Goal: Register for event/course

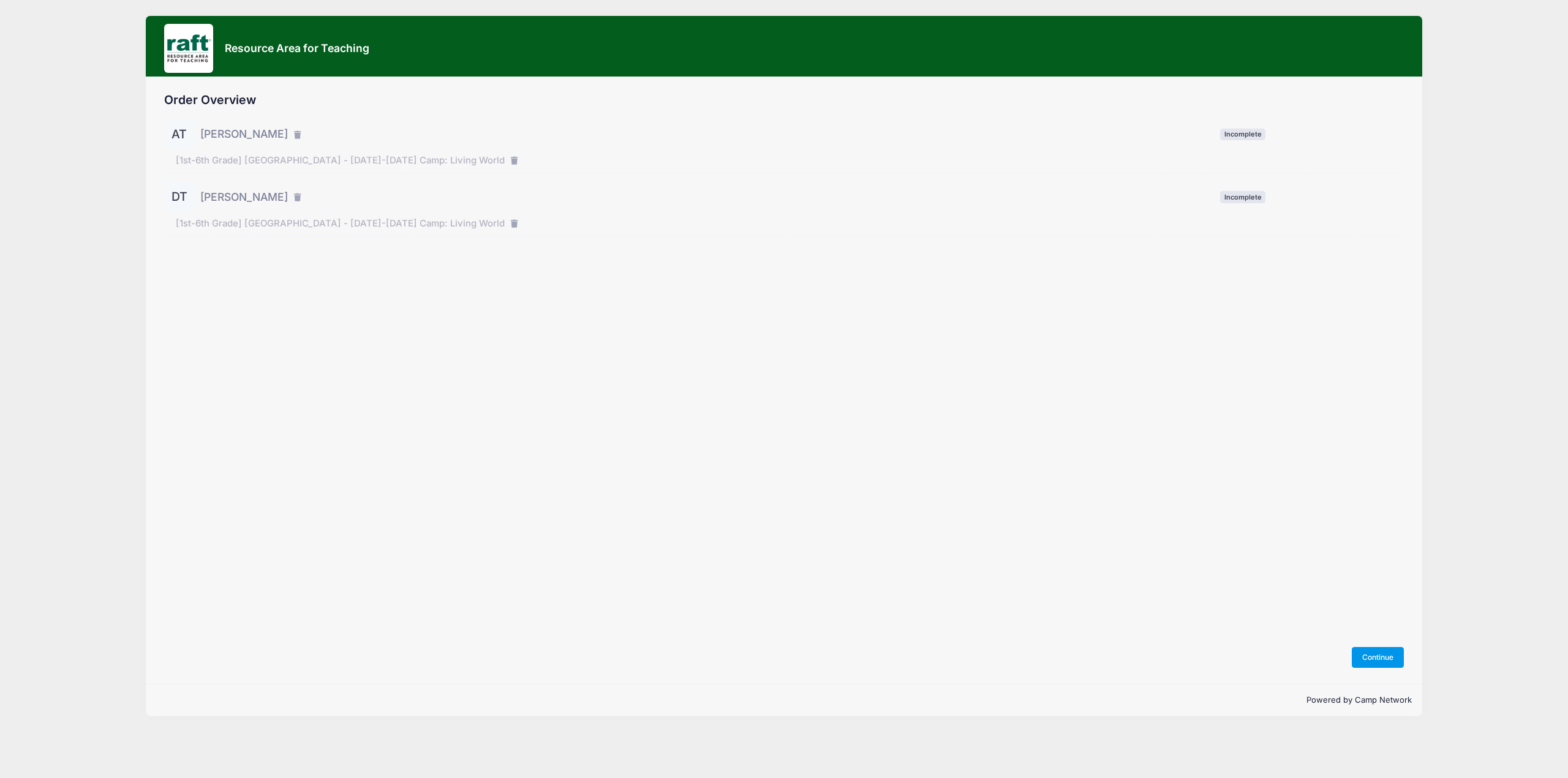
click at [1382, 655] on button "Continue" at bounding box center [1378, 657] width 52 height 21
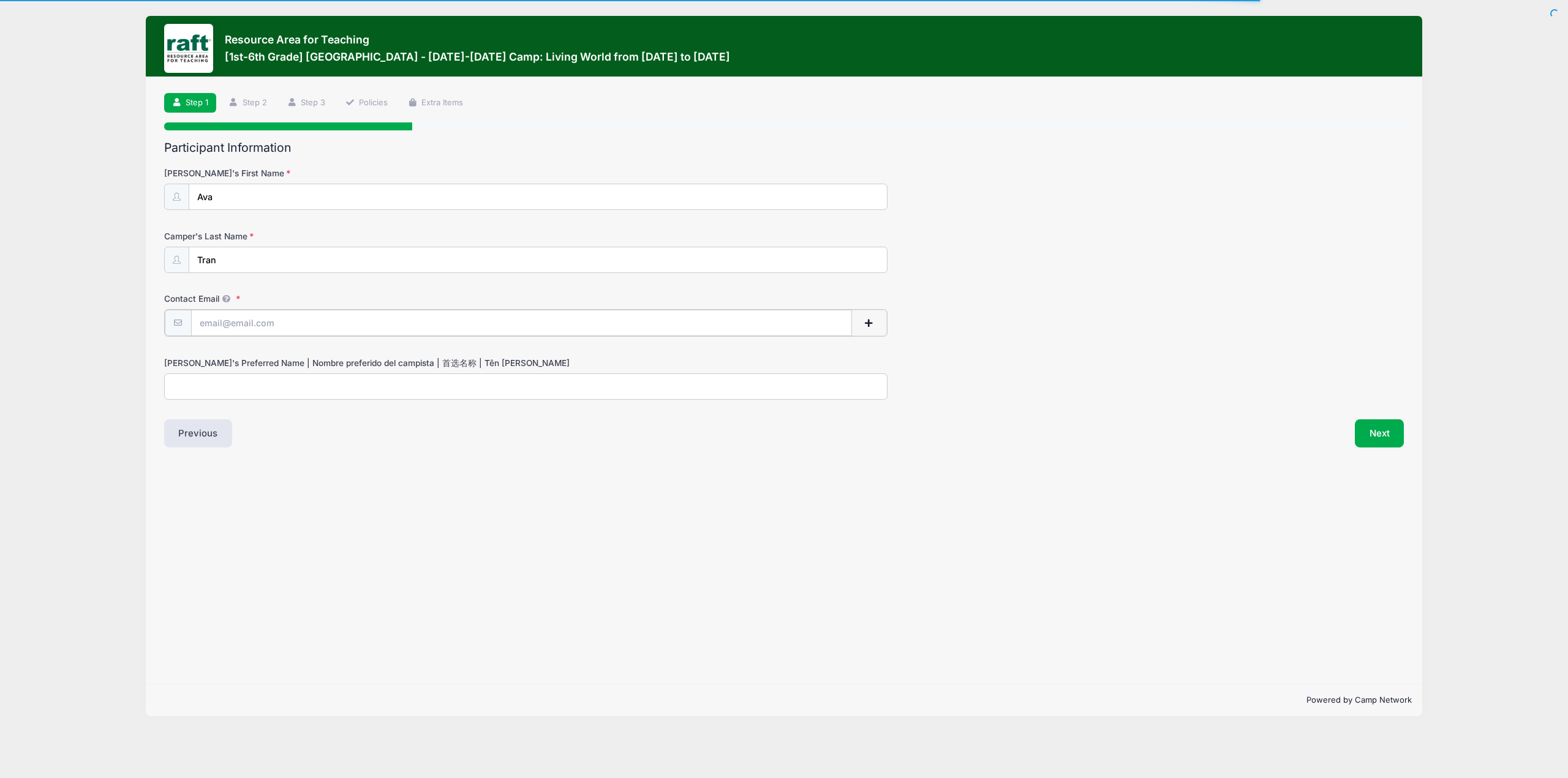
click at [253, 318] on input "Contact Email" at bounding box center [521, 323] width 661 height 26
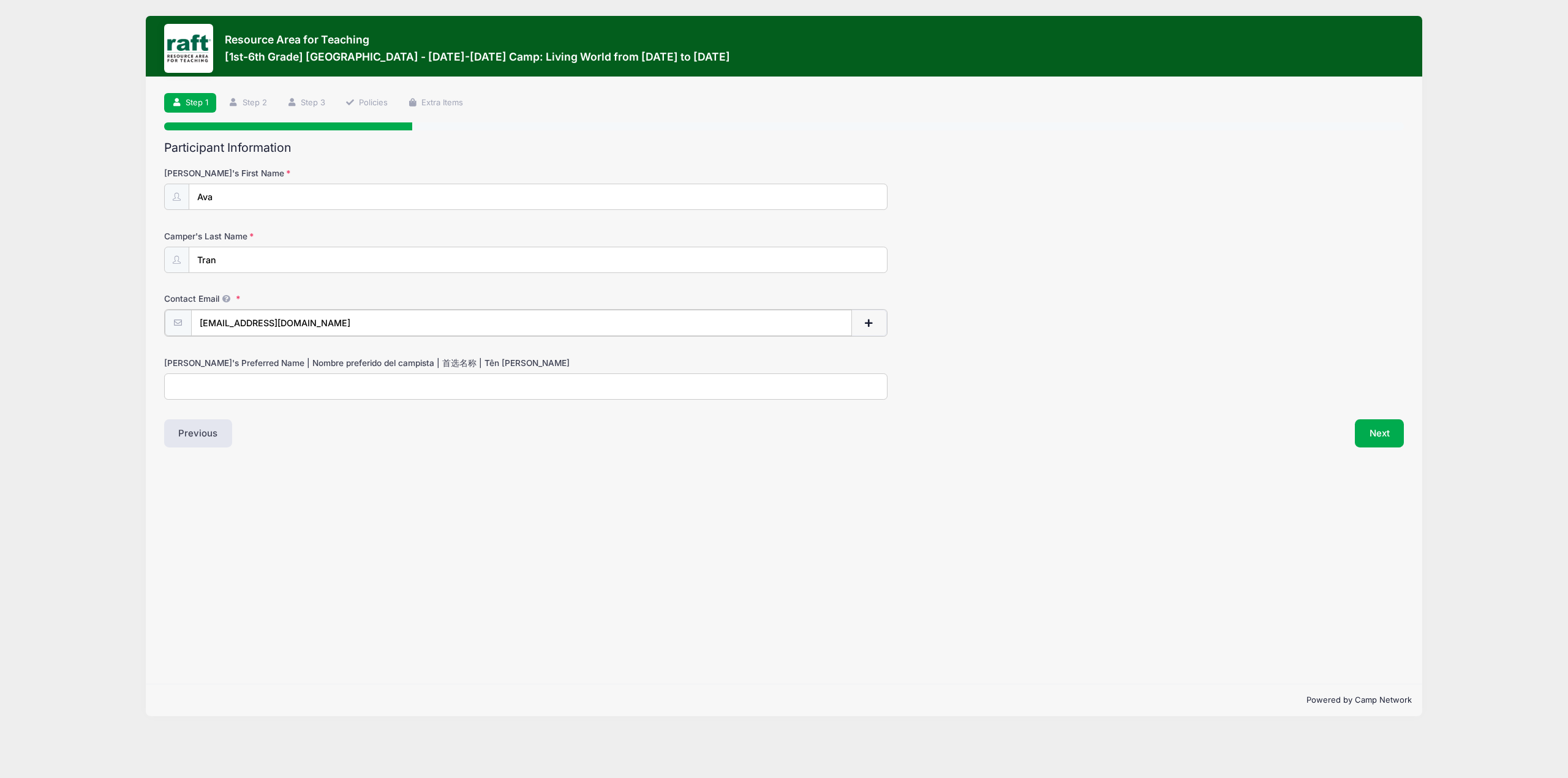
type input "[EMAIL_ADDRESS][DOMAIN_NAME]"
click at [442, 451] on div "Step 1 /7 Step 1 Step 2 Step 3 Policies Extra Items Participant Information Cam…" at bounding box center [784, 380] width 1276 height 607
click at [1371, 427] on button "Next" at bounding box center [1380, 432] width 50 height 28
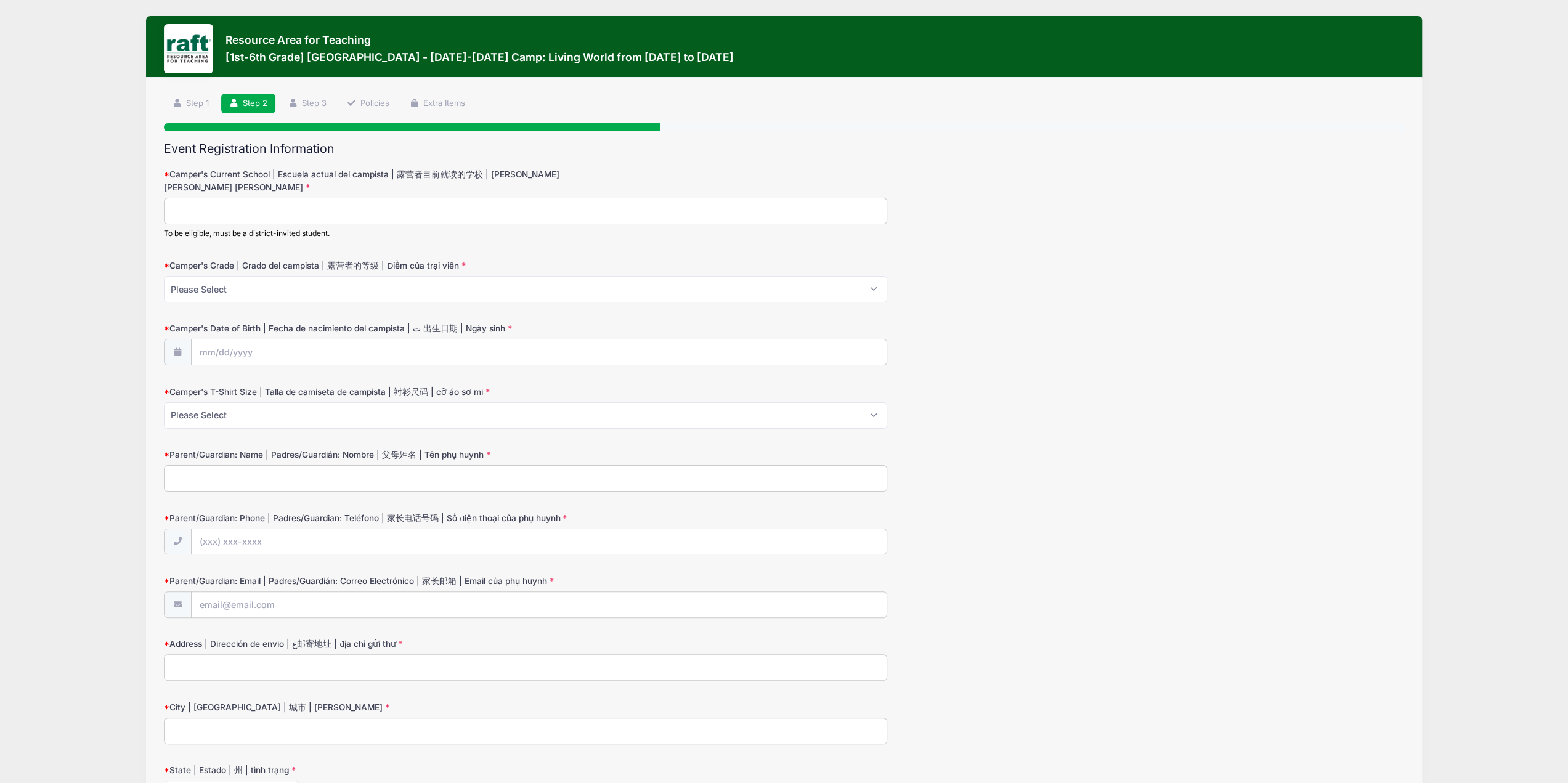
click at [294, 207] on input "Camper's Current School | Escuela actual del campista | 露营者目前就读的学校 | Trường hiệ…" at bounding box center [525, 211] width 723 height 26
type input "Majestic Way"
click at [268, 297] on select "Please Select 1 2 3 4 5 6" at bounding box center [525, 289] width 723 height 26
select select "2"
click at [164, 276] on select "Please Select 1 2 3 4 5 6" at bounding box center [525, 289] width 723 height 26
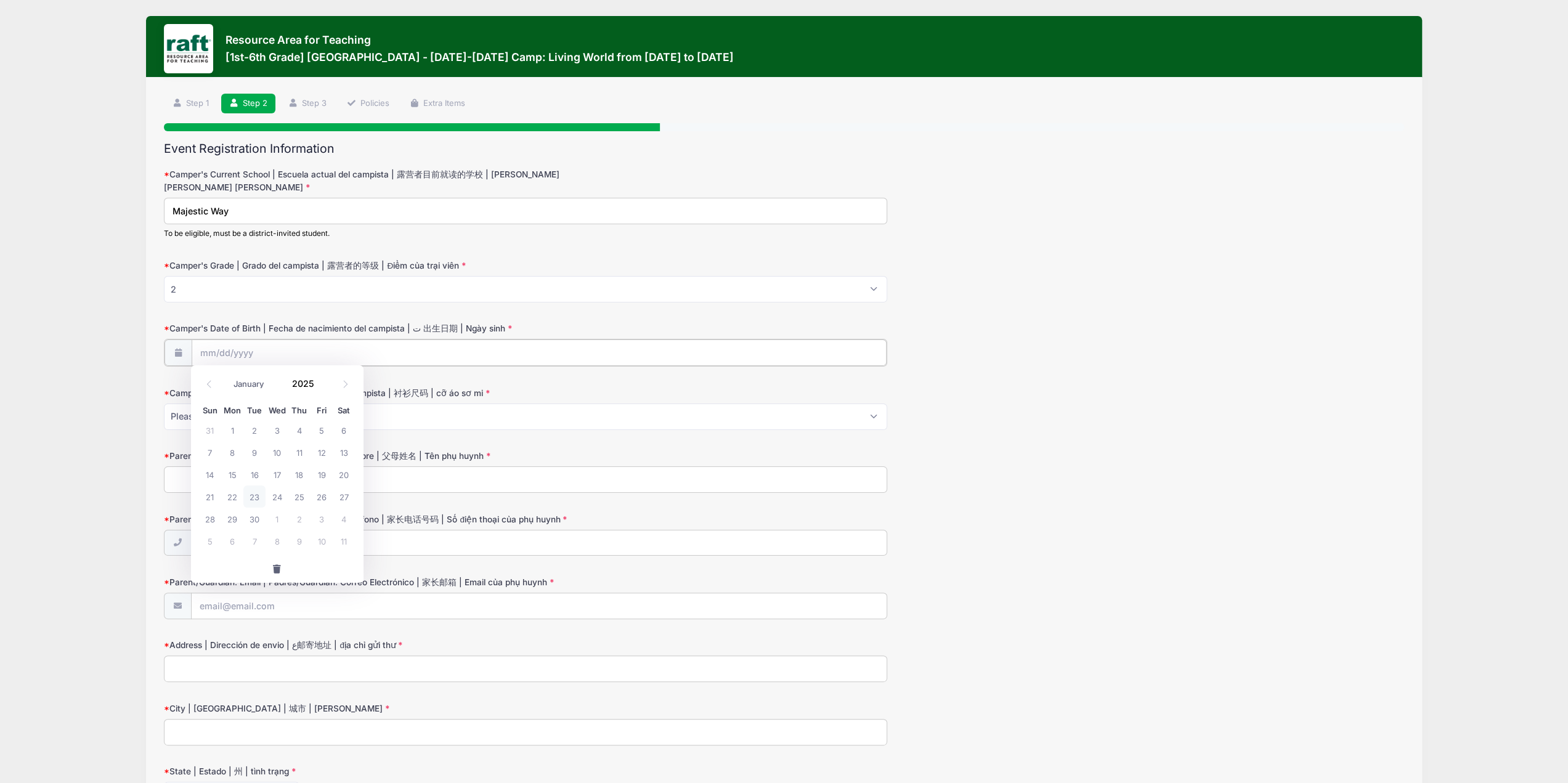
click at [243, 350] on input "Camper's Date of Birth | Fecha de nacimiento del campista | ت 出生日期 | Ngày sinh" at bounding box center [539, 352] width 696 height 26
click at [252, 349] on input "Camper's Date of Birth | Fecha de nacimiento del campista | ت 出生日期 | Ngày sinh" at bounding box center [539, 352] width 696 height 26
click at [347, 388] on icon at bounding box center [345, 383] width 8 height 8
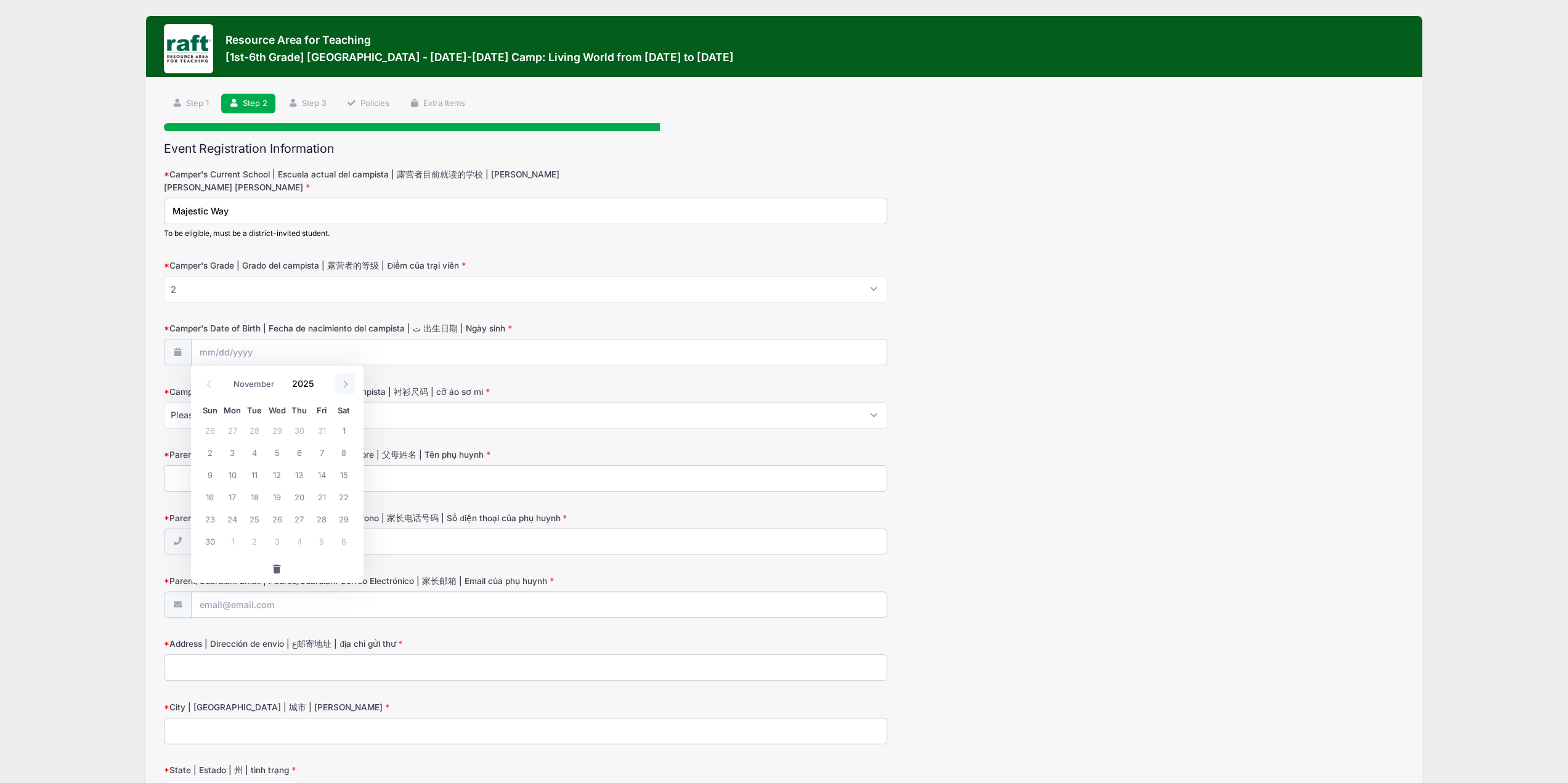
select select "11"
click at [347, 388] on icon at bounding box center [345, 383] width 8 height 8
type input "2026"
select select "0"
click at [212, 384] on icon at bounding box center [208, 383] width 8 height 8
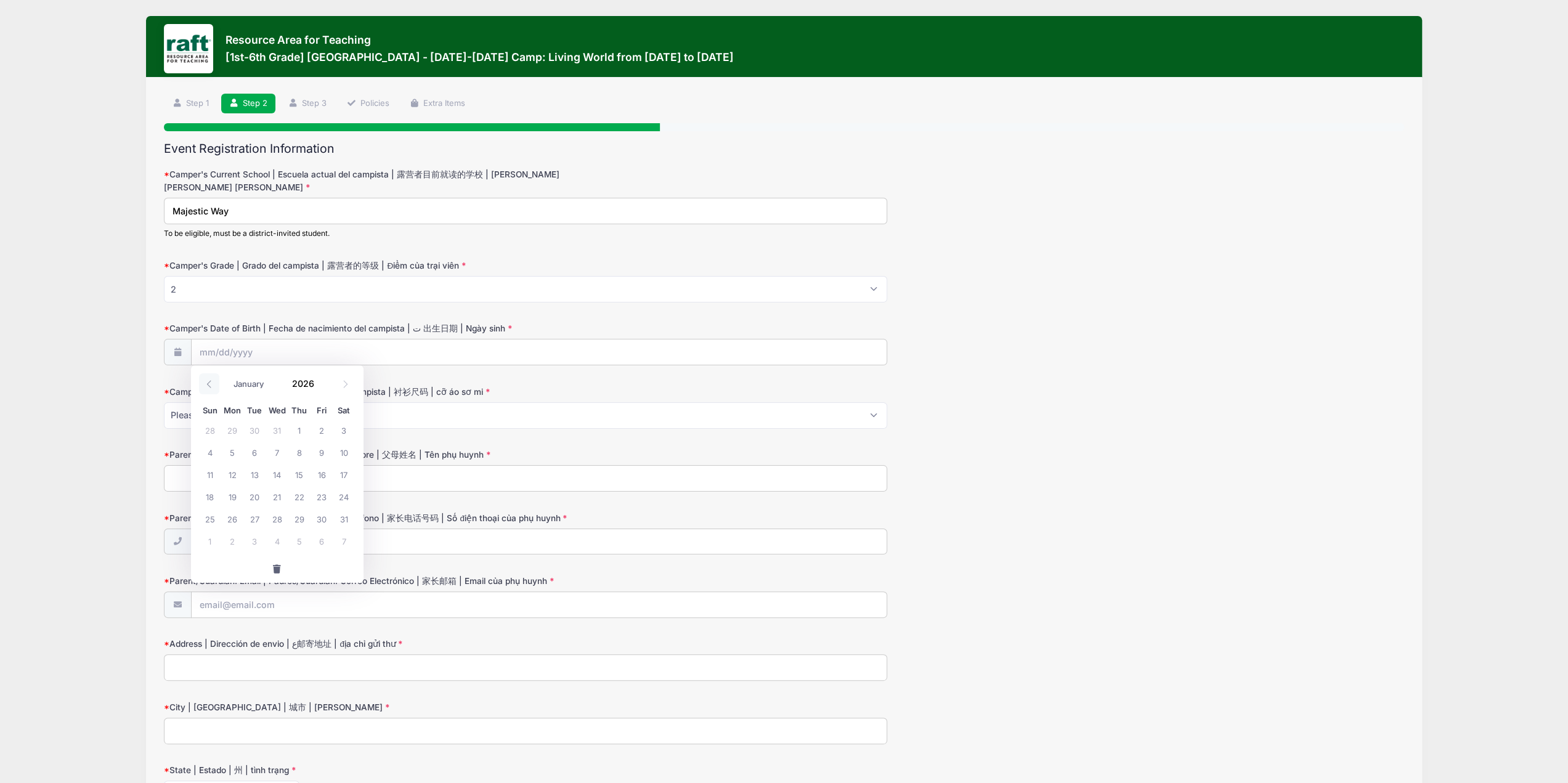
type input "2025"
select select "11"
click at [323, 477] on span "19" at bounding box center [321, 474] width 22 height 22
type input "12/19/2025"
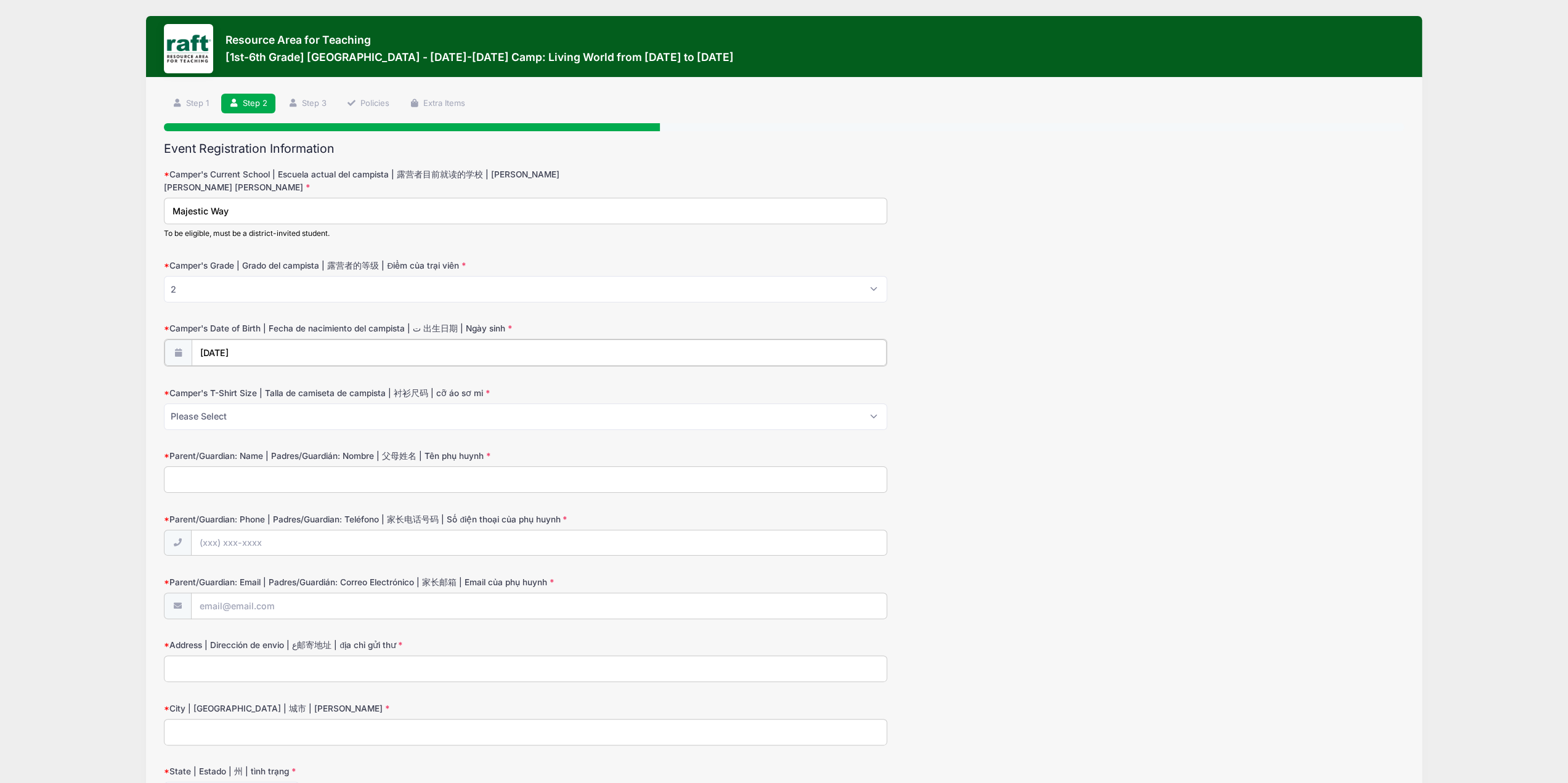
click at [280, 352] on input "12/19/2025" at bounding box center [539, 352] width 696 height 26
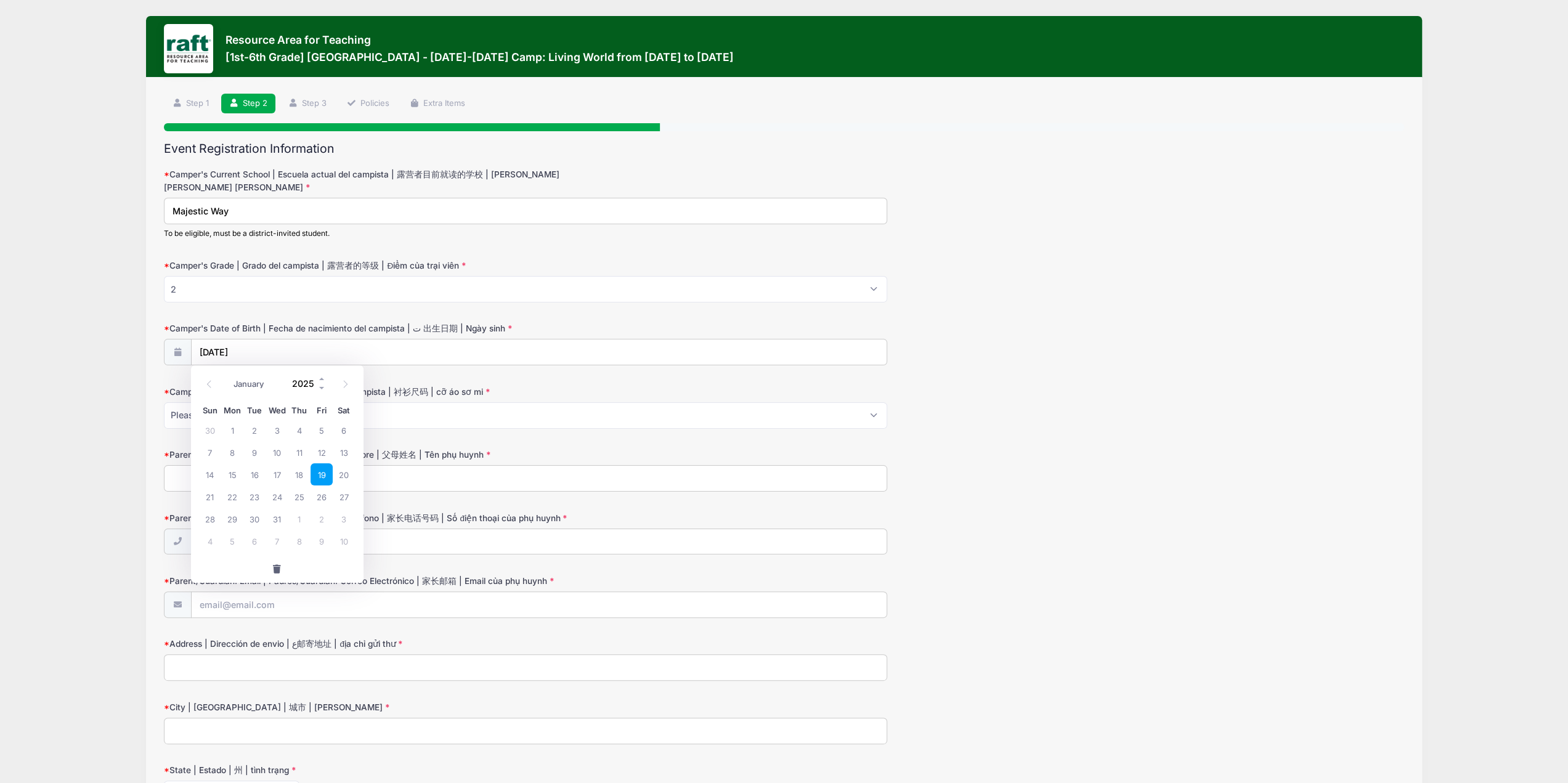
click at [302, 383] on input "2025" at bounding box center [306, 383] width 40 height 19
click at [320, 389] on span at bounding box center [322, 388] width 8 height 9
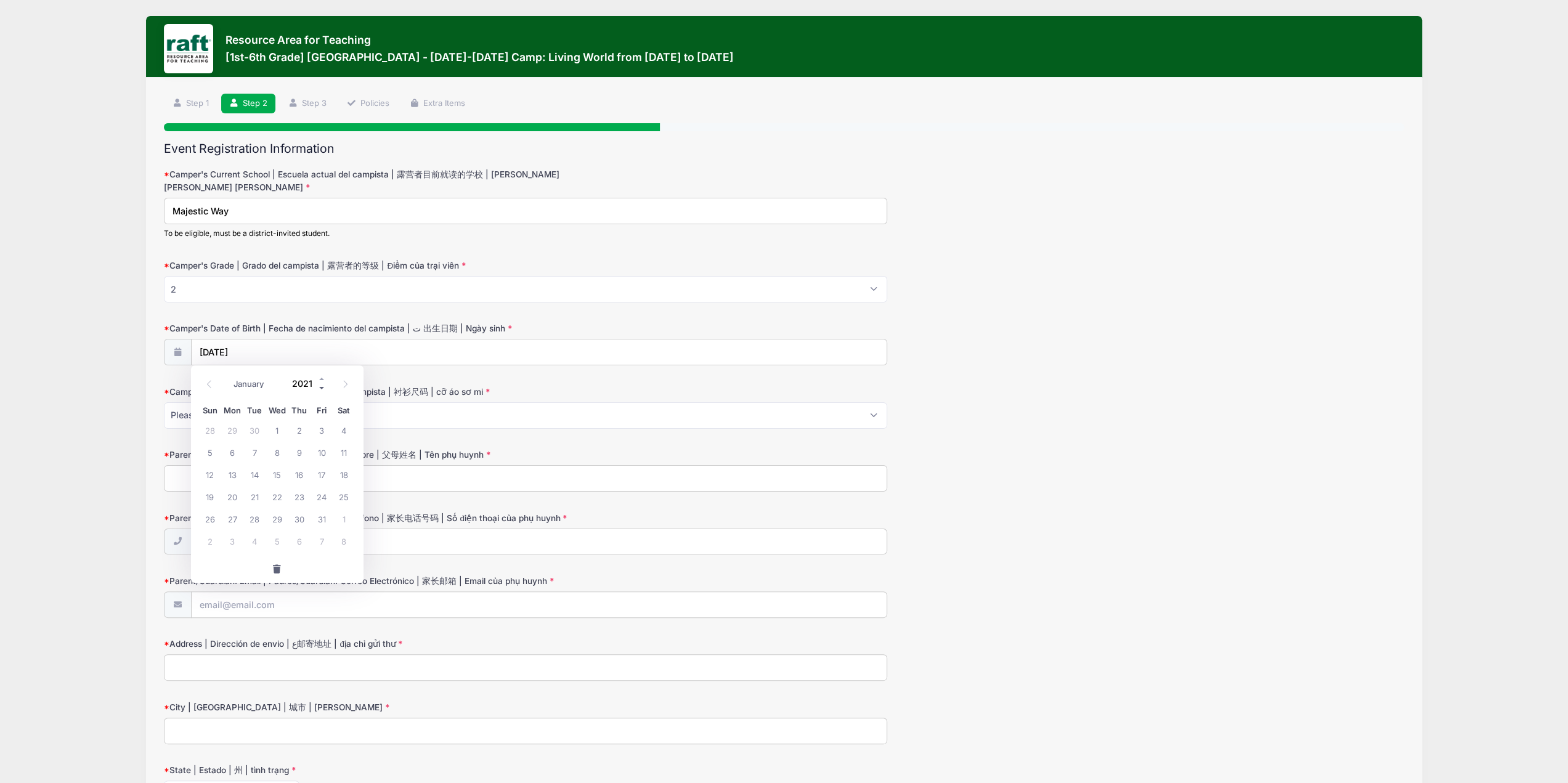
click at [320, 389] on span at bounding box center [322, 388] width 8 height 9
type input "2017"
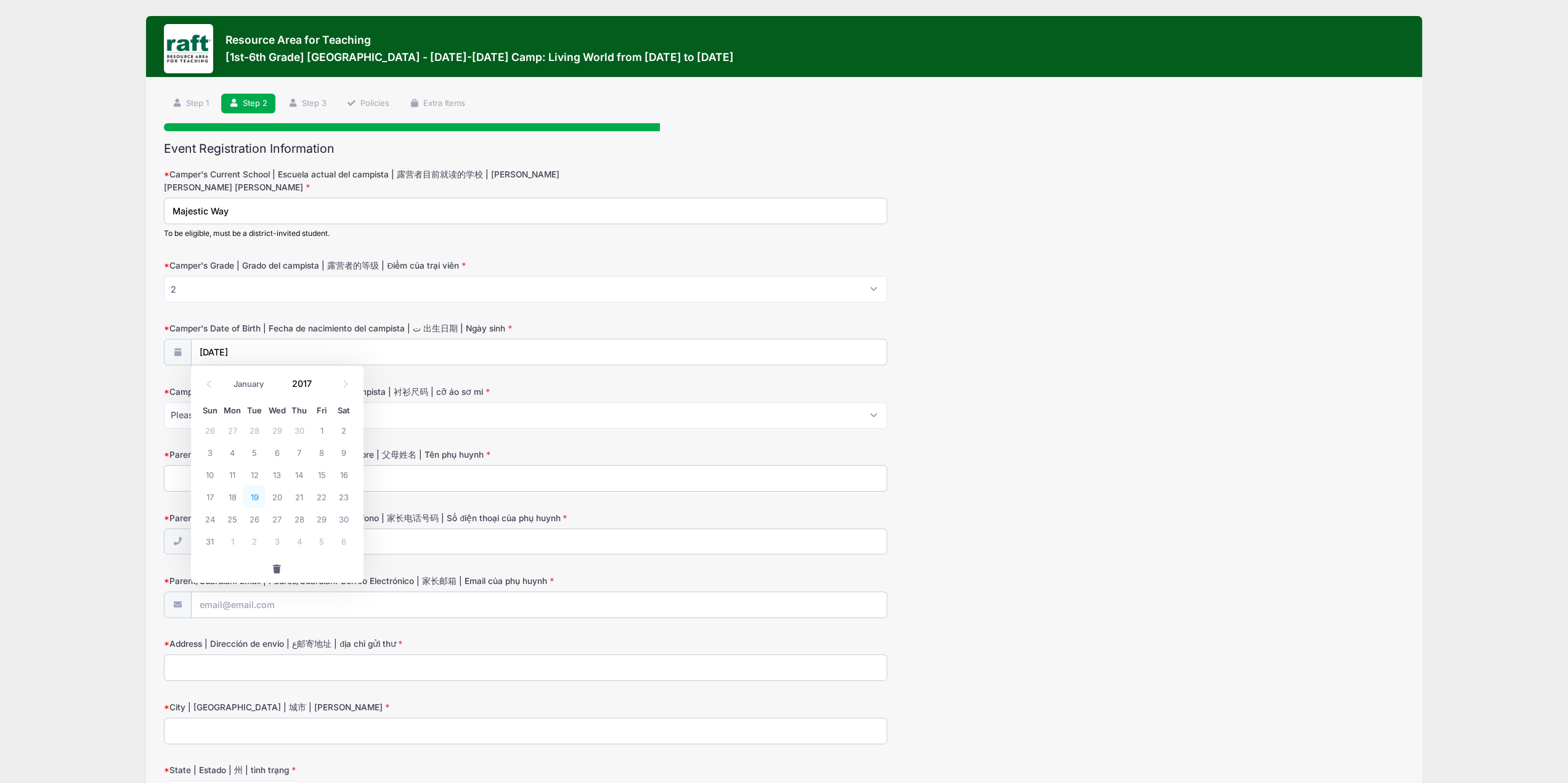
click at [257, 497] on span "19" at bounding box center [254, 496] width 22 height 22
type input "12/19/2017"
click at [246, 417] on select "Please Select Youth XS Youth S Youth M Youth L Youth XL Adult XS Adult S Adult …" at bounding box center [525, 415] width 723 height 26
select select "Youth M"
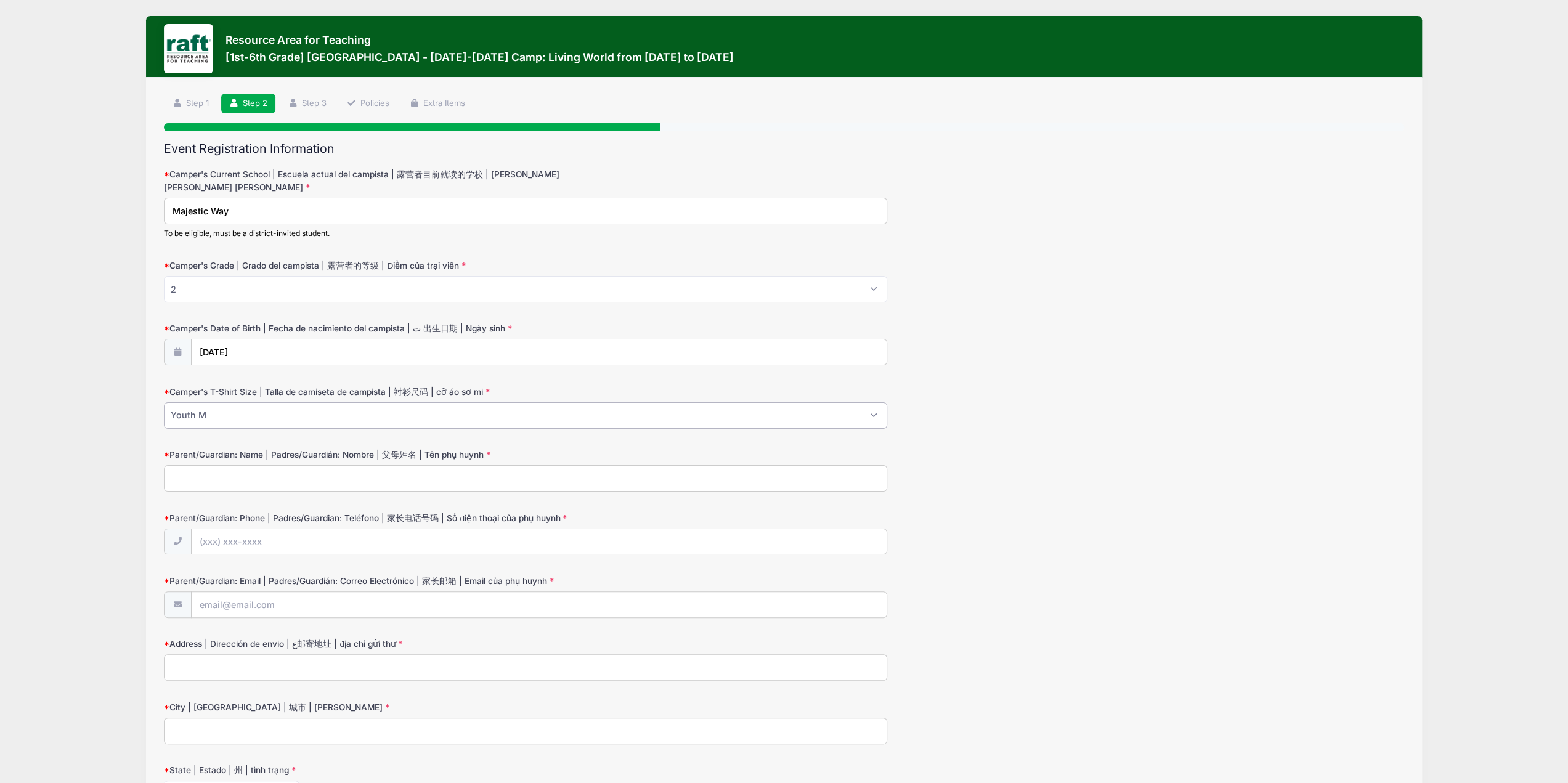
click at [164, 402] on select "Please Select Youth XS Youth S Youth M Youth L Youth XL Adult XS Adult S Adult …" at bounding box center [525, 415] width 723 height 26
click at [239, 482] on input "Parent/Guardian: Name | Padres/Guardián: Nombre | 父母姓名 | Tên phụ huynh" at bounding box center [525, 478] width 723 height 26
type input "A"
type input "Andrew Tran"
type input "(408) 406-3690"
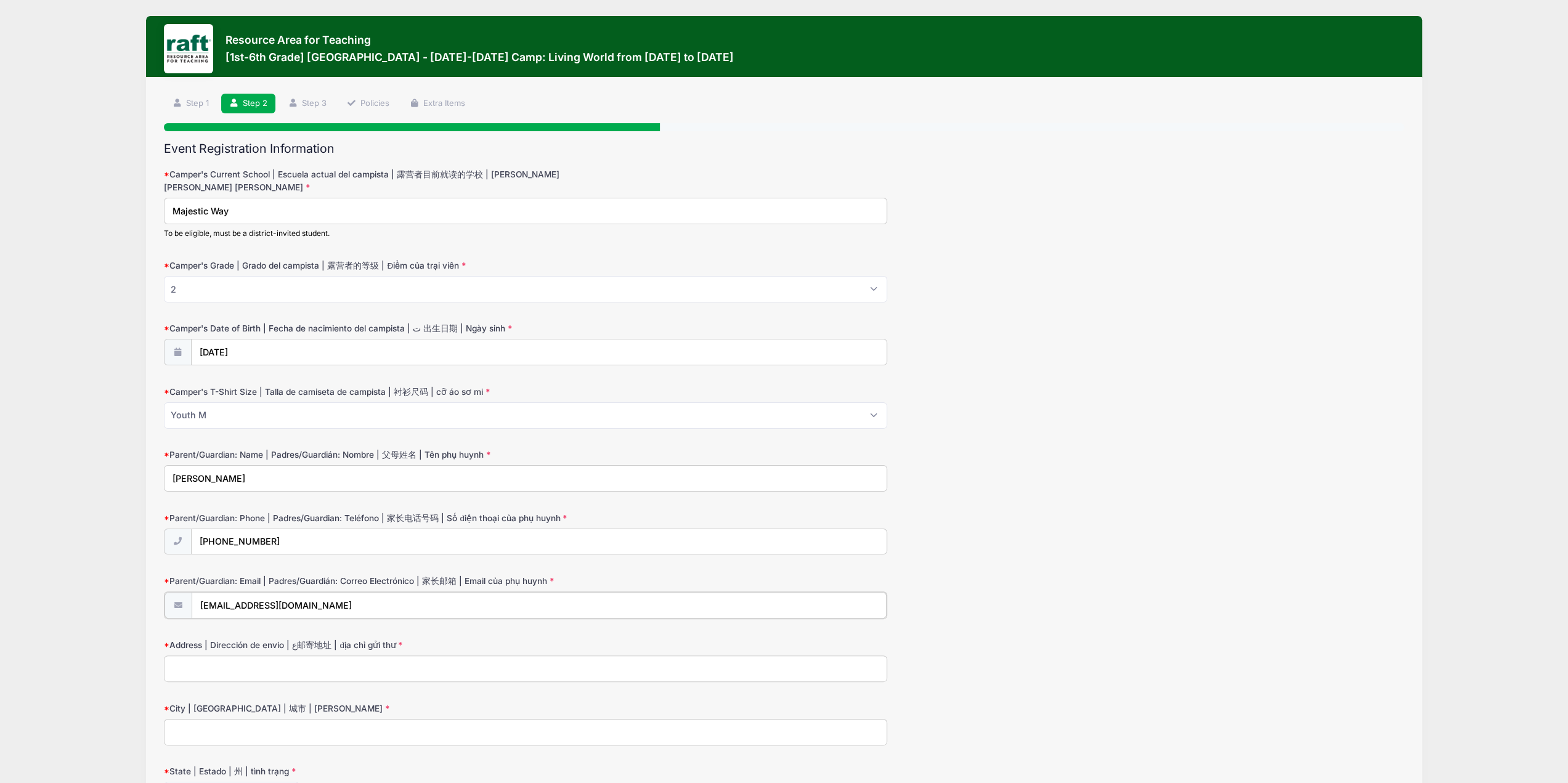
type input "[EMAIL_ADDRESS][DOMAIN_NAME]"
type input "3077 Melchester Dr."
type input "San Jose"
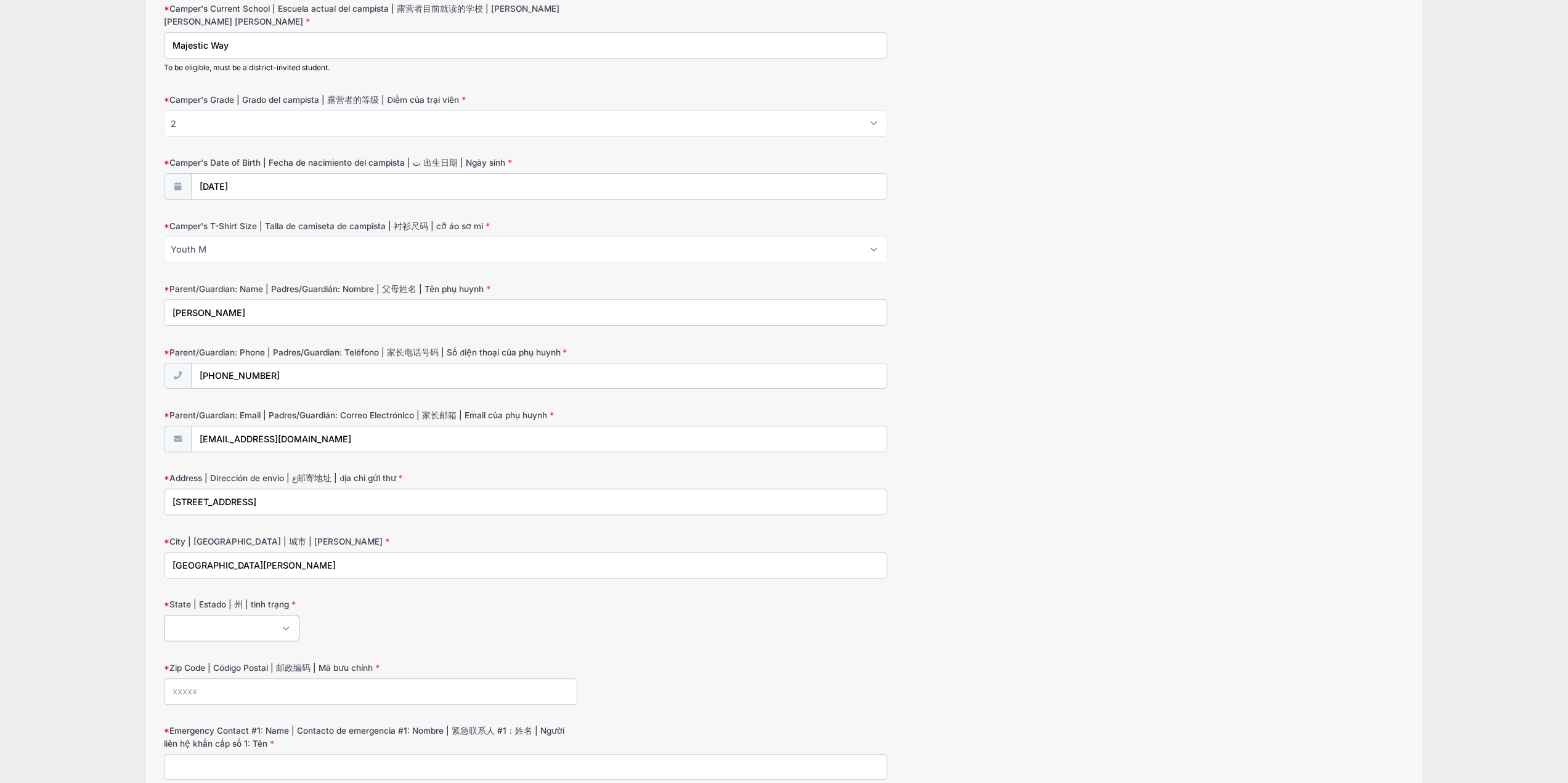
scroll to position [265, 0]
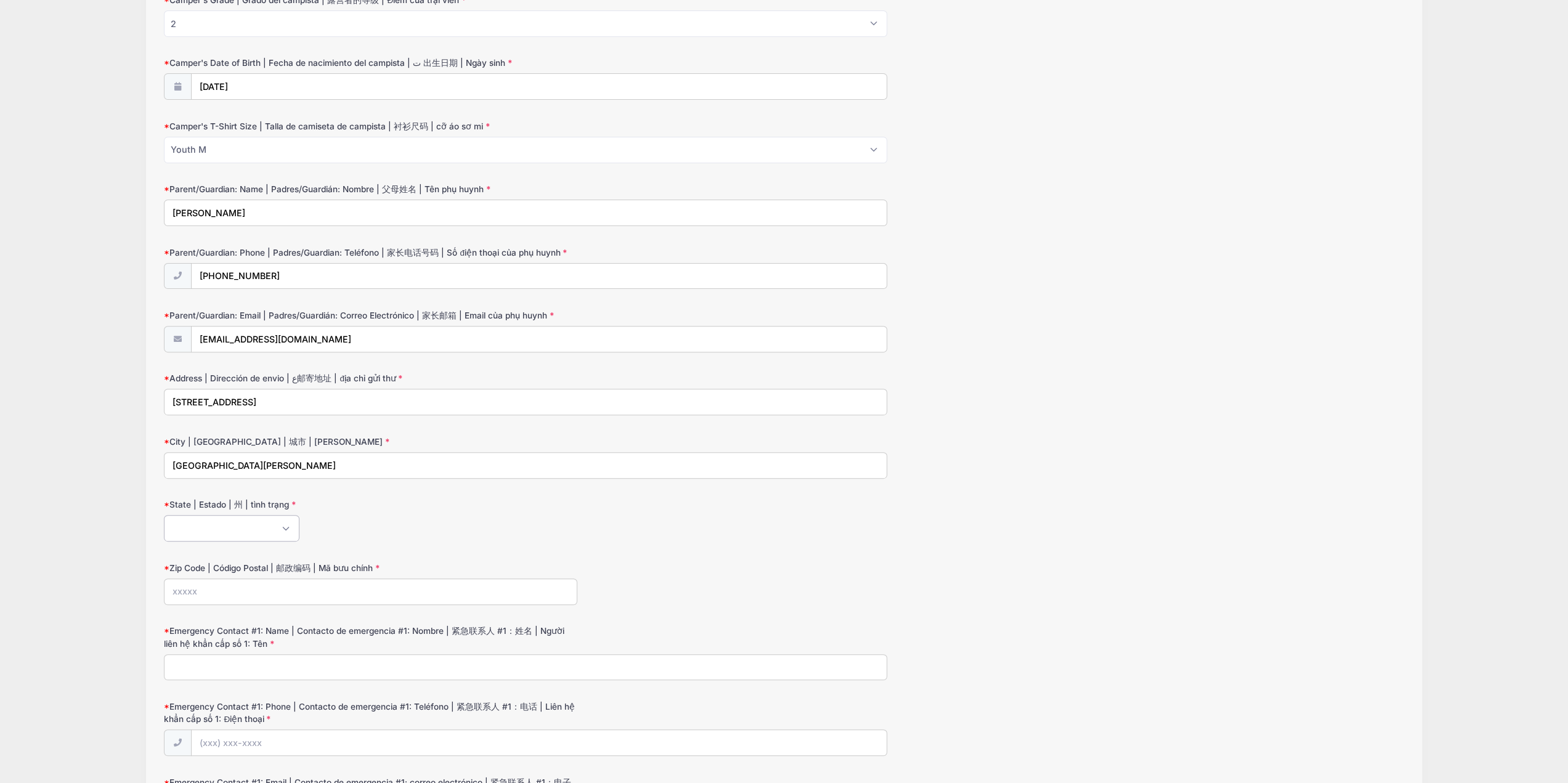
click at [233, 525] on select "Alabama Alaska American Samoa Arizona Arkansas Armed Forces Africa Armed Forces…" at bounding box center [232, 528] width 136 height 26
select select "CA"
click at [164, 515] on select "Alabama Alaska American Samoa Arizona Arkansas Armed Forces Africa Armed Forces…" at bounding box center [232, 528] width 136 height 26
click at [267, 591] on input "Zip Code | Código Postal | 邮政编码 | Mã bưu chính" at bounding box center [371, 592] width 413 height 26
type input "95132"
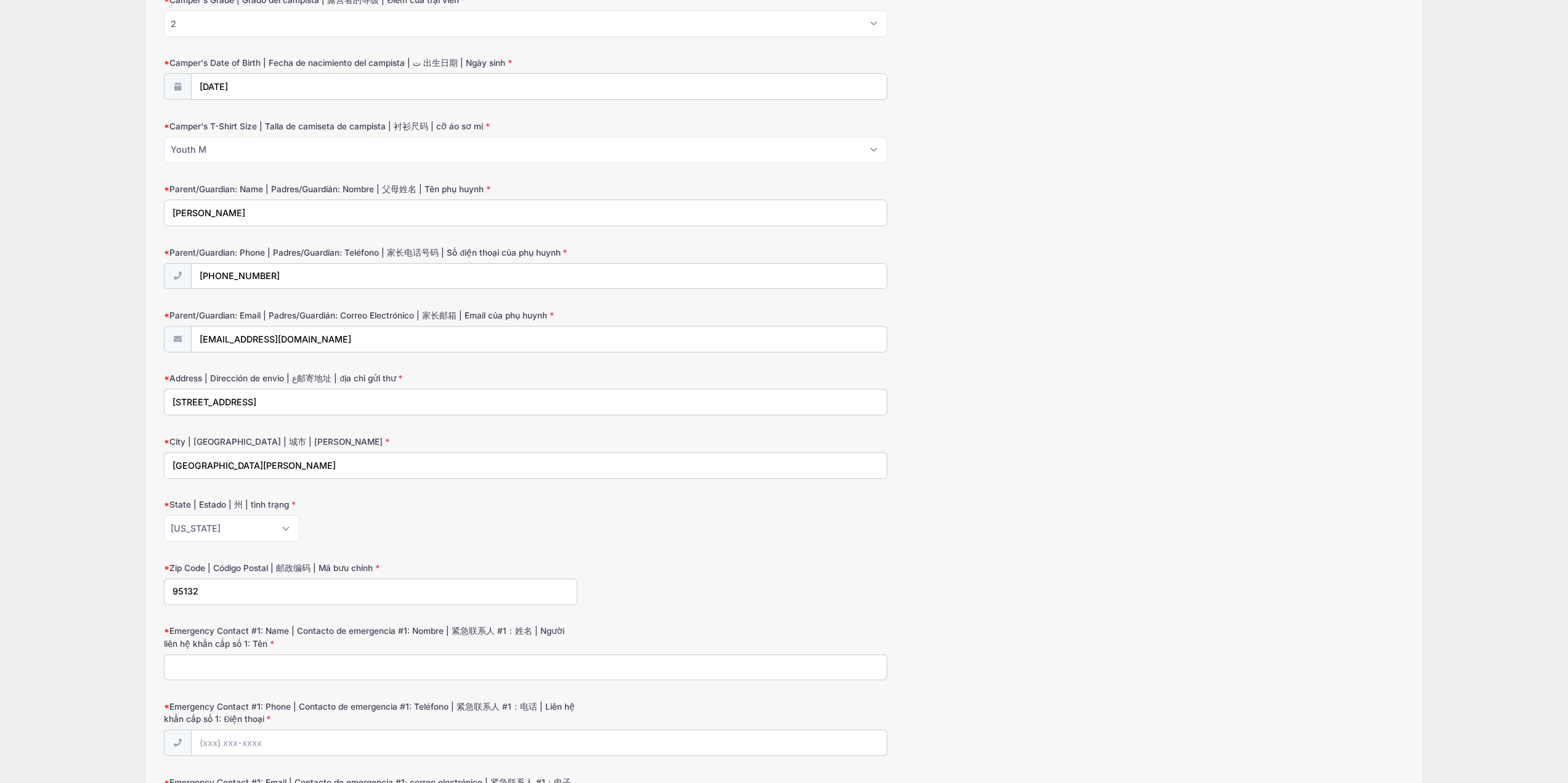
click at [485, 518] on div "Alabama Alaska American Samoa Arizona Arkansas Armed Forces Africa Armed Forces…" at bounding box center [525, 528] width 723 height 26
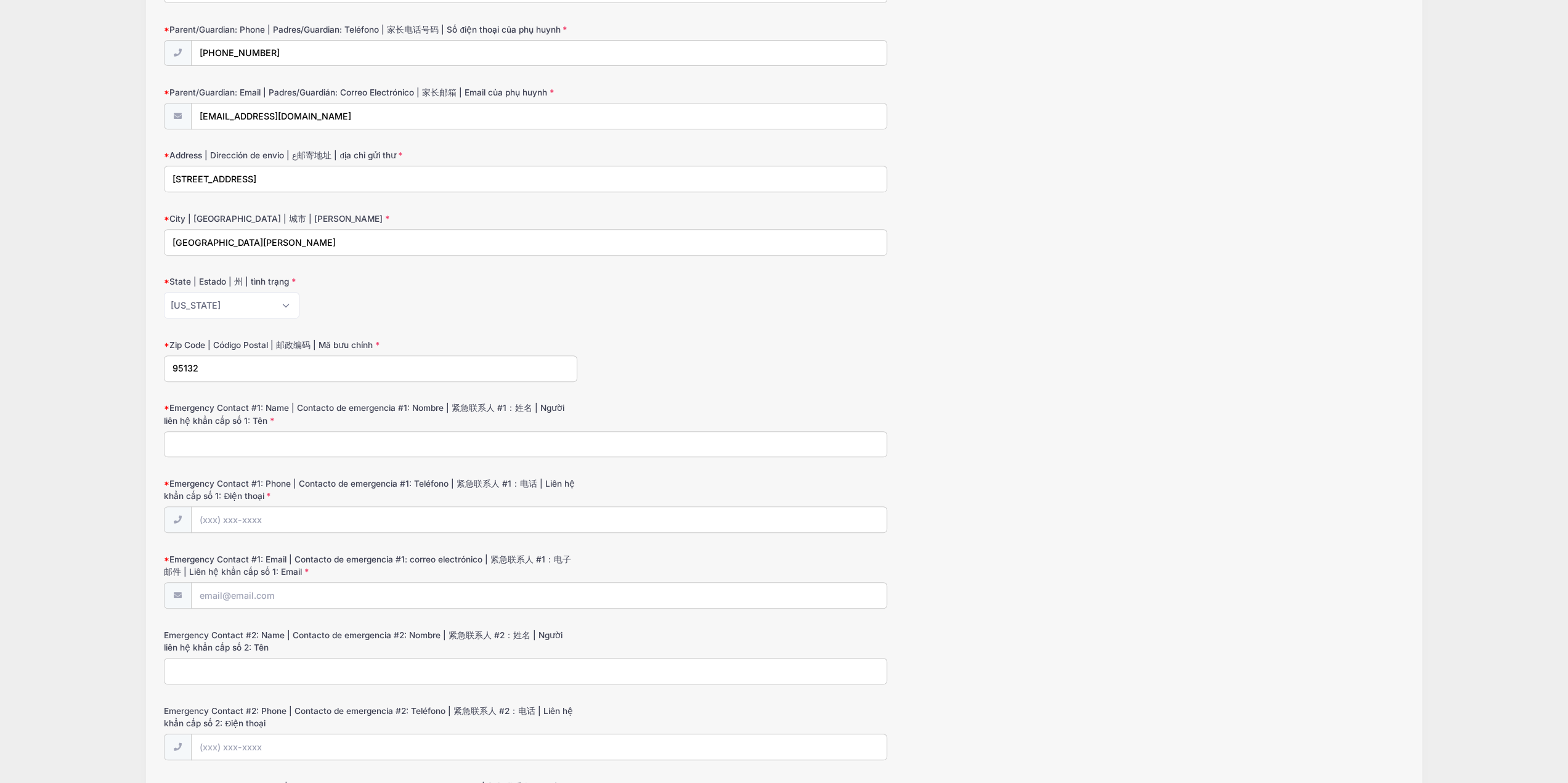
scroll to position [512, 0]
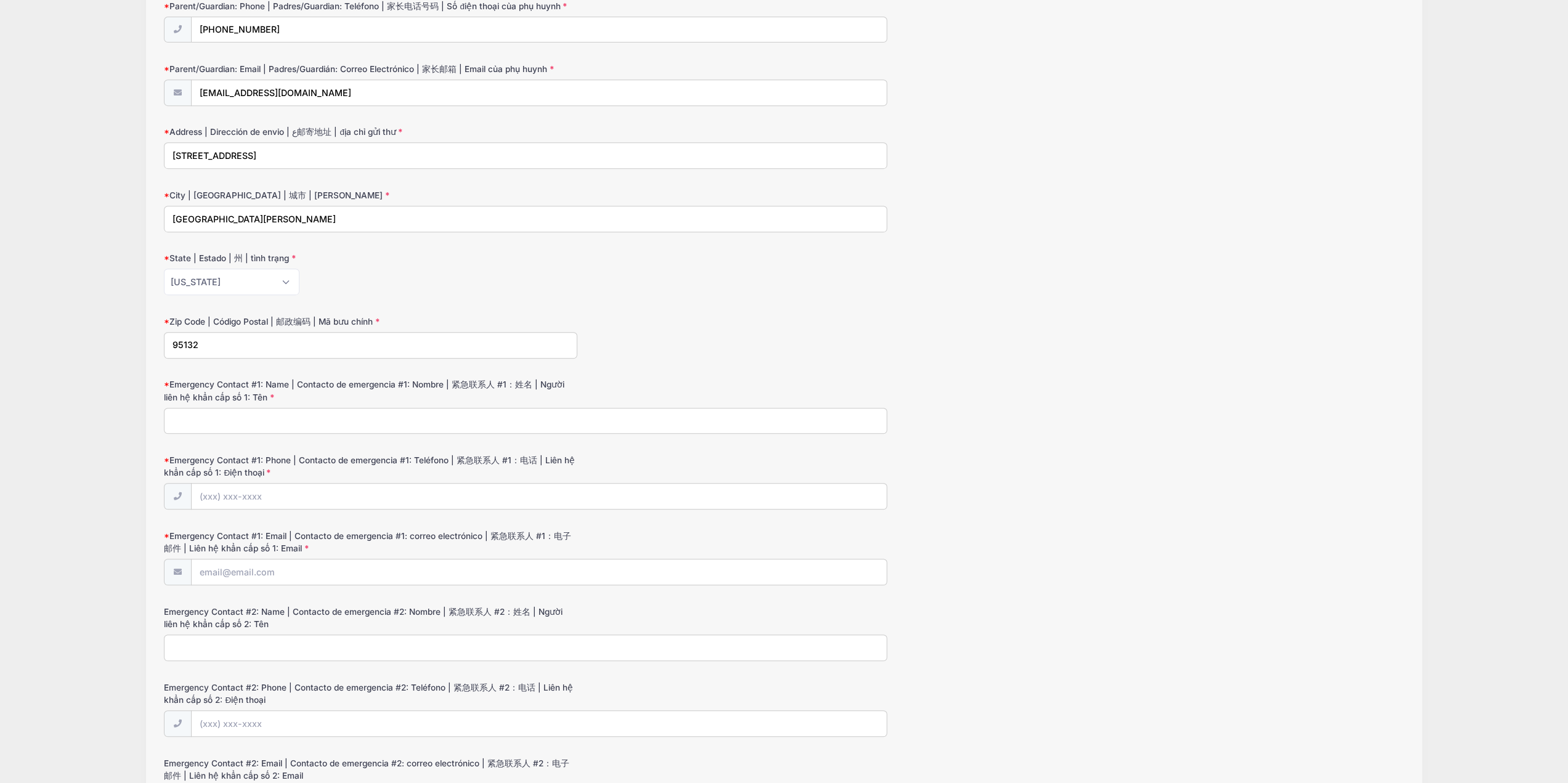
click at [282, 412] on input "Emergency Contact #1: Name | Contacto de emergencia #1: Nombre | 紧急联系人 #1：姓名 | …" at bounding box center [525, 421] width 723 height 26
type input "Andrew Tran"
type input "(408) 406-3690"
type input "[EMAIL_ADDRESS][DOMAIN_NAME]"
click at [1080, 432] on form "Camper's Current School | Escuela actual del campista | 露营者目前就读的学校 | Trường hiệ…" at bounding box center [784, 322] width 1240 height 1334
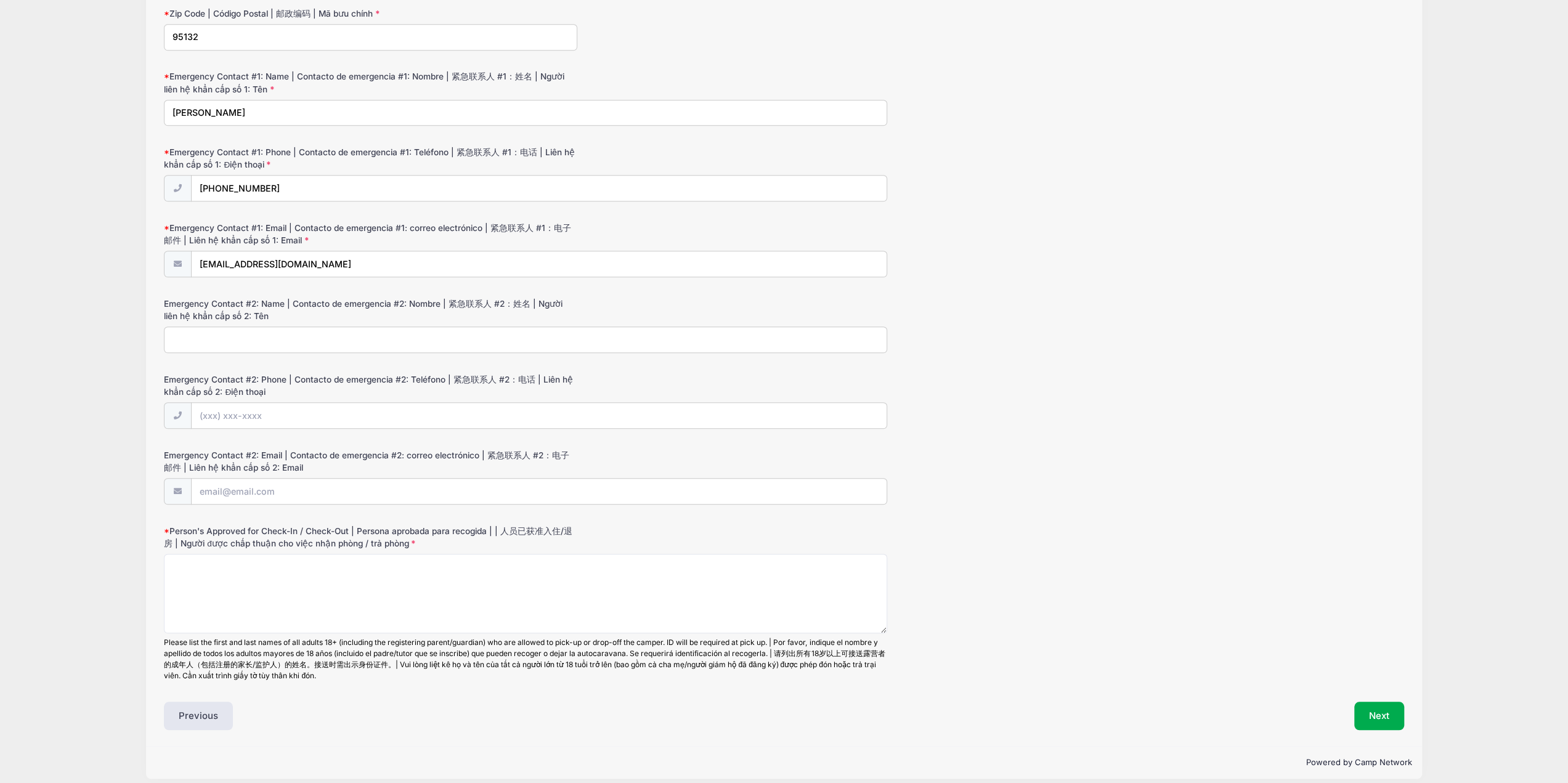
scroll to position [824, 0]
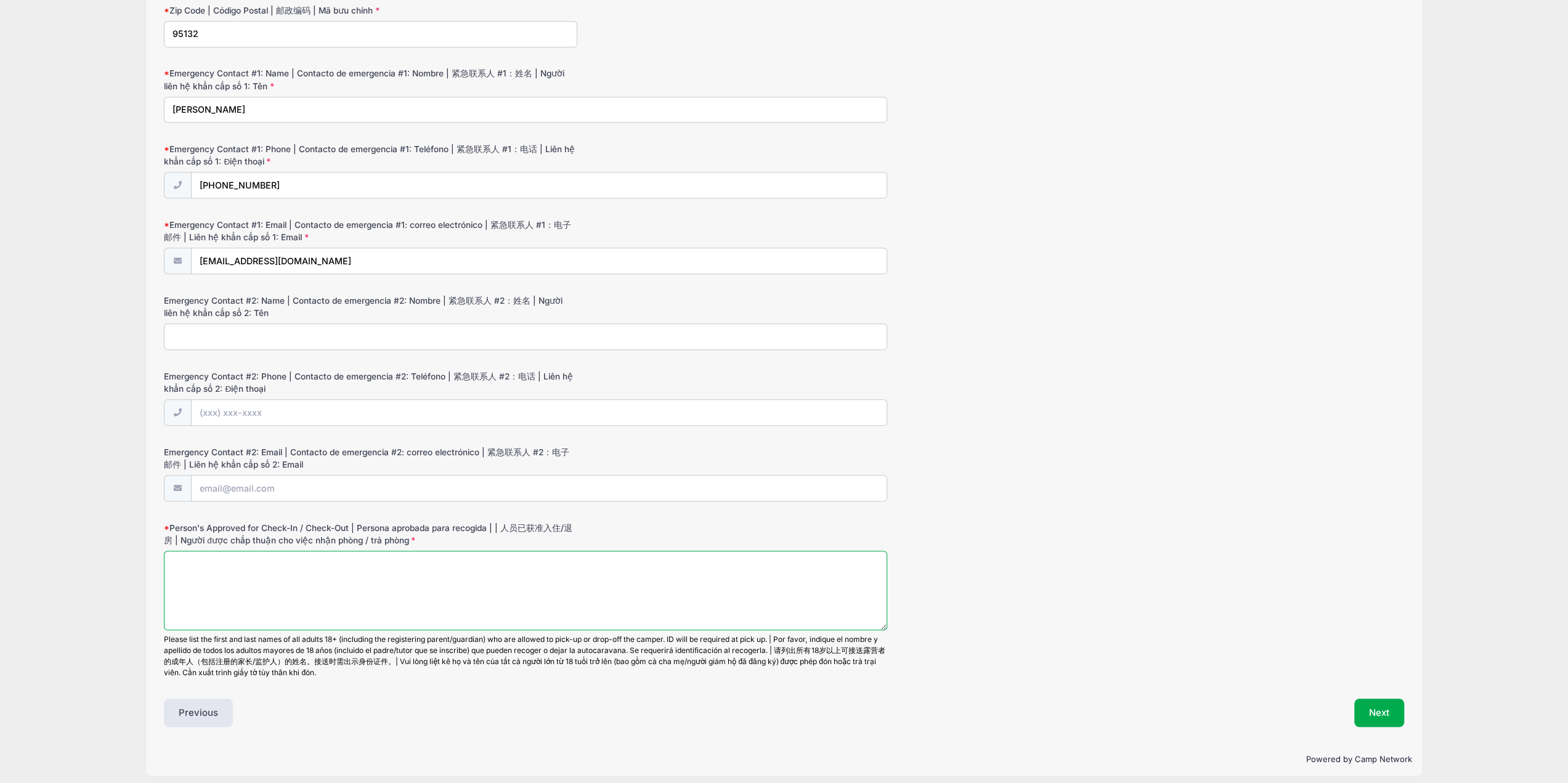
click at [230, 565] on textarea "Person's Approved for Check-In / Check-Out | Persona aprobada para recogida | |…" at bounding box center [525, 591] width 723 height 80
type textarea "Andrew Tran Michelle Tran Chu Tran"
click at [1364, 699] on button "Next" at bounding box center [1379, 712] width 50 height 28
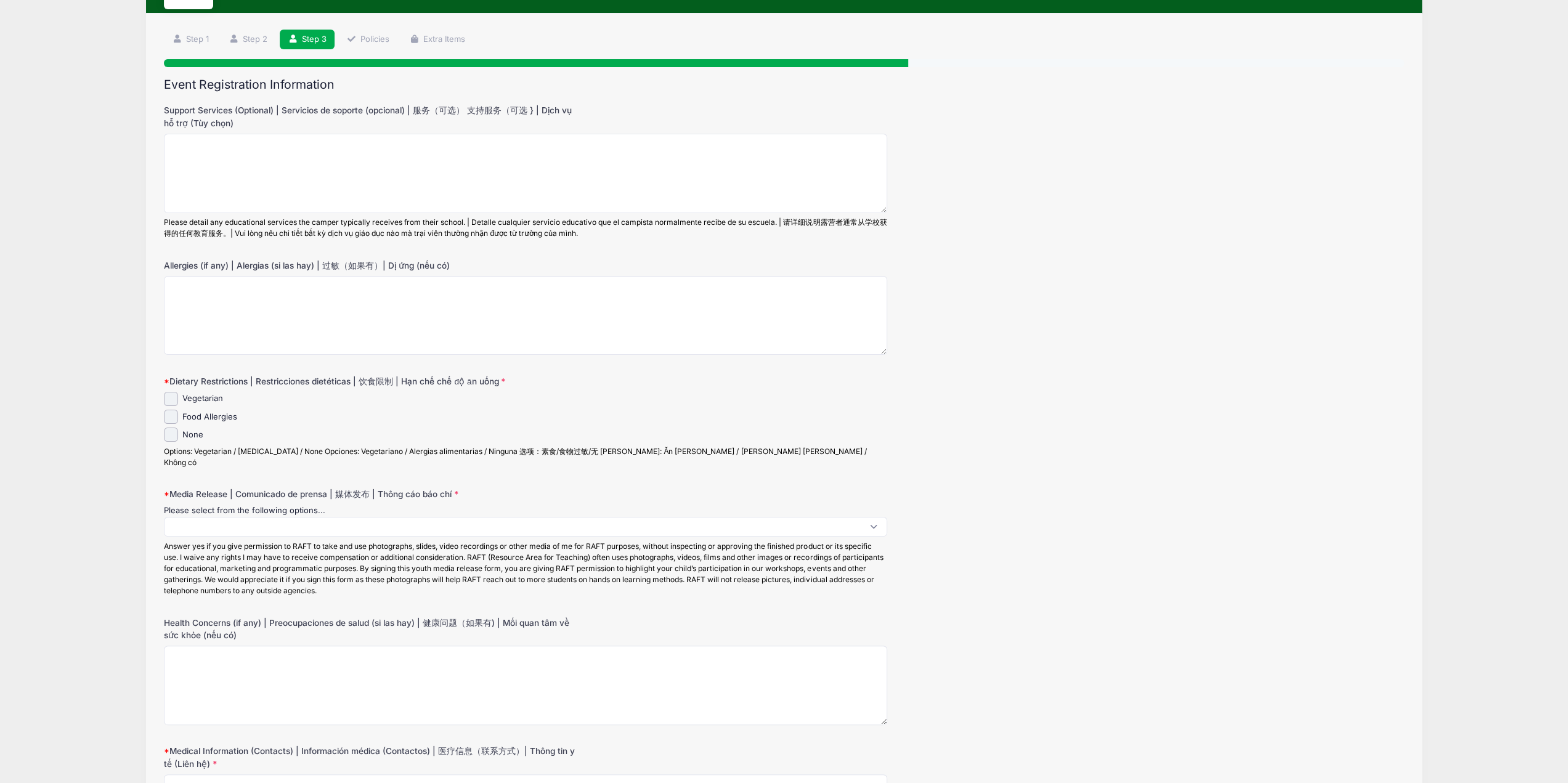
scroll to position [0, 0]
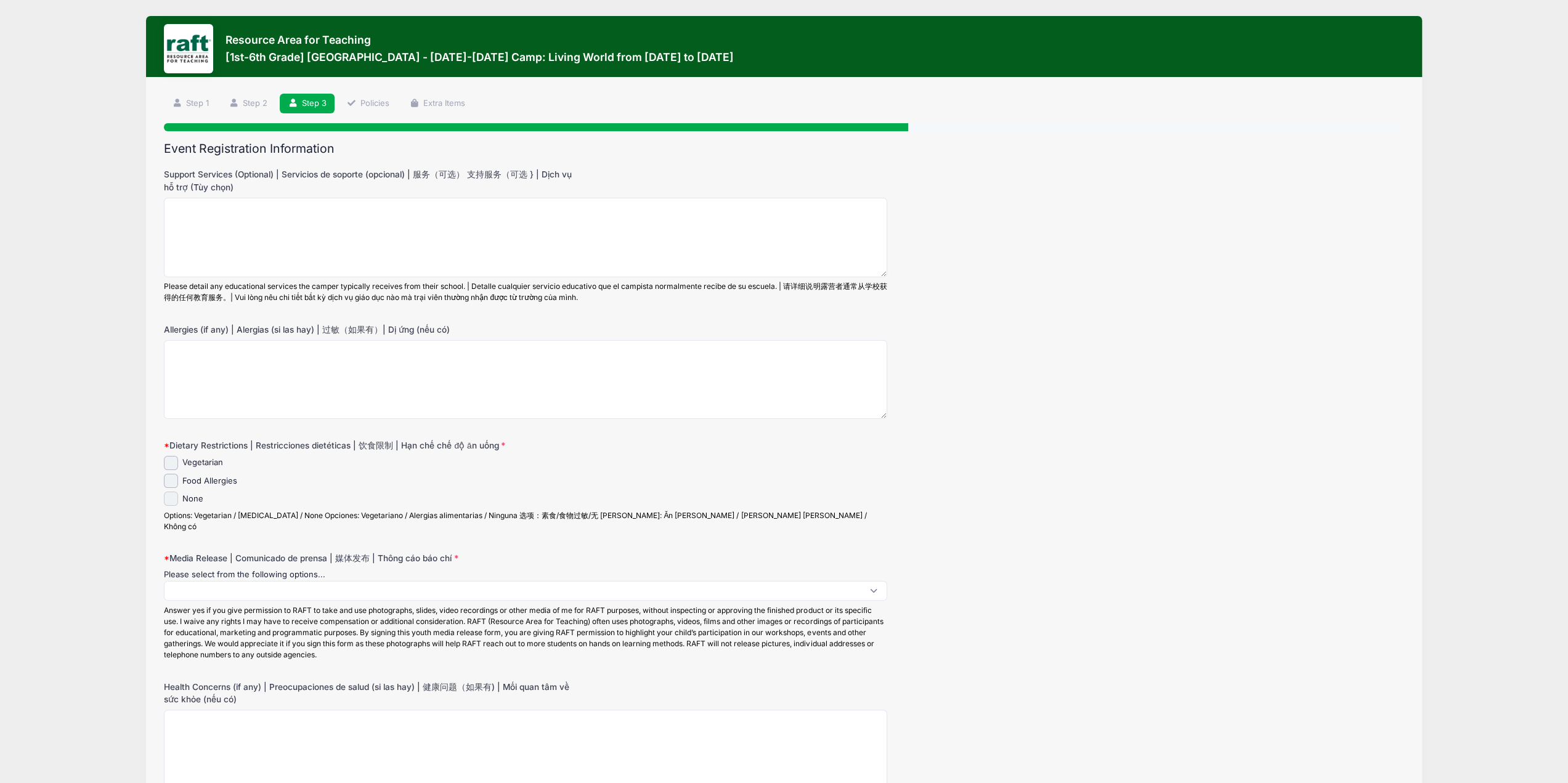
click at [176, 494] on input "None" at bounding box center [171, 499] width 14 height 14
checkbox input "true"
click at [258, 582] on span at bounding box center [525, 591] width 723 height 20
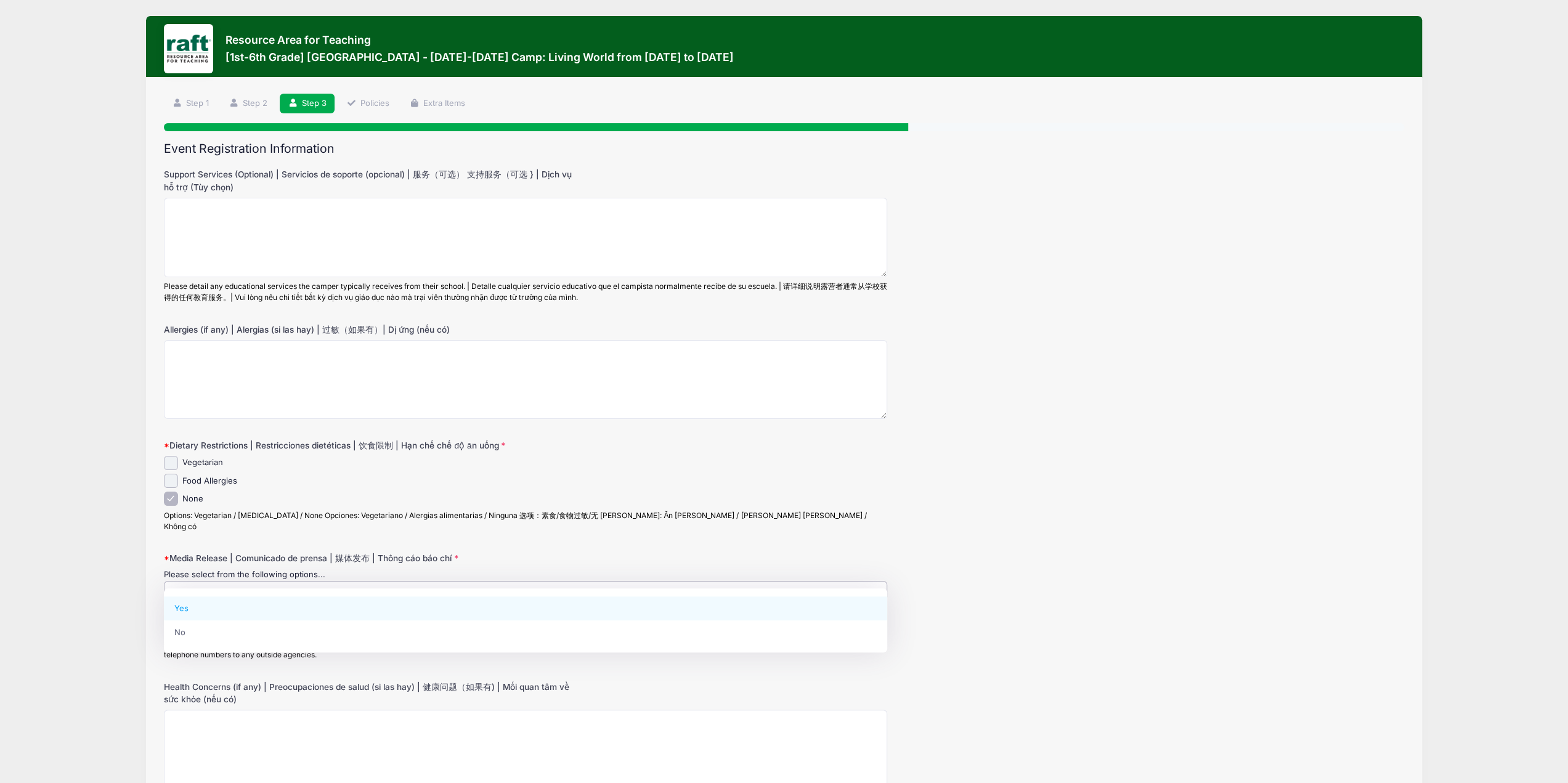
select select "Yes"
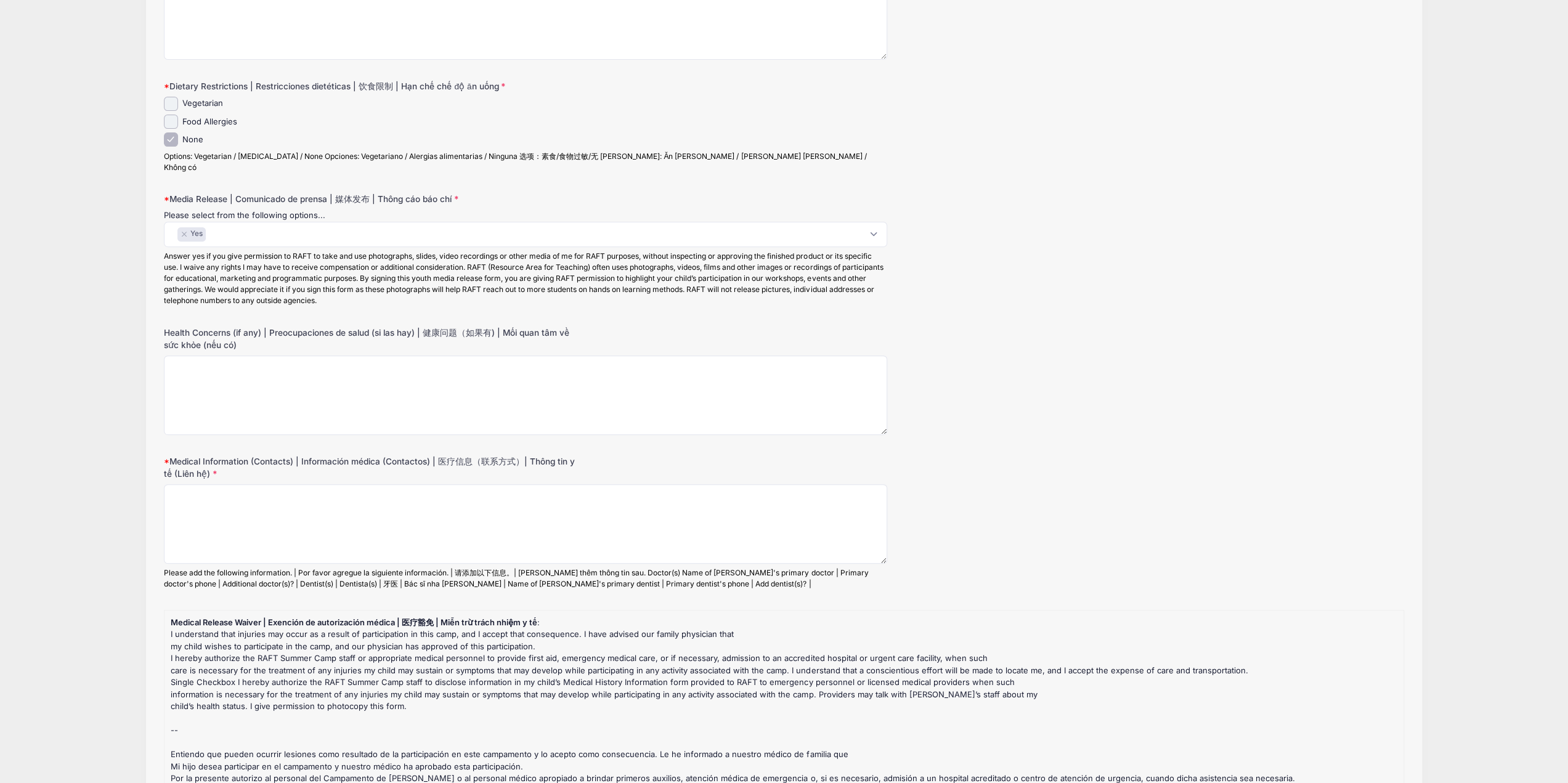
scroll to position [432, 0]
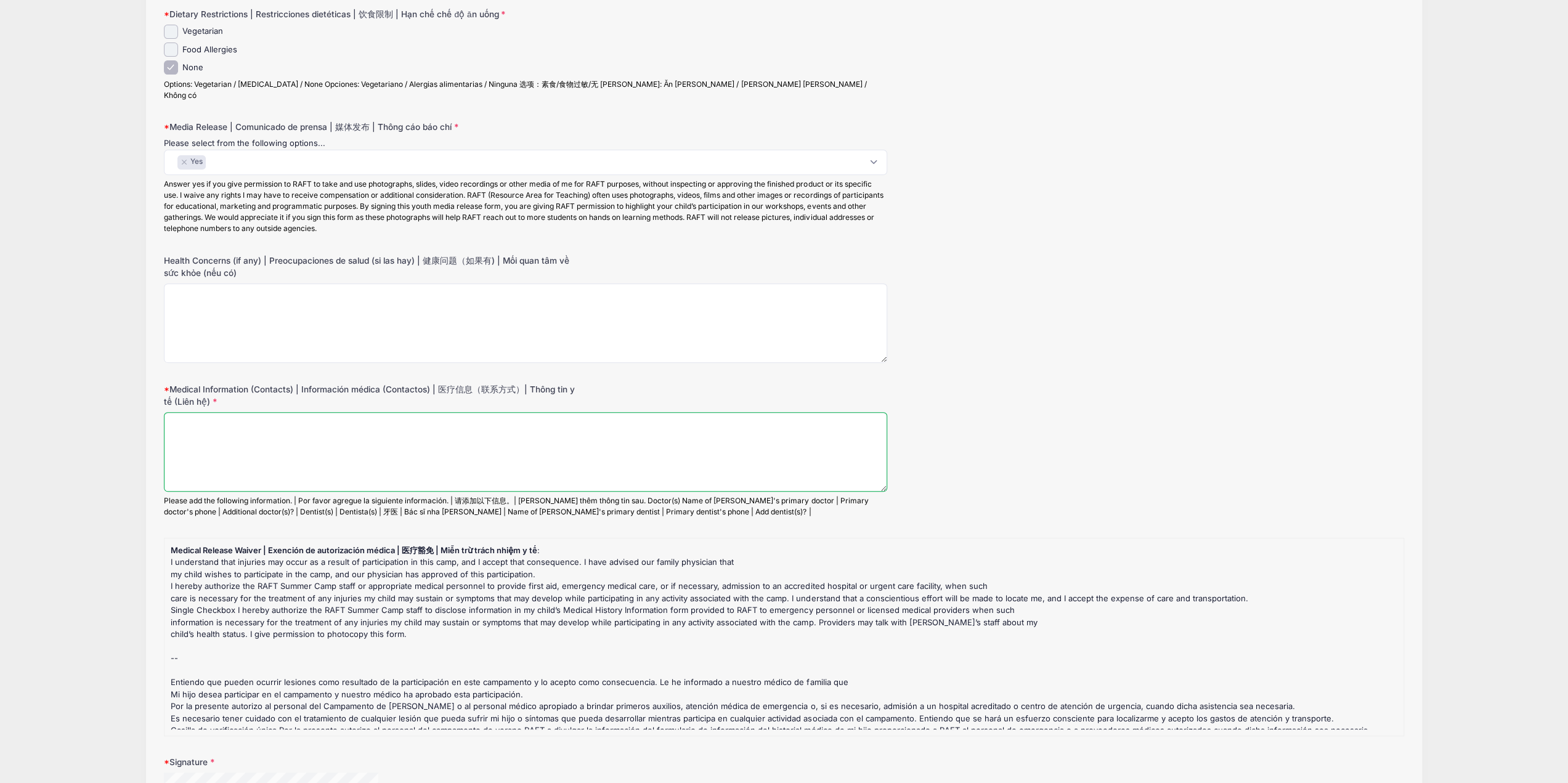
click at [281, 448] on textarea "Medical Information (Contacts) | Información médica (Contactos) | 医疗信息（联系方式）| T…" at bounding box center [525, 452] width 723 height 80
click at [254, 445] on textarea "Amy Sya, M.D Kaiser Permanente" at bounding box center [525, 452] width 723 height 80
paste textarea "408-362-4740"
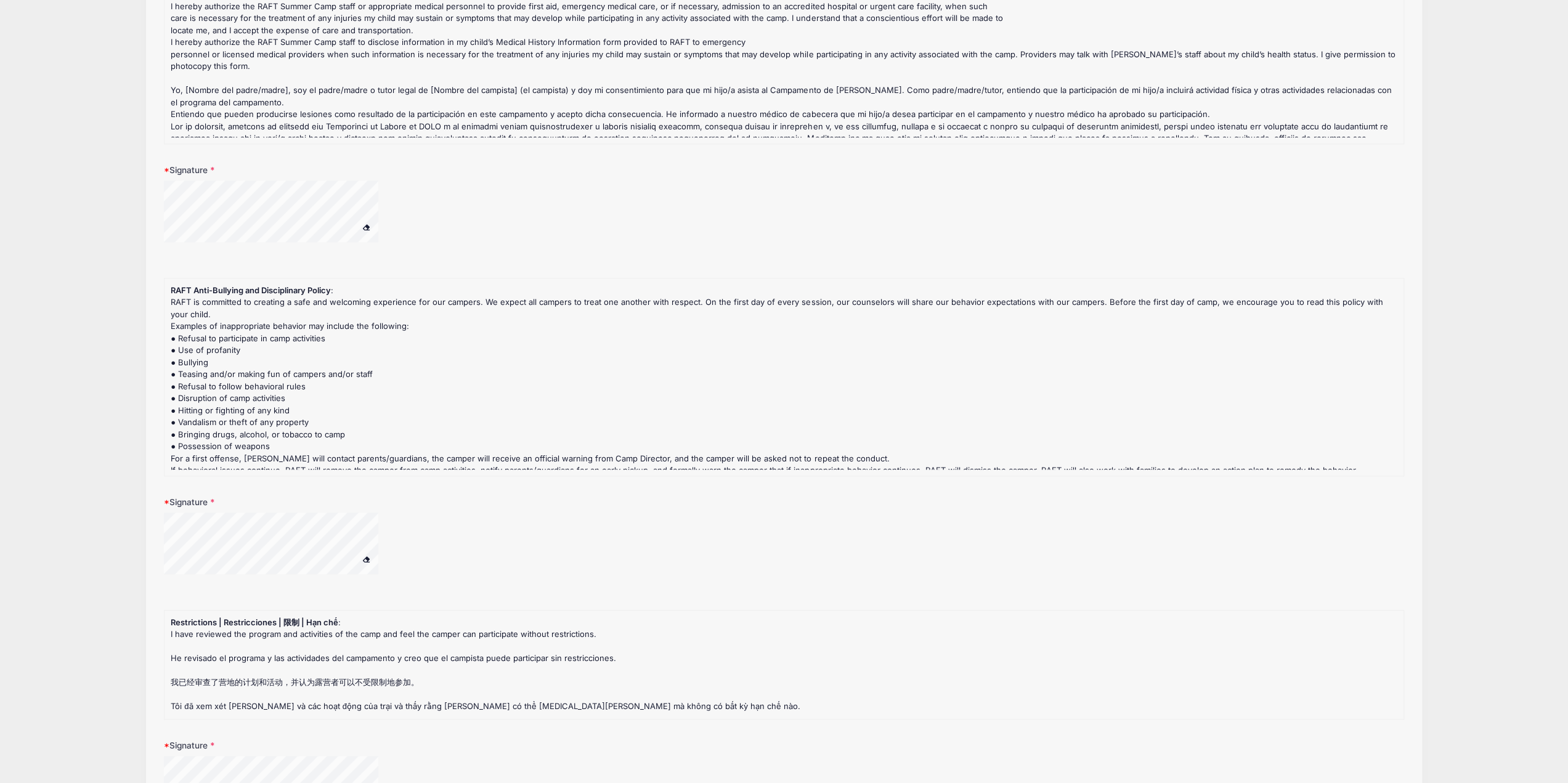
scroll to position [1592, 0]
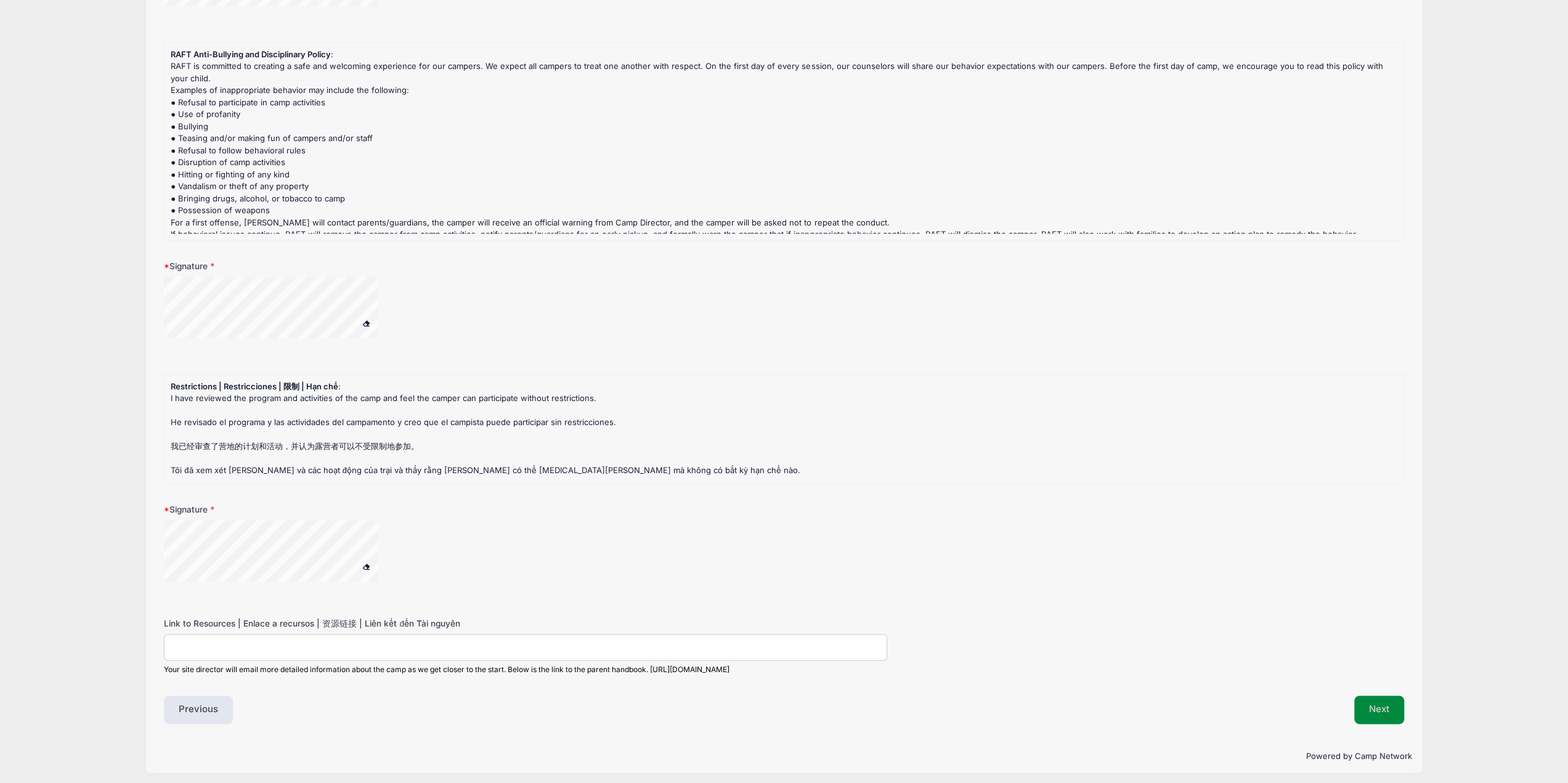
type textarea "Amy Sya, M.D Kaiser Permanente 408-362-4740"
click at [1385, 706] on button "Next" at bounding box center [1379, 710] width 50 height 28
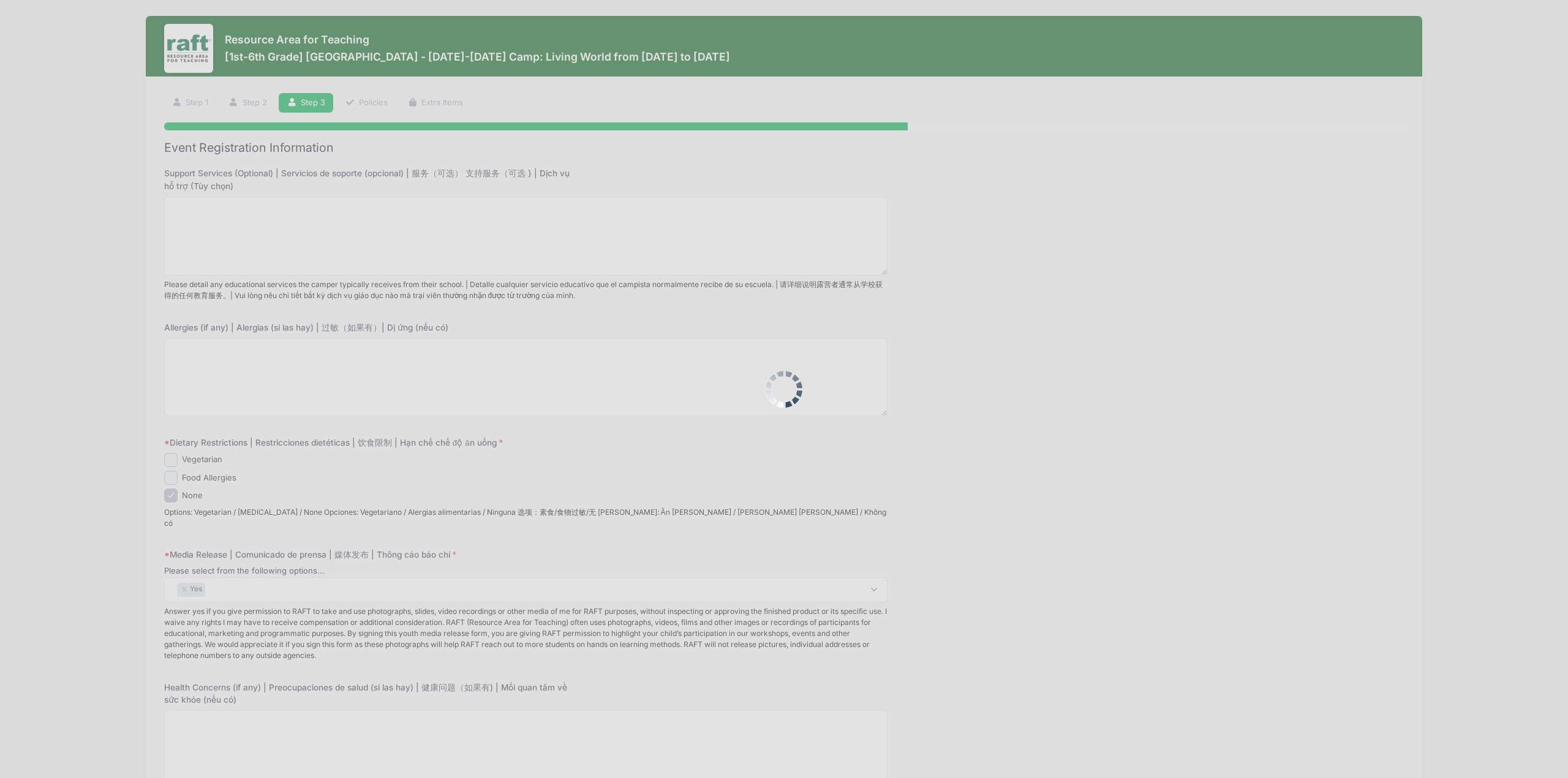
scroll to position [0, 0]
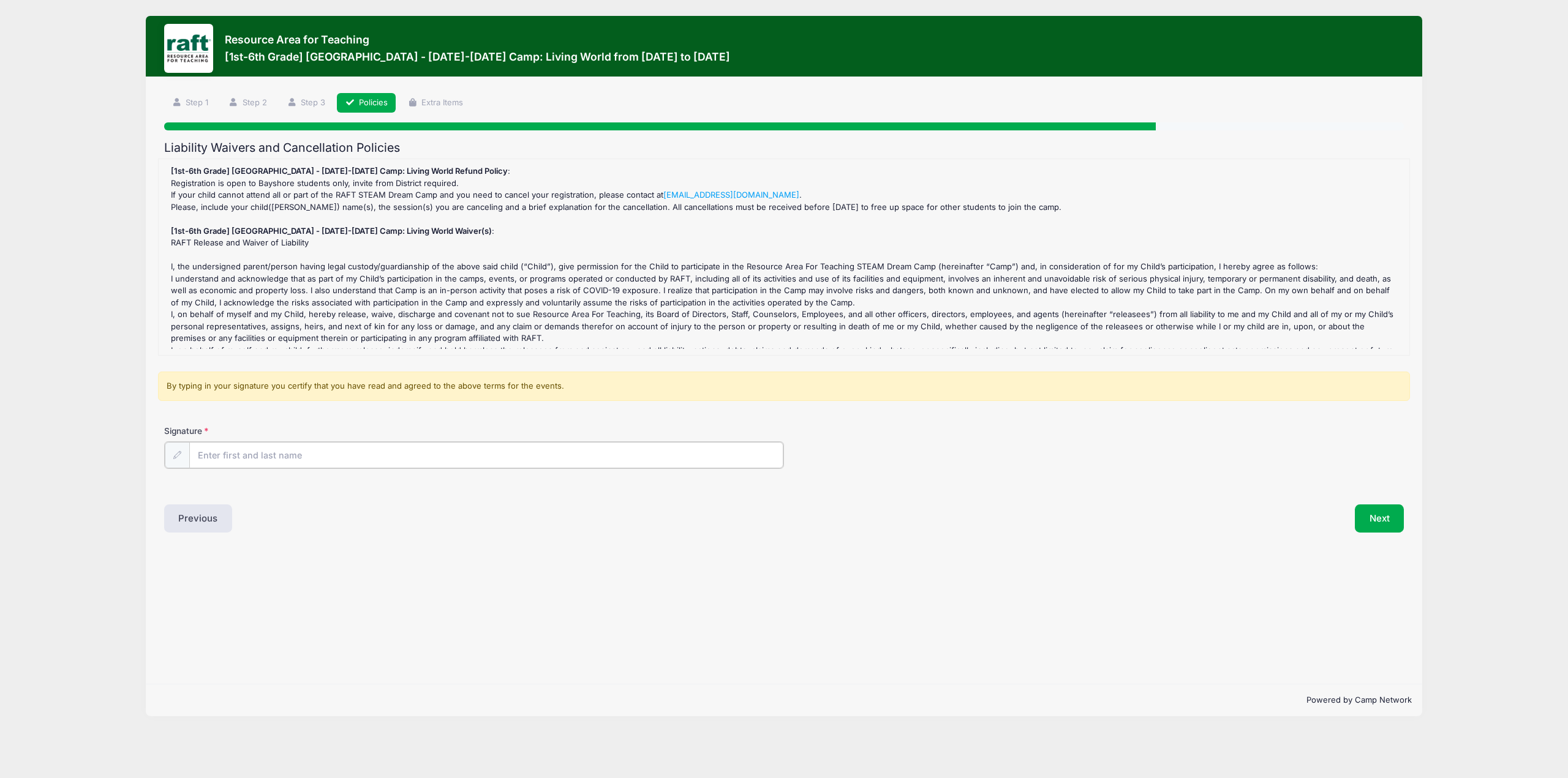
click at [235, 461] on input "Signature" at bounding box center [486, 454] width 594 height 26
type input "Andrew Tran"
click at [1385, 516] on button "Next" at bounding box center [1380, 517] width 50 height 28
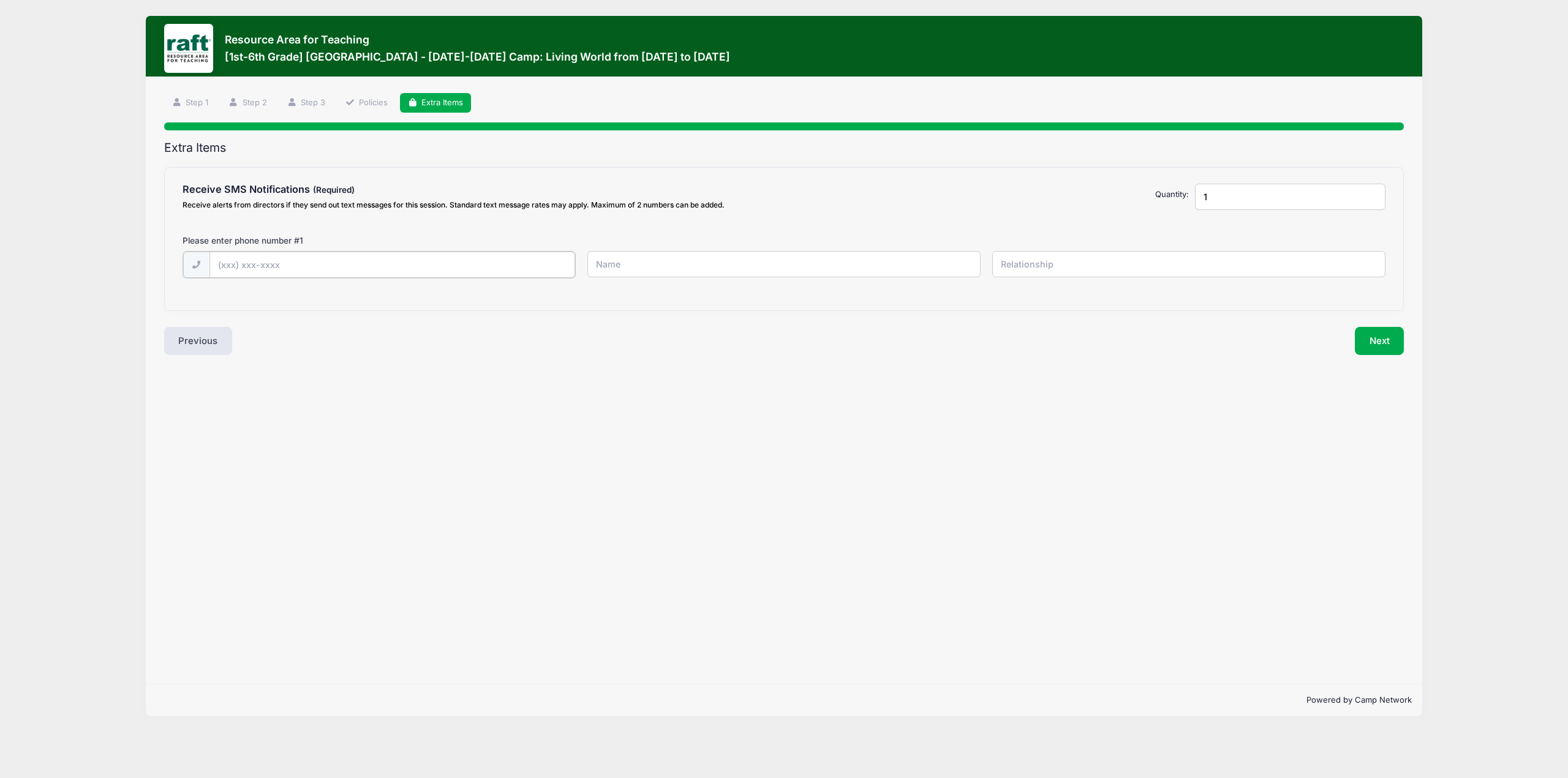
click at [362, 271] on input "text" at bounding box center [392, 264] width 366 height 26
type input "(408) 406-3690"
type input "Andrew"
type input "F"
type input "Parent"
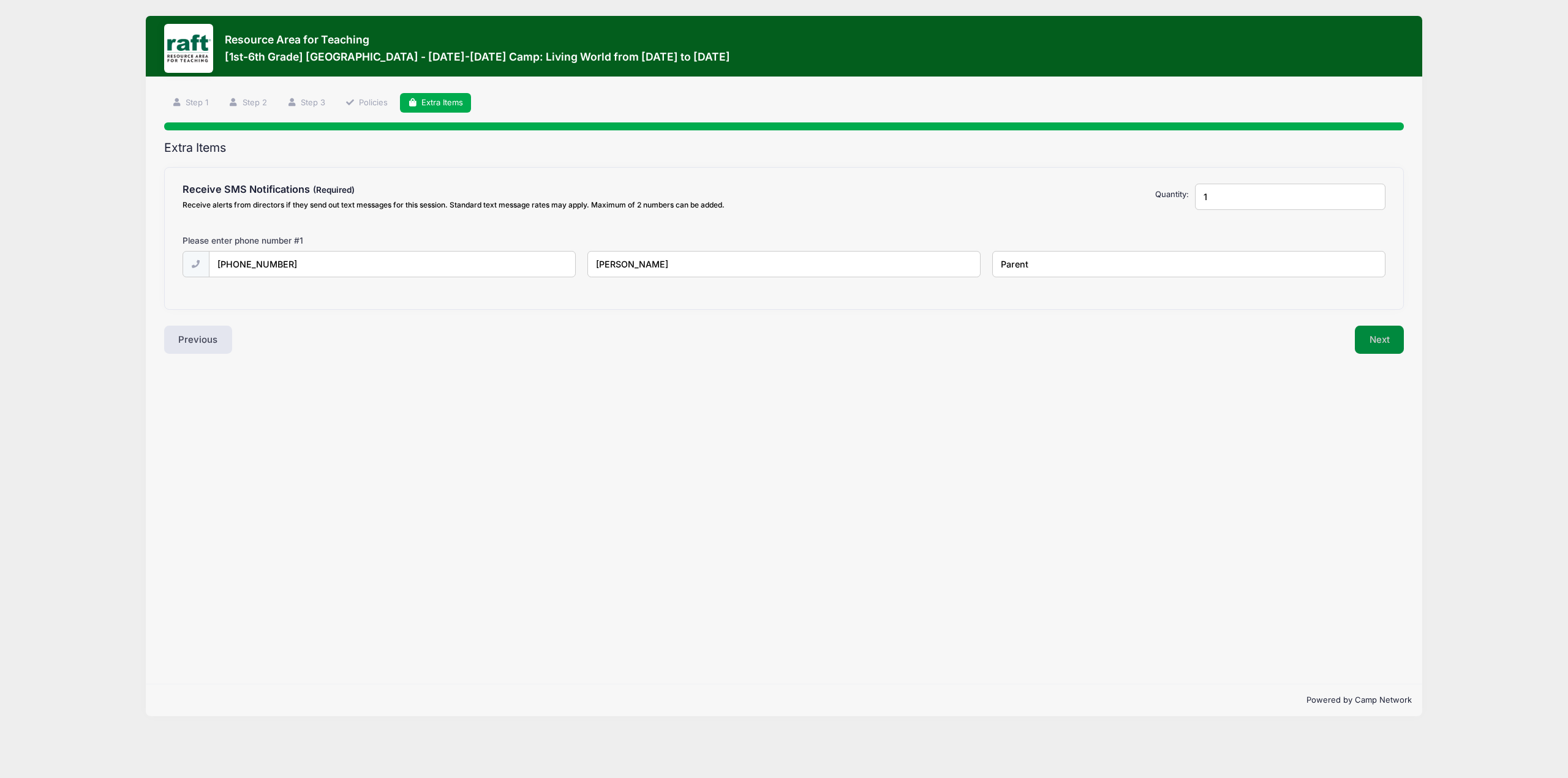
click at [1391, 340] on button "Next" at bounding box center [1380, 340] width 50 height 28
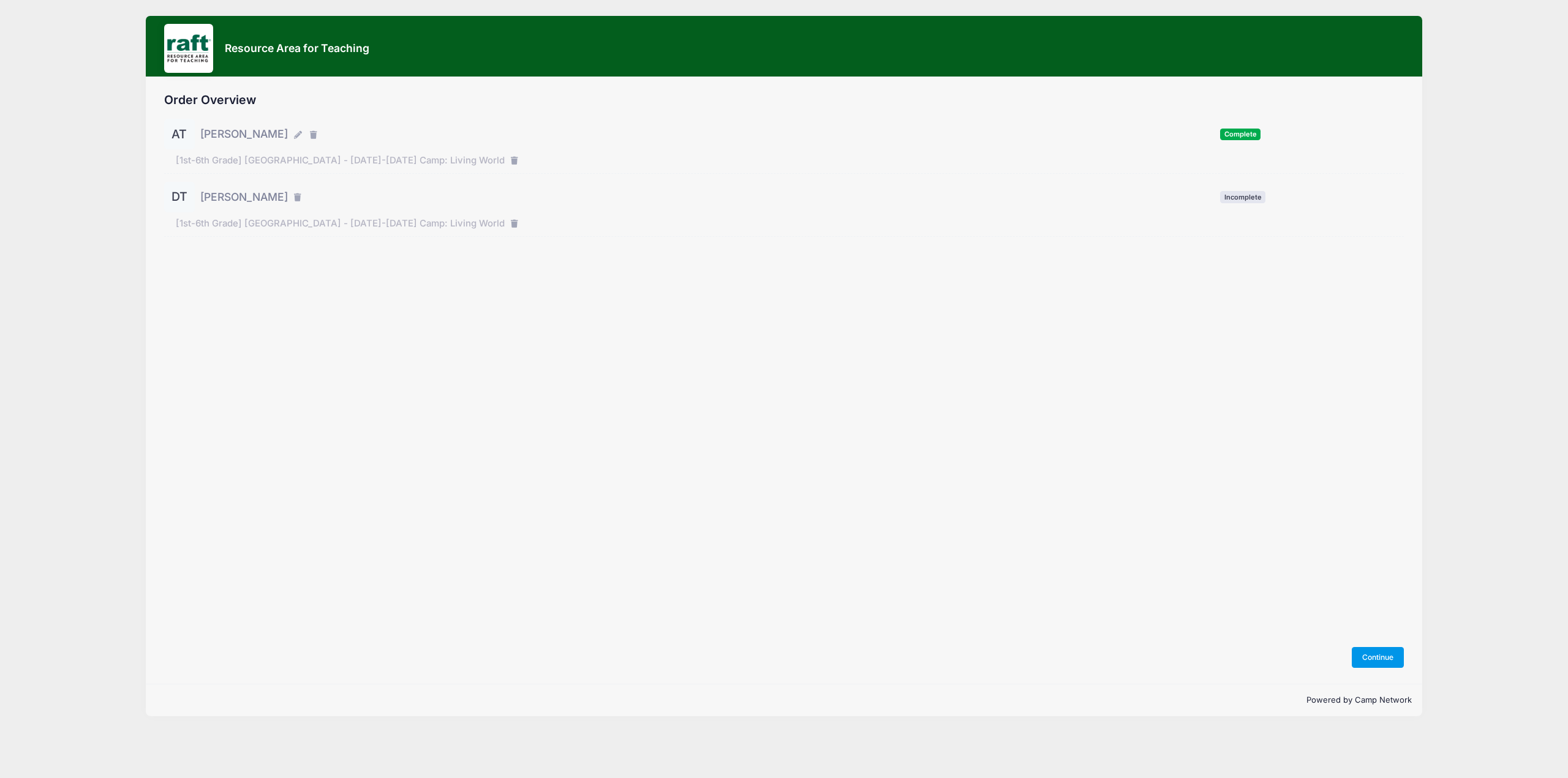
click at [1380, 656] on button "Continue" at bounding box center [1378, 657] width 52 height 21
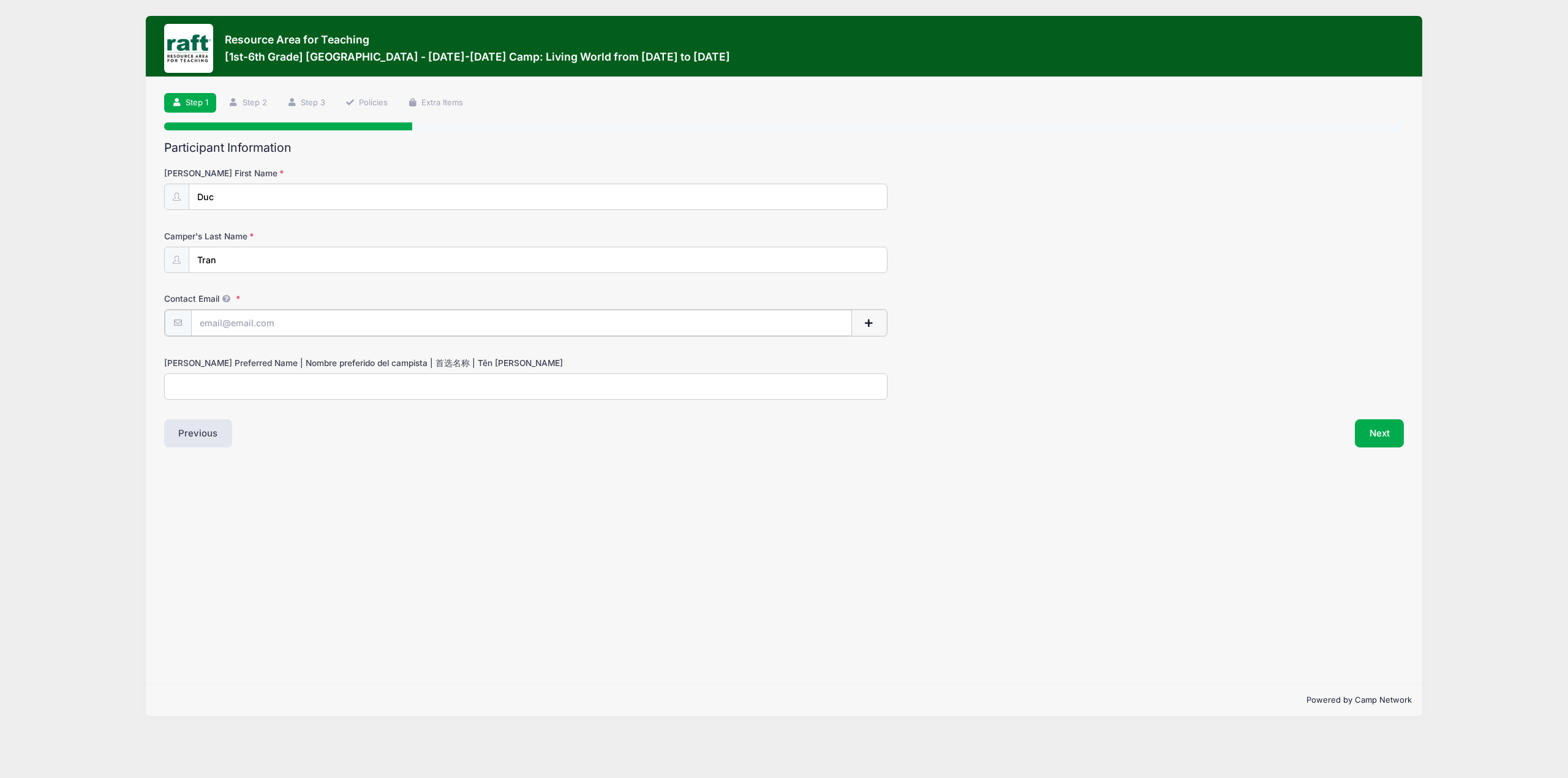
click at [327, 321] on input "Contact Email" at bounding box center [521, 323] width 661 height 26
type input "[EMAIL_ADDRESS][DOMAIN_NAME]"
click at [1392, 429] on button "Next" at bounding box center [1380, 432] width 50 height 28
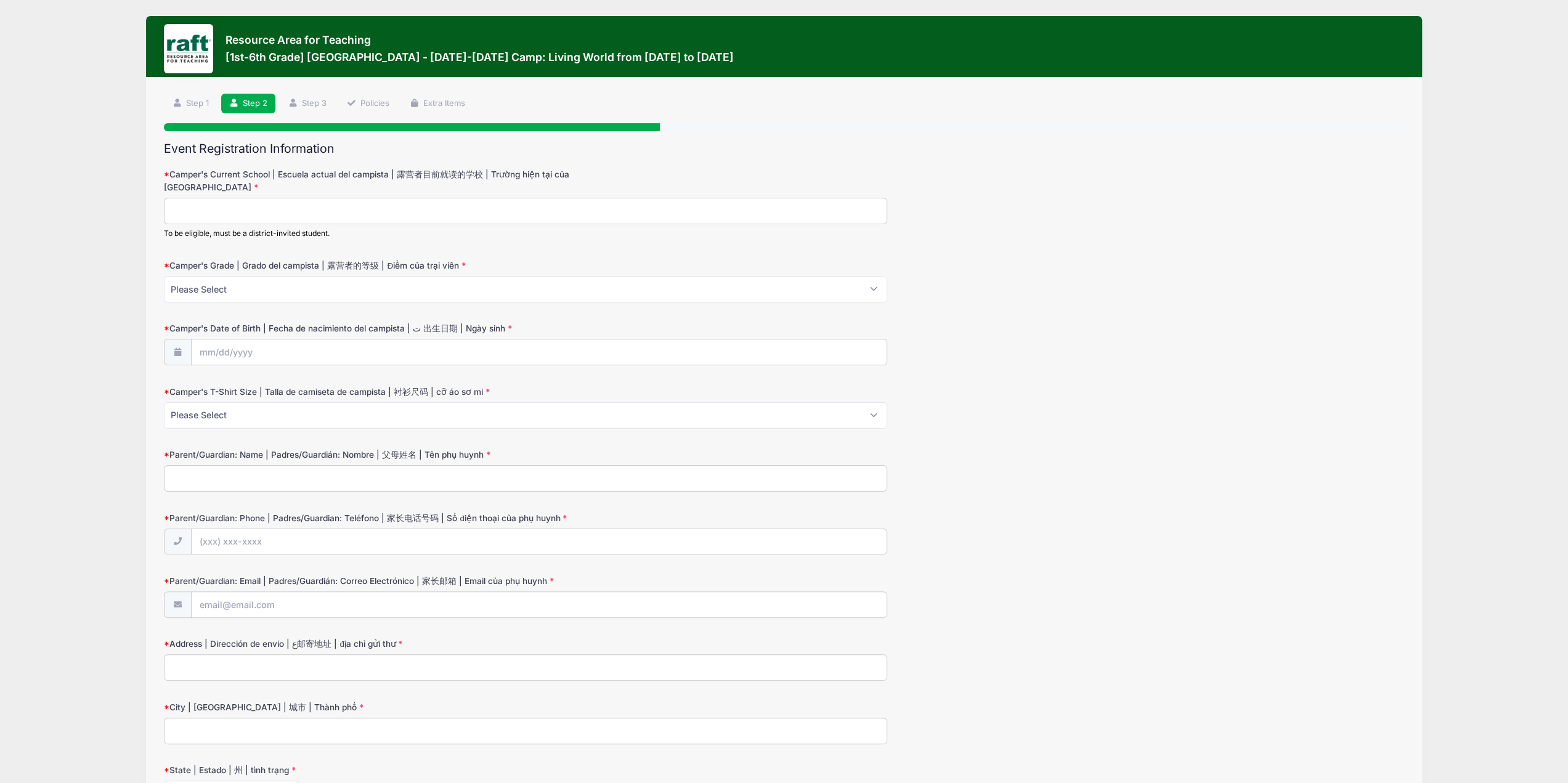
click at [224, 213] on input "Camper's Current School | Escuela actual del campista | 露营者目前就读的学校 | [PERSON_NA…" at bounding box center [525, 211] width 723 height 26
type input "Majestic Way"
click at [245, 292] on select "Please Select 1 2 3 4 5 6" at bounding box center [525, 289] width 723 height 26
select select "5"
click at [164, 276] on select "Please Select 1 2 3 4 5 6" at bounding box center [525, 289] width 723 height 26
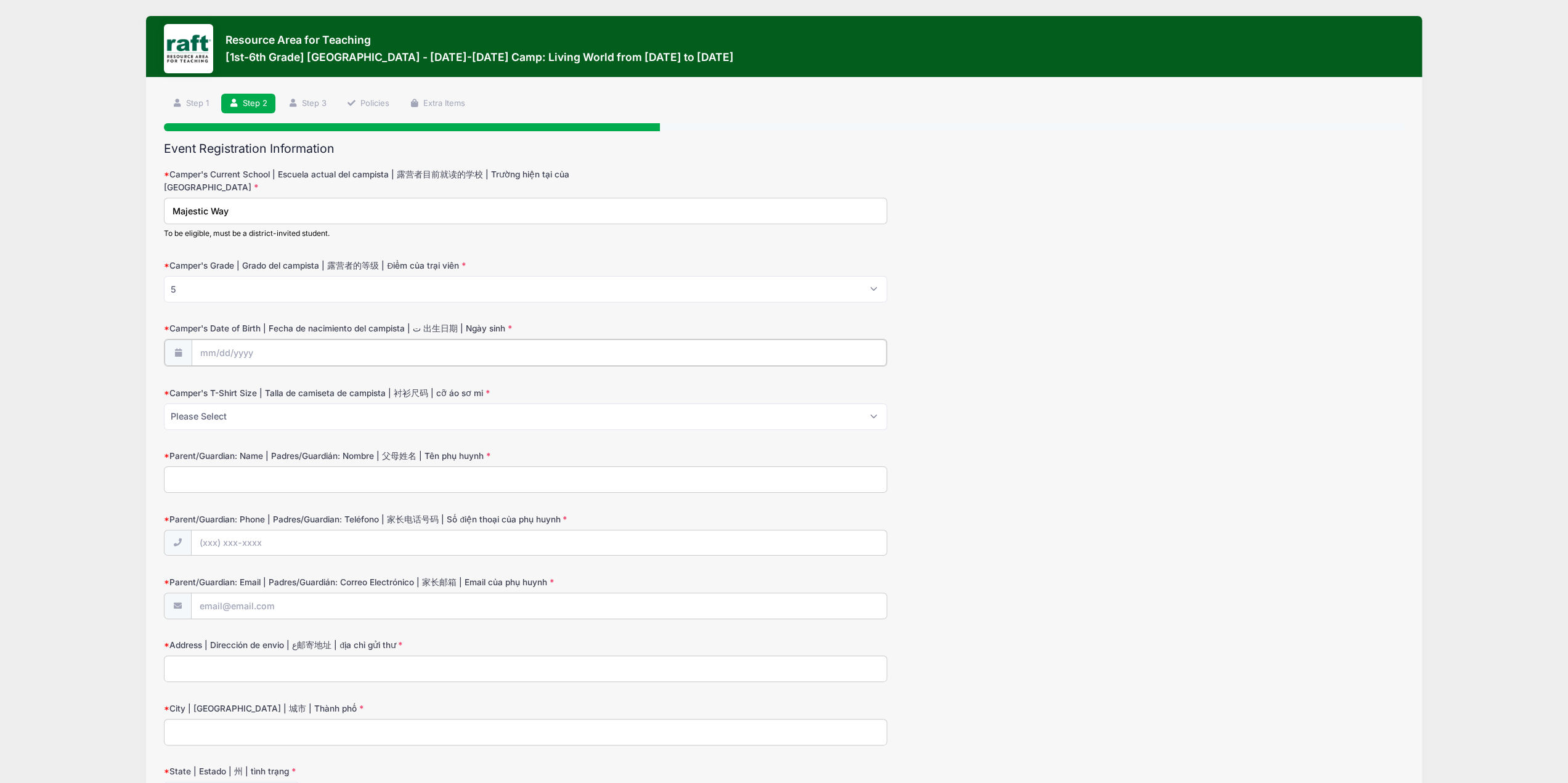
click at [249, 349] on input "Camper's Date of Birth | Fecha de nacimiento del campista | ت 出生日期 | Ngày sinh" at bounding box center [539, 352] width 696 height 26
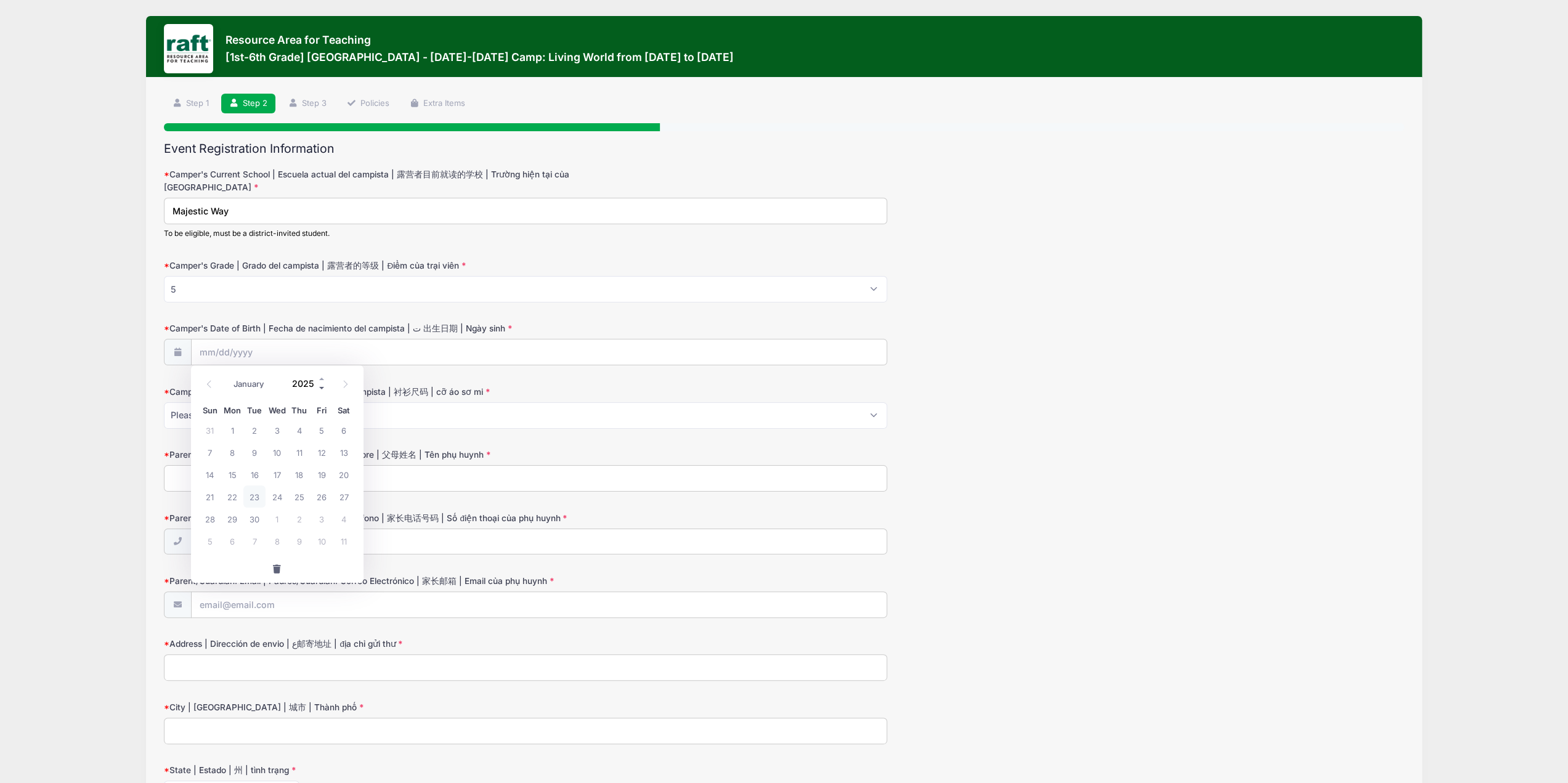
click at [320, 388] on span at bounding box center [322, 388] width 8 height 9
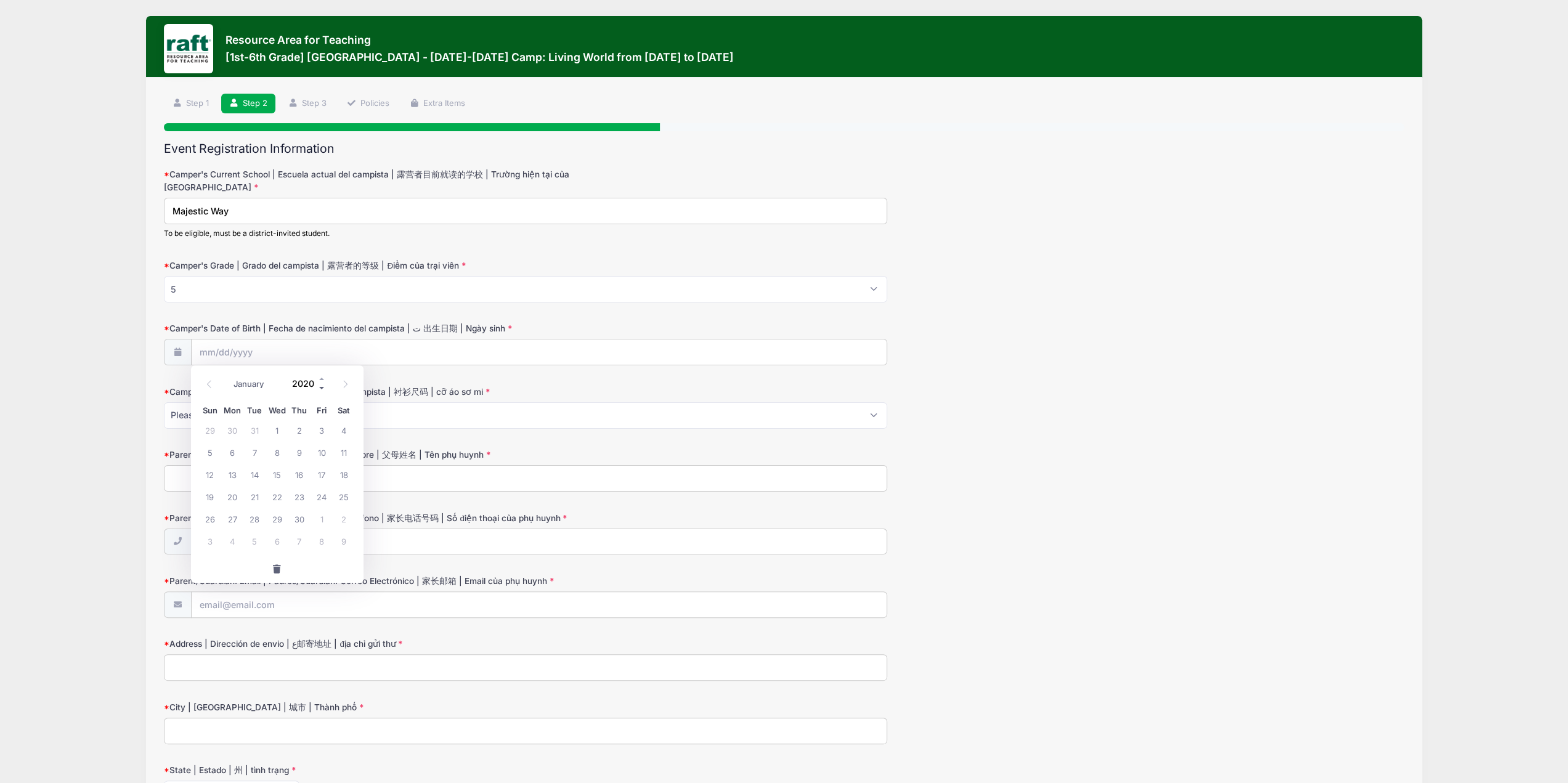
click at [320, 388] on span at bounding box center [322, 388] width 8 height 9
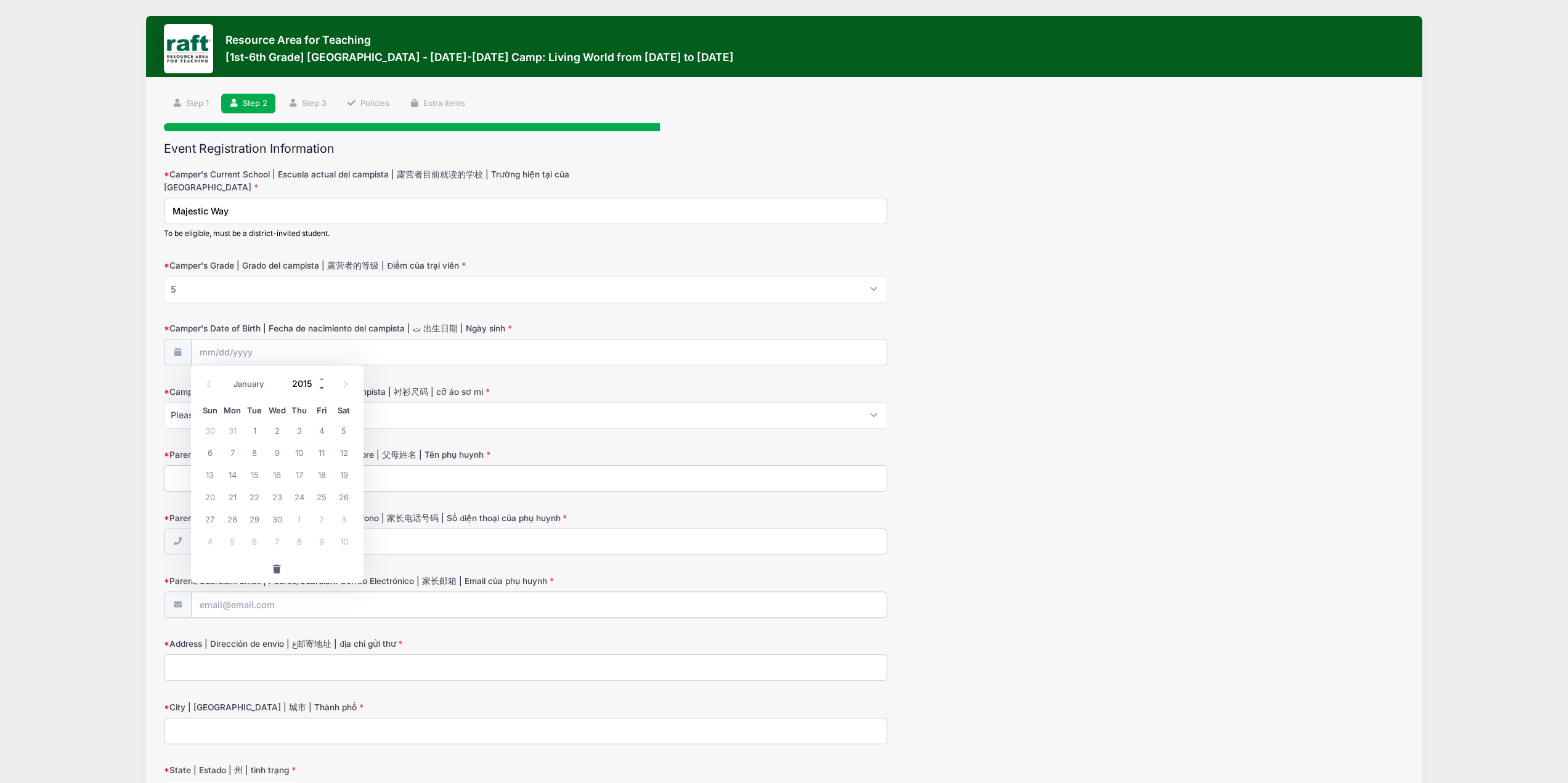
click at [320, 388] on span at bounding box center [322, 388] width 8 height 9
type input "2014"
click at [344, 495] on span "27" at bounding box center [344, 496] width 22 height 22
type input "09/27/2014"
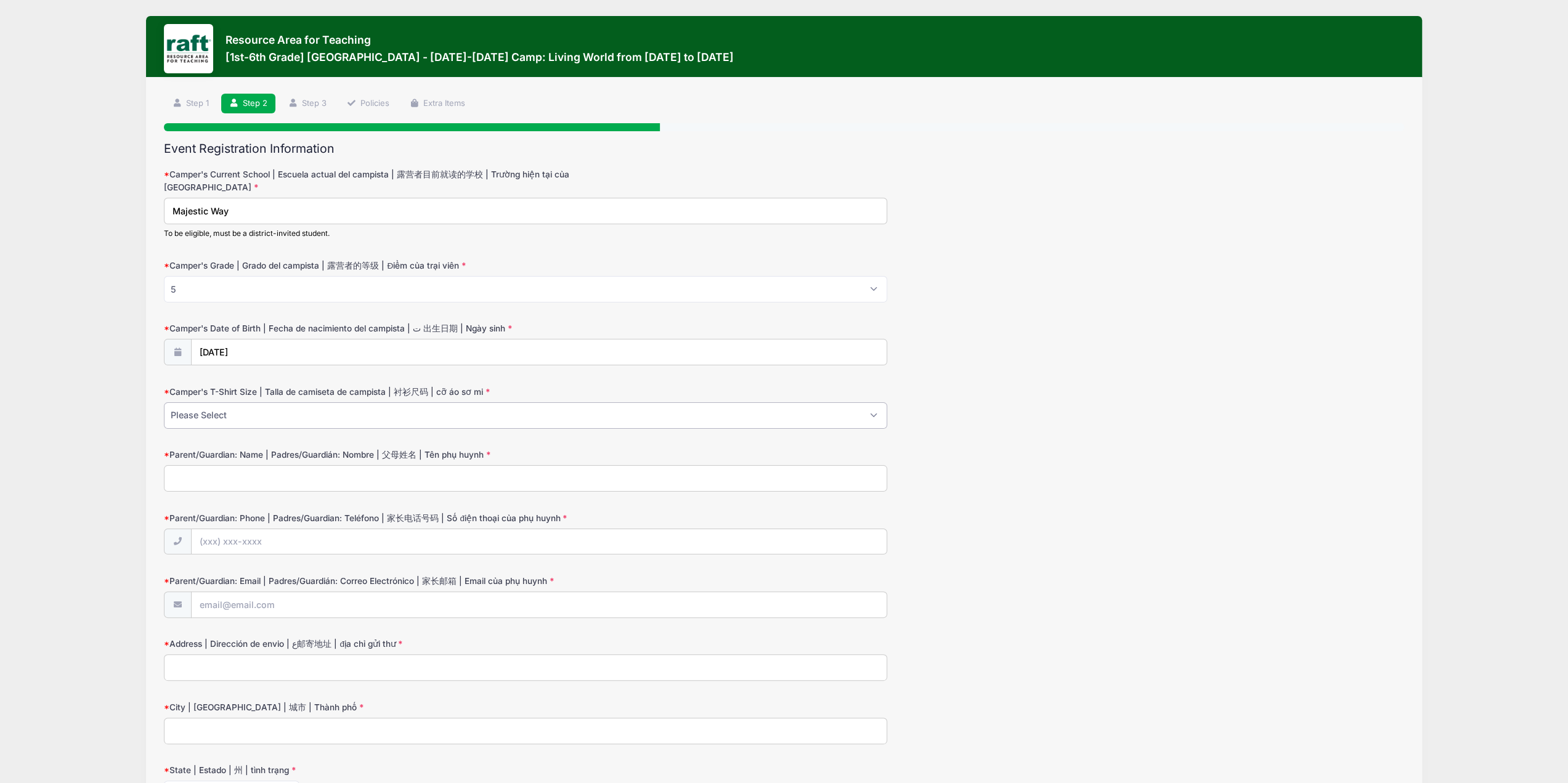
click at [282, 415] on select "Please Select Youth XS Youth S Youth M Youth L Youth XL Adult XS Adult S Adult …" at bounding box center [525, 415] width 723 height 26
select select "Youth L"
click at [164, 402] on select "Please Select Youth XS Youth S Youth M Youth L Youth XL Adult XS Adult S Adult …" at bounding box center [525, 415] width 723 height 26
click at [244, 476] on input "Parent/Guardian: Name | Padres/Guardián: Nombre | 父母姓名 | Tên phụ huynh" at bounding box center [525, 478] width 723 height 26
type input "Andrew Tran"
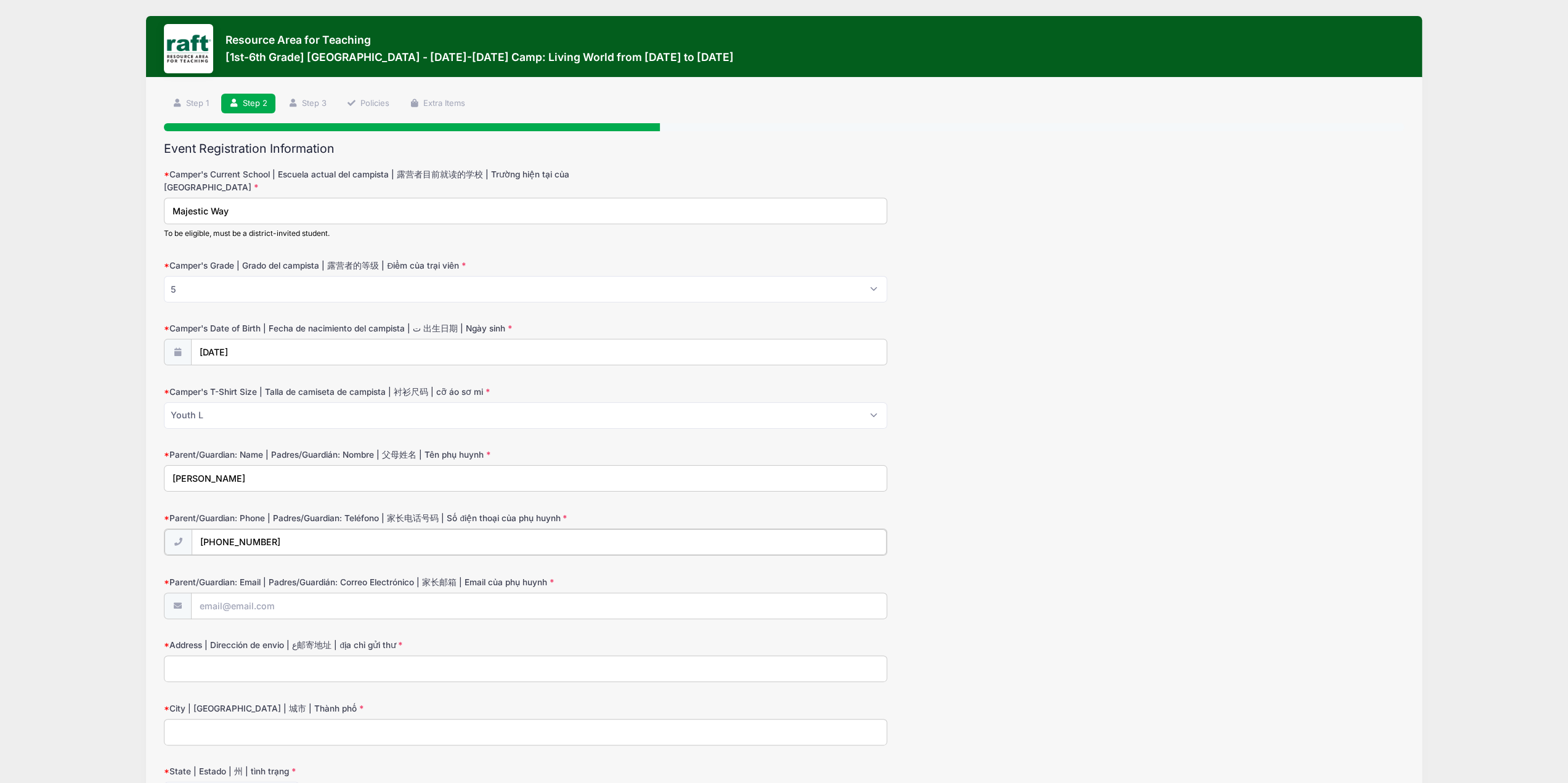
type input "(408) 406-3690"
type input "tranandrew88@gmail.com"
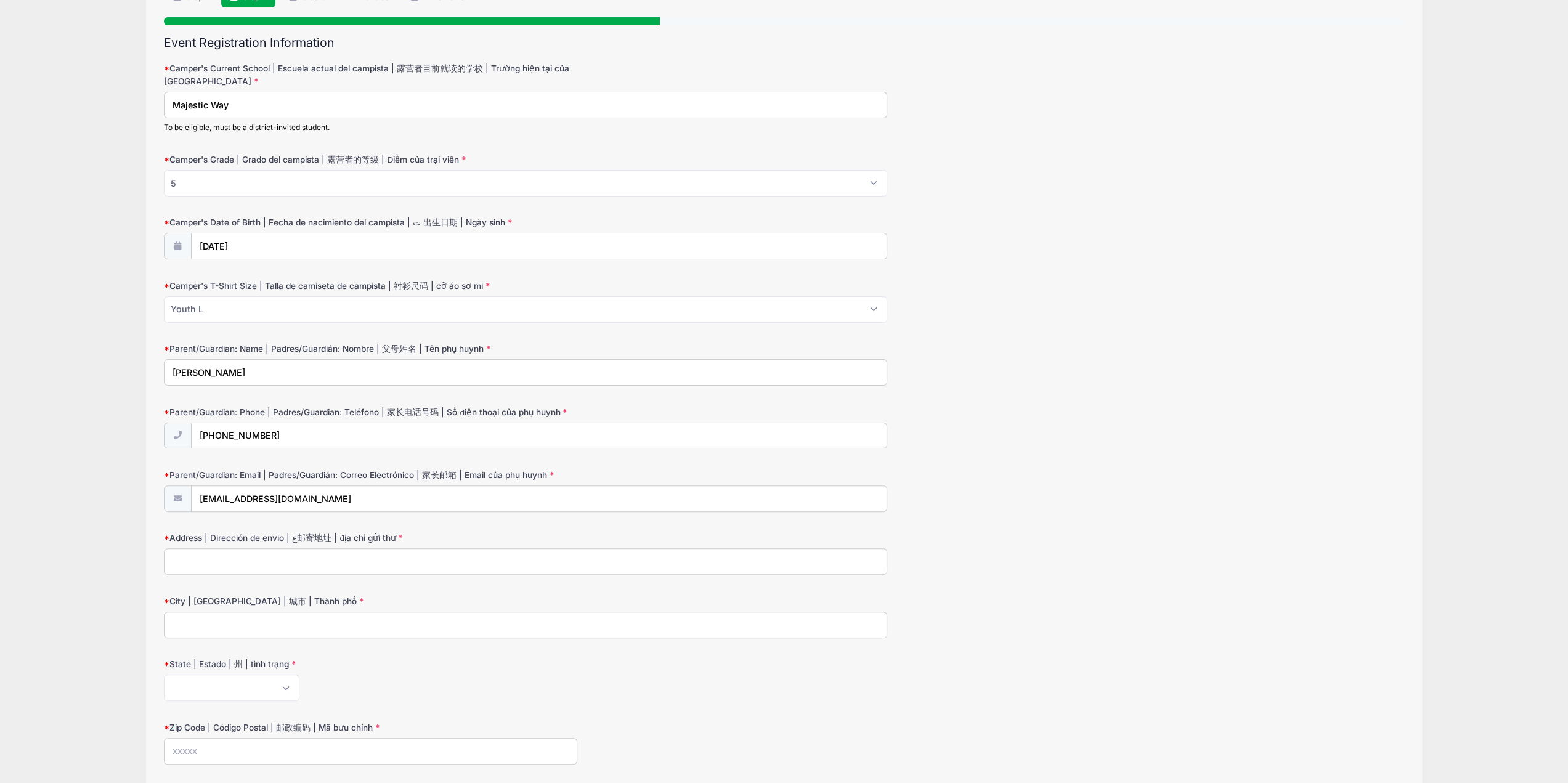
scroll to position [185, 0]
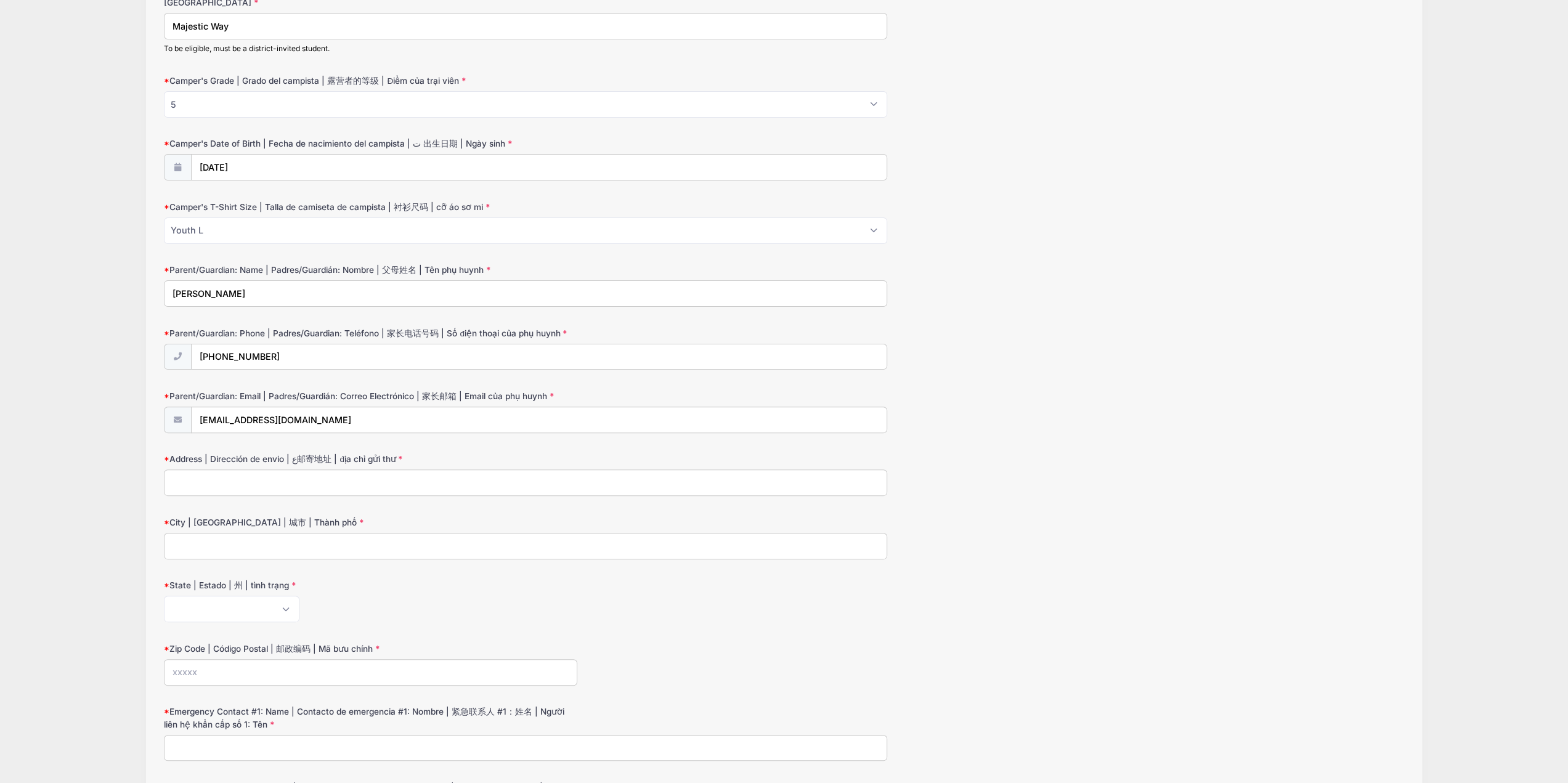
click at [199, 473] on input "Address | Dirección de envio | ع邮寄地址 | địa chỉ gửi thư" at bounding box center [525, 482] width 723 height 26
type input "3077 Melchester Dr"
type input "San Jose"
click at [212, 606] on select "Alabama Alaska American Samoa Arizona Arkansas Armed Forces Africa Armed Forces…" at bounding box center [232, 609] width 136 height 26
select select "CA"
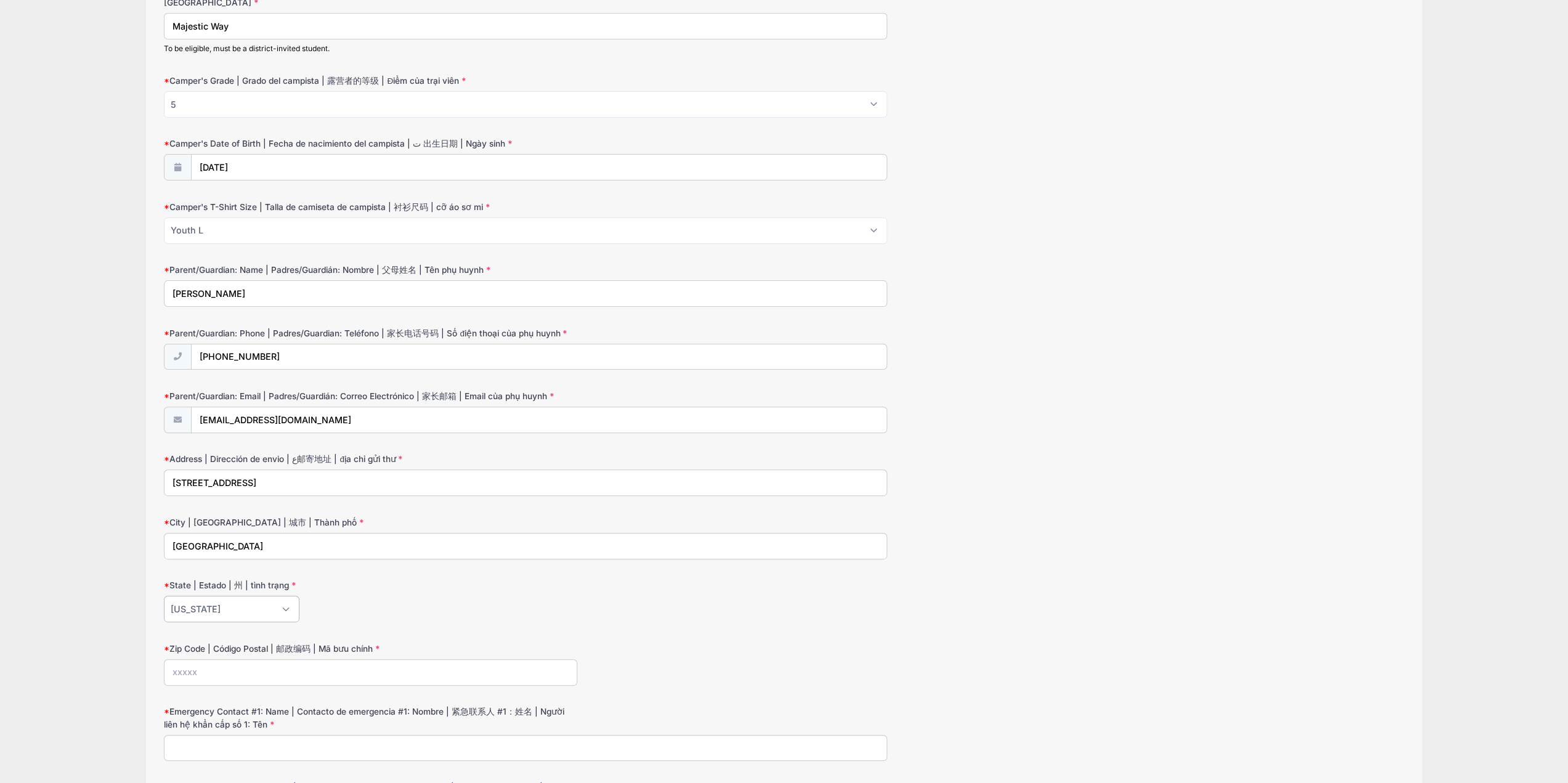
click at [164, 596] on select "Alabama Alaska American Samoa Arizona Arkansas Armed Forces Africa Armed Forces…" at bounding box center [232, 609] width 136 height 26
click at [131, 486] on div "Resource Area for Teaching [1st-6th Grade] Berryessa - Oct 6-10 Camp: Living Wo…" at bounding box center [784, 622] width 1531 height 1615
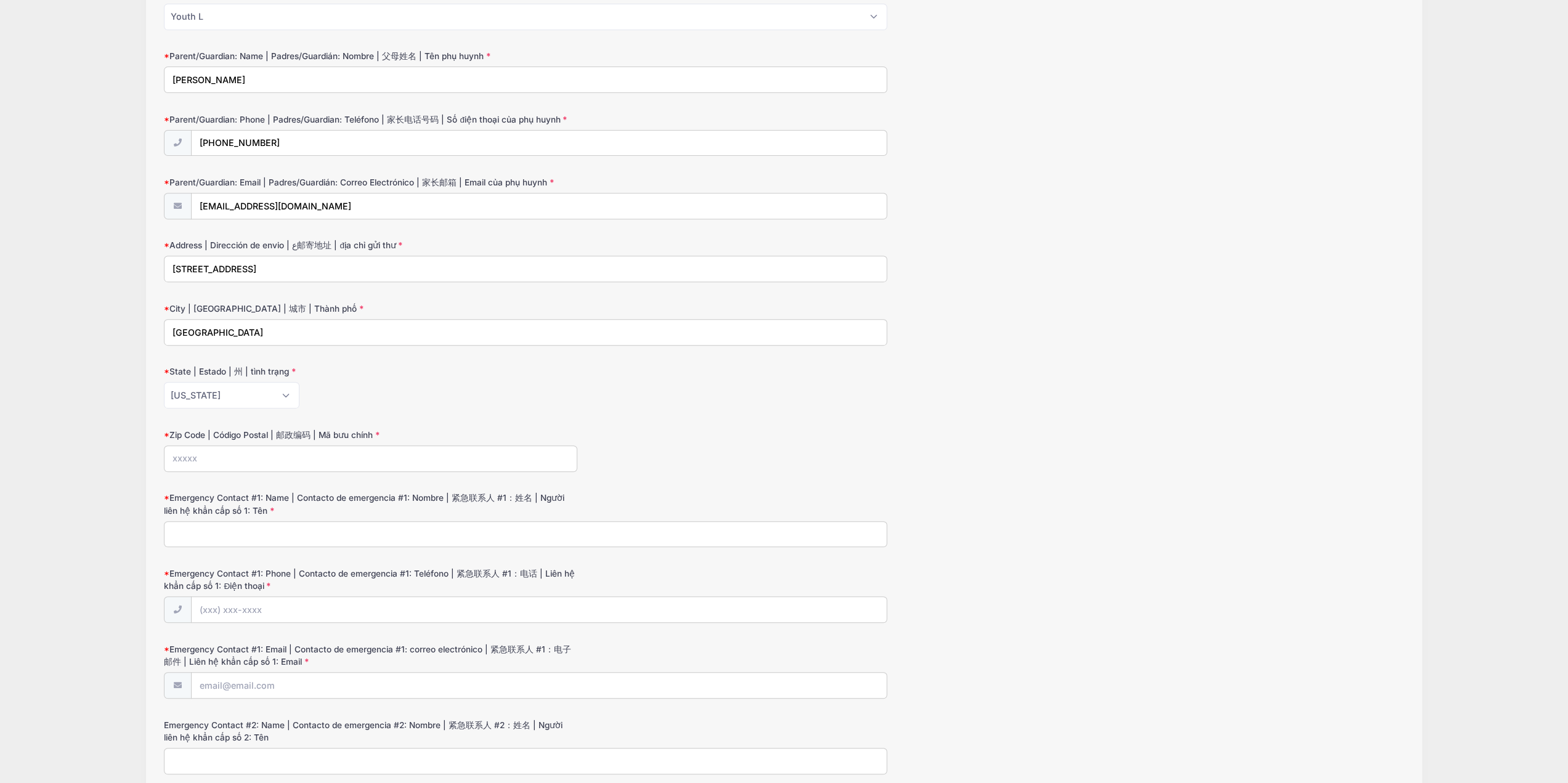
scroll to position [432, 0]
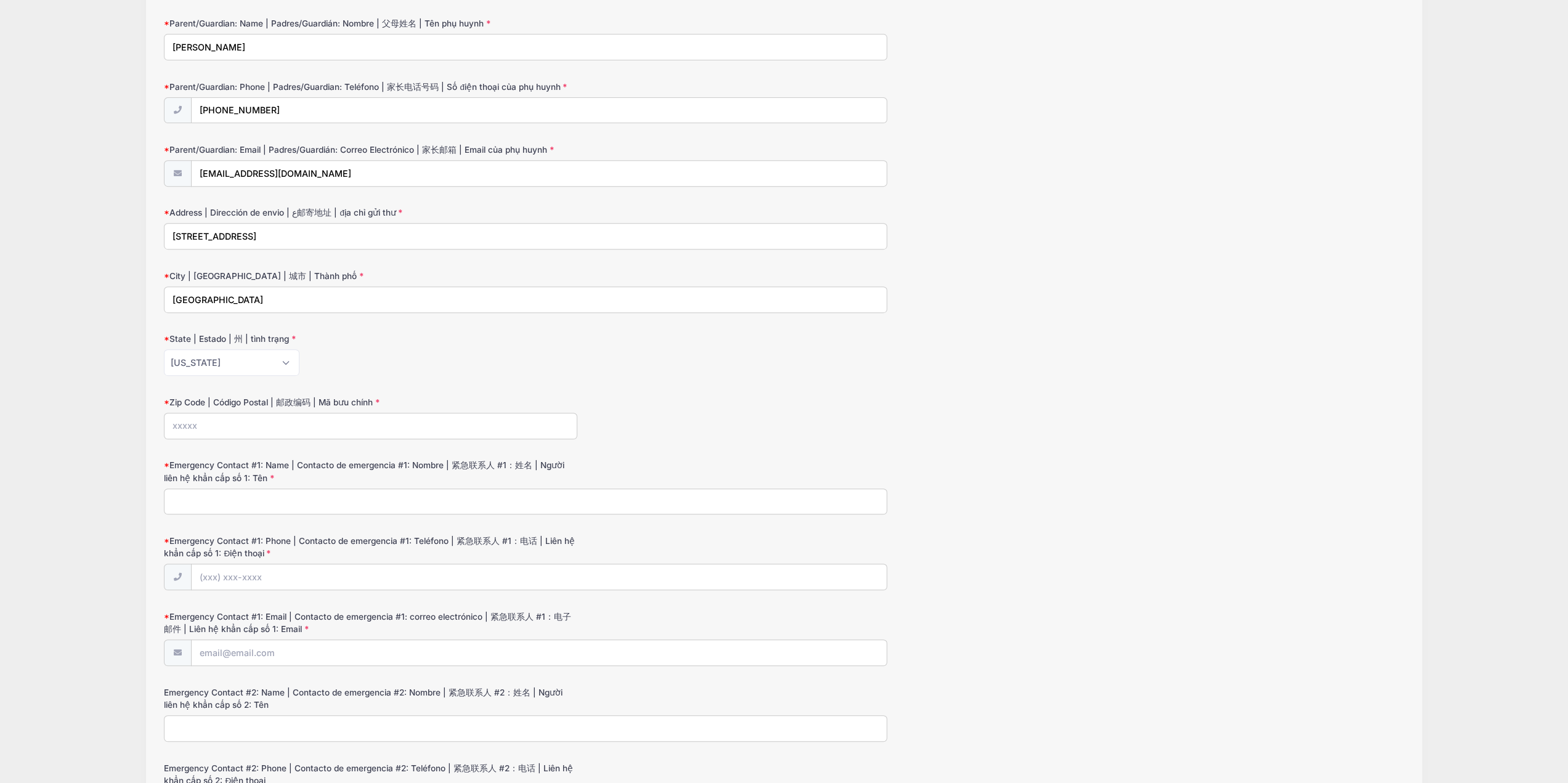
click at [207, 426] on input "Zip Code | Código Postal | 邮政编码 | Mã bưu chính" at bounding box center [371, 426] width 413 height 26
type input "95132"
click at [95, 421] on div "Resource Area for Teaching [1st-6th Grade] Berryessa - Oct 6-10 Camp: Living Wo…" at bounding box center [784, 376] width 1531 height 1615
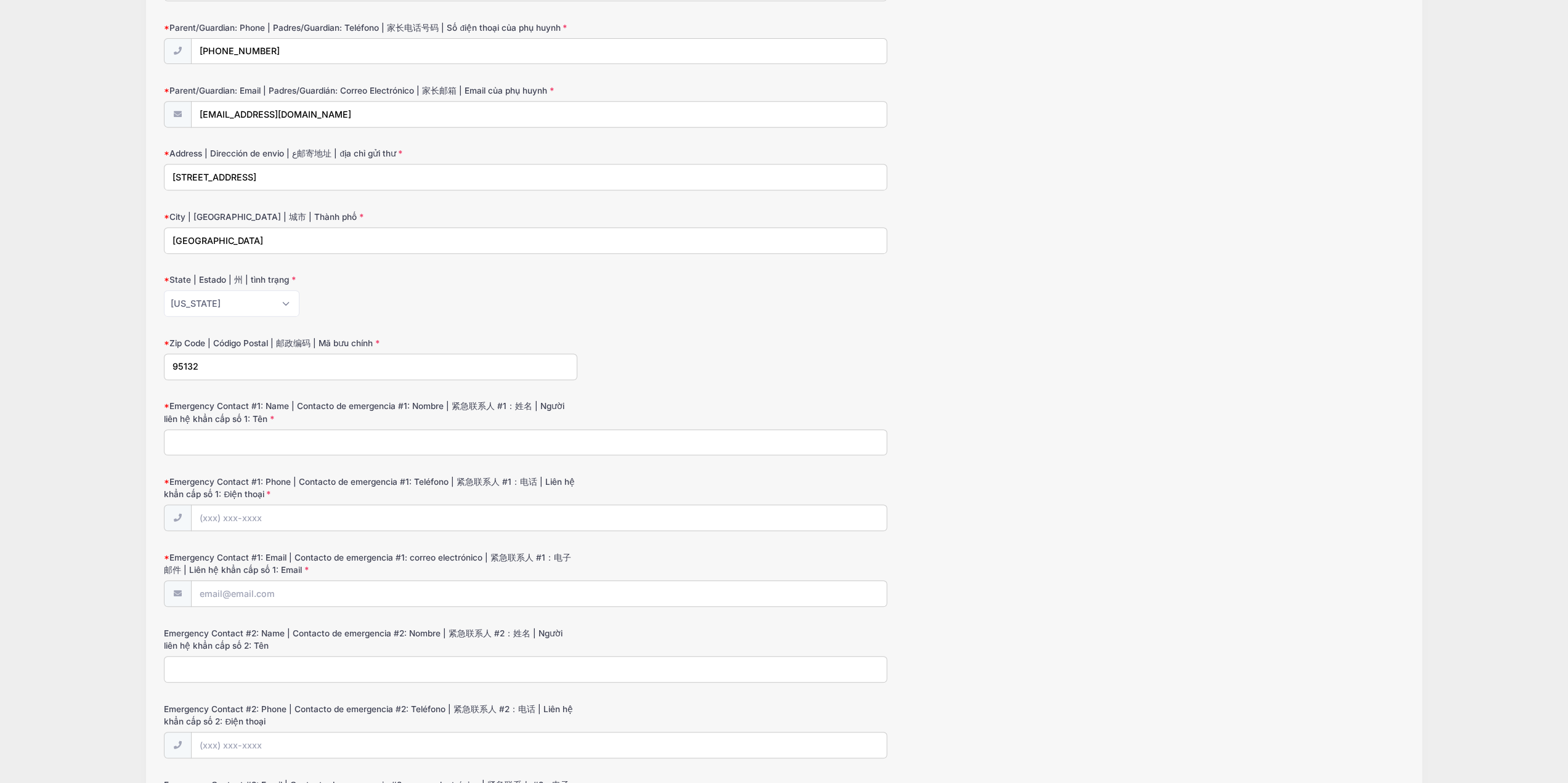
scroll to position [493, 0]
click at [208, 428] on input "Emergency Contact #1: Name | Contacto de emergencia #1: Nombre | 紧急联系人 #1：姓名 | …" at bounding box center [525, 440] width 723 height 26
type input "Andrew Tran"
type input "(408) 406-3690"
type input "tranandrew88@gmail.com"
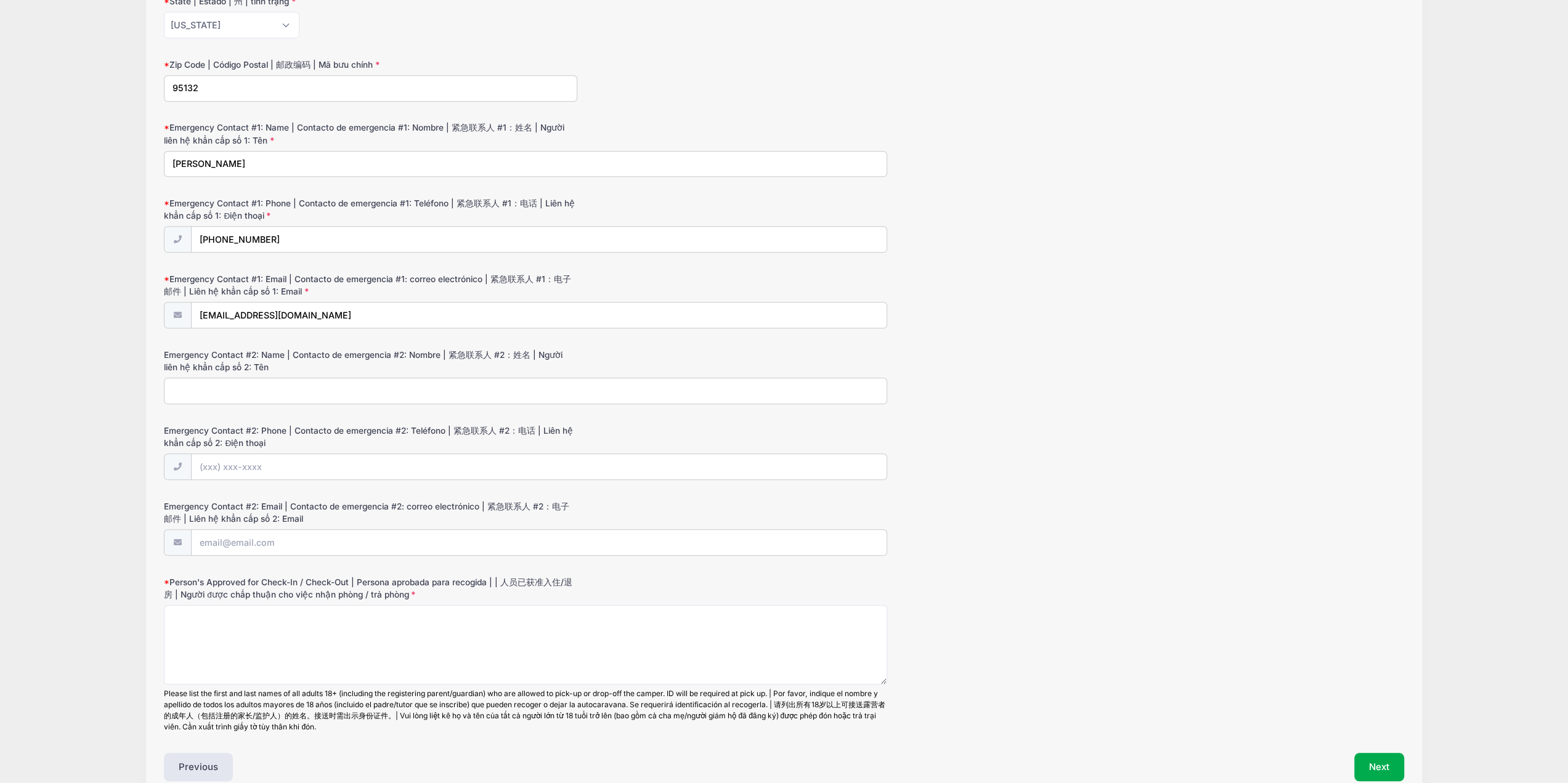
scroll to position [802, 0]
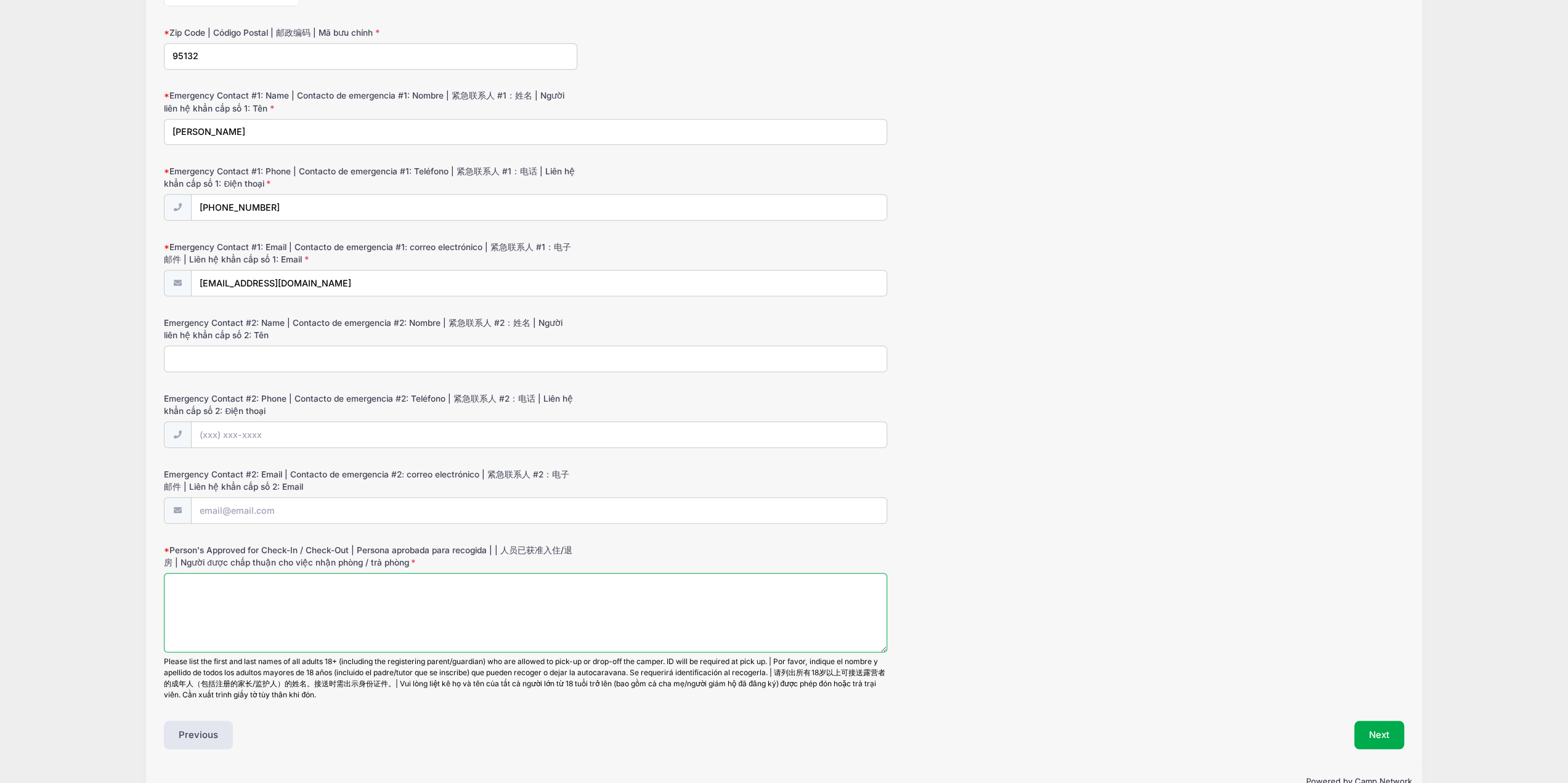
click at [225, 595] on textarea "Person's Approved for Check-In / Check-Out | Persona aprobada para recogida | |…" at bounding box center [525, 613] width 723 height 80
type textarea "C"
type textarea "Michelle Tran Andrew Tran Chu Tran"
click at [1377, 721] on button "Next" at bounding box center [1379, 735] width 50 height 28
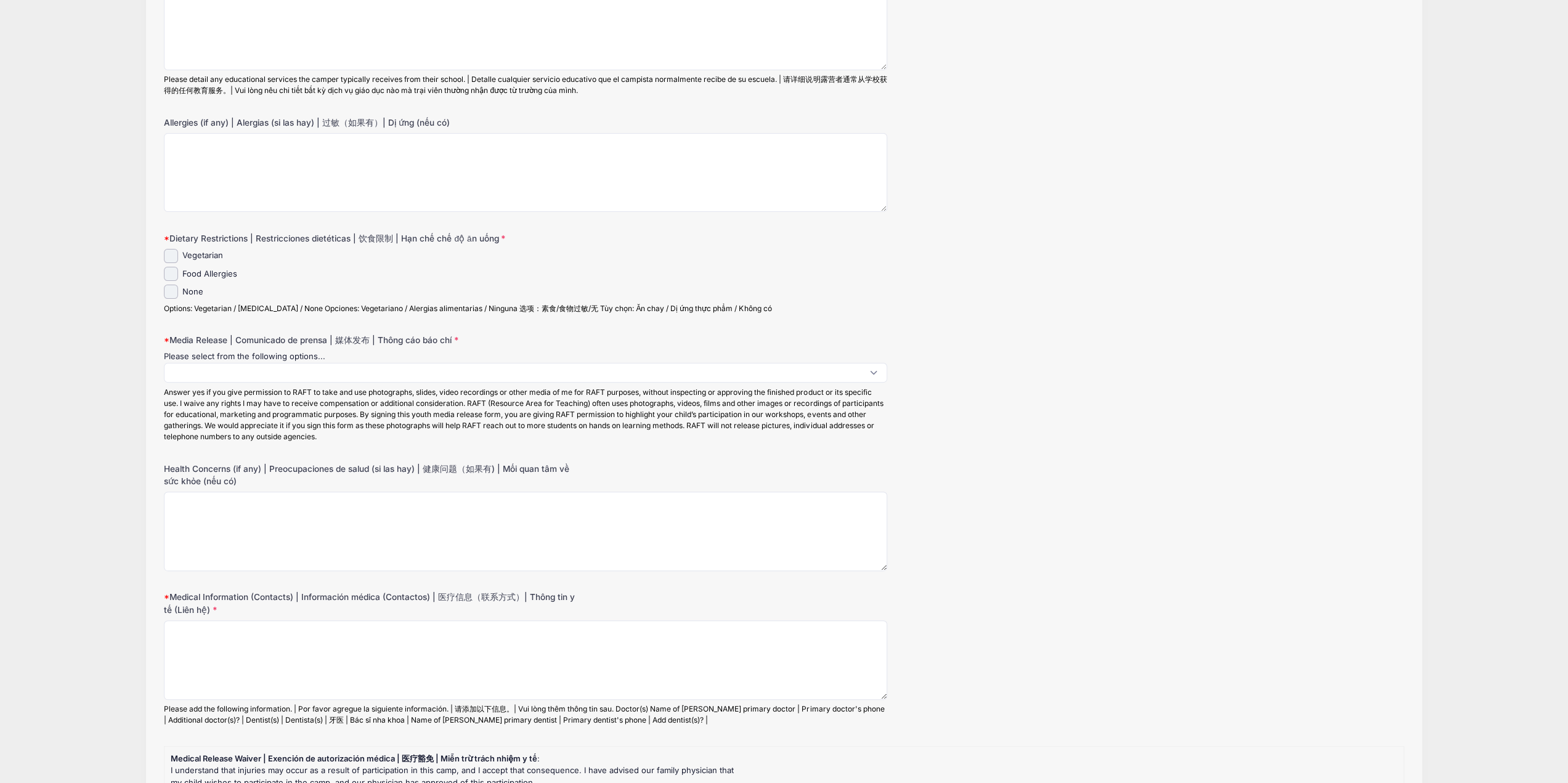
scroll to position [0, 0]
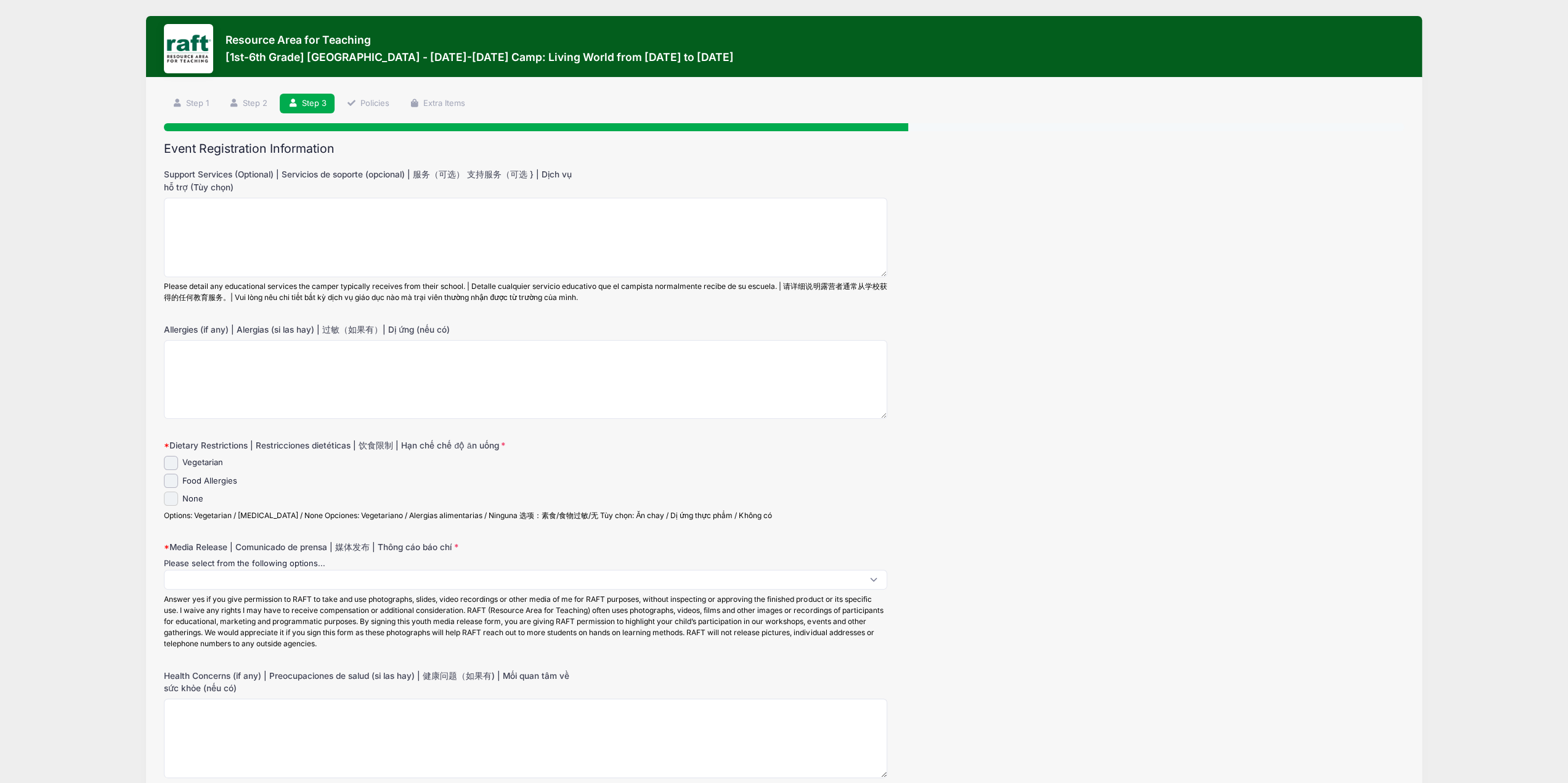
drag, startPoint x: 169, startPoint y: 499, endPoint x: 183, endPoint y: 516, distance: 22.0
click at [169, 499] on input "None" at bounding box center [171, 499] width 14 height 14
checkbox input "true"
click at [279, 580] on span at bounding box center [525, 580] width 723 height 20
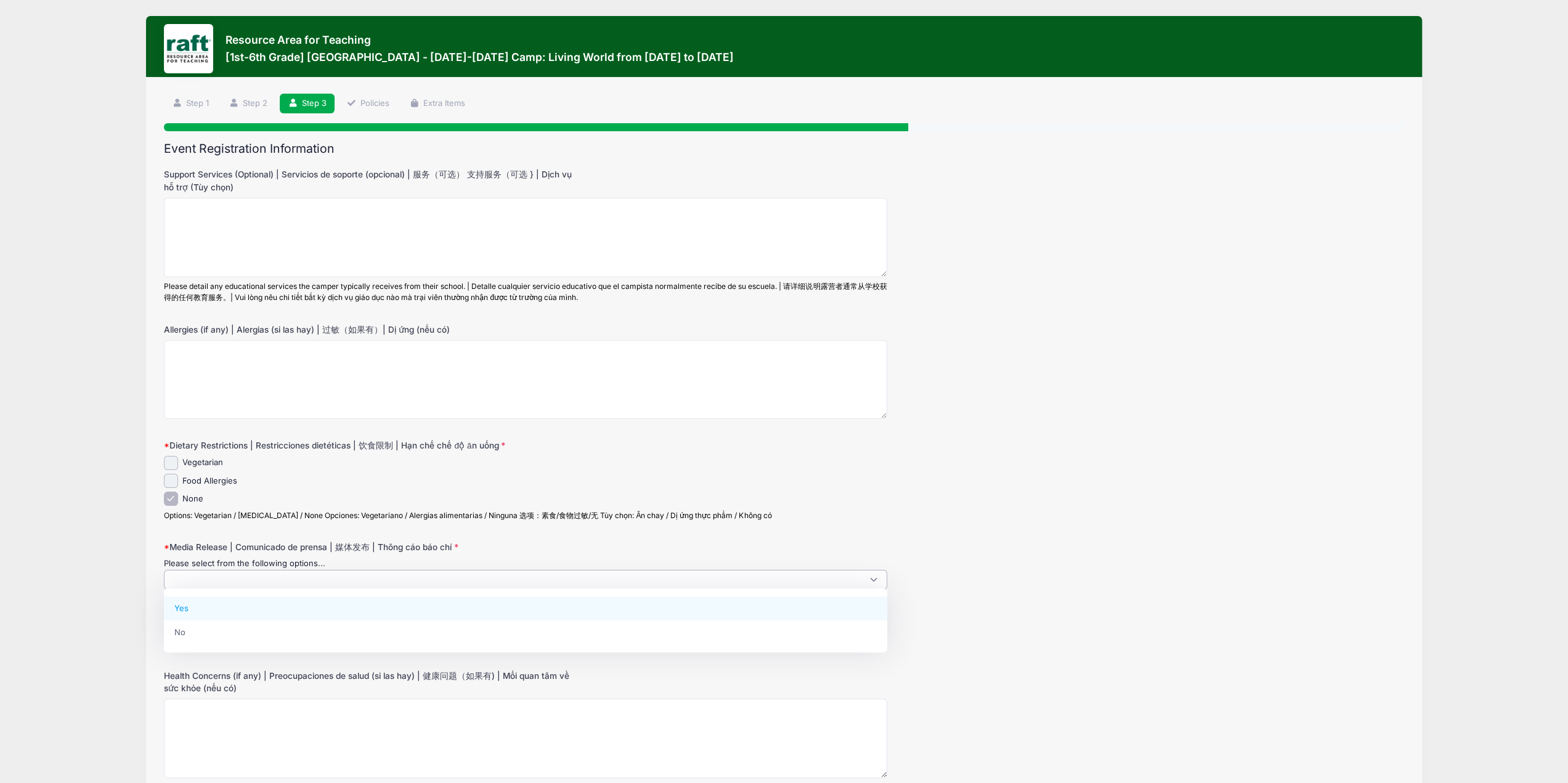
select select "Yes"
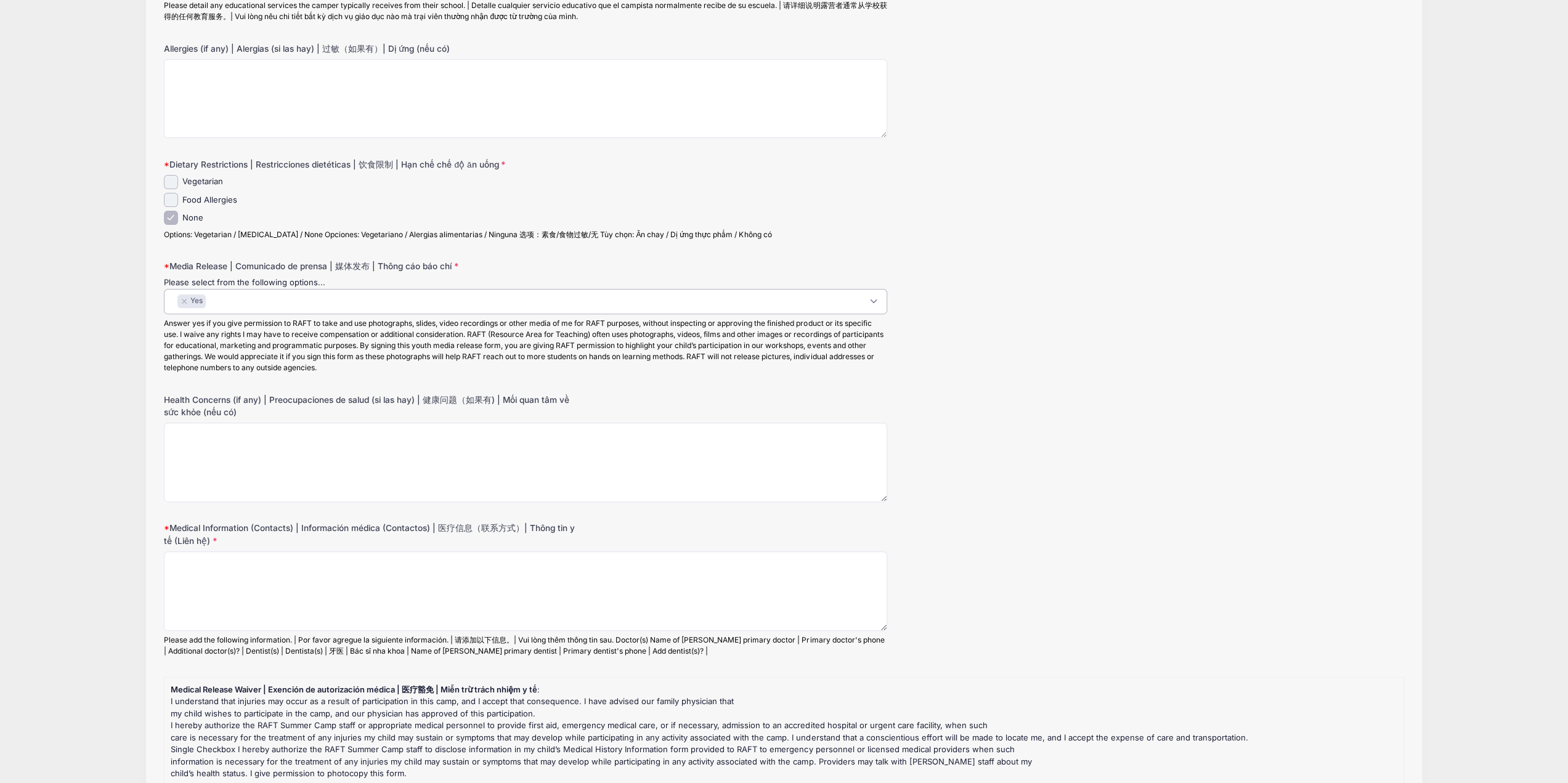
scroll to position [370, 0]
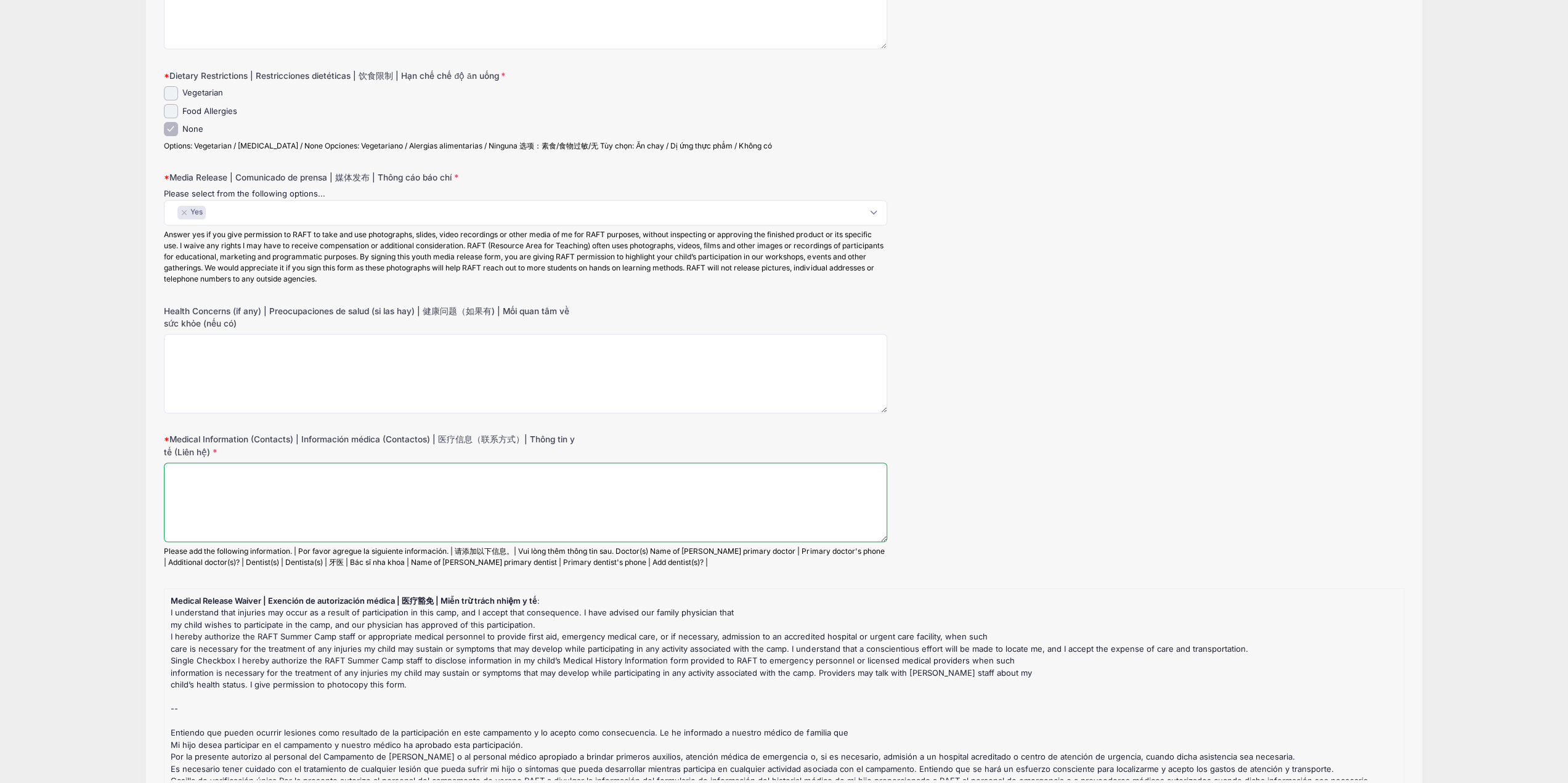
click at [266, 496] on textarea "Medical Information (Contacts) | Información médica (Contactos) | 医疗信息（联系方式）| T…" at bounding box center [525, 502] width 723 height 80
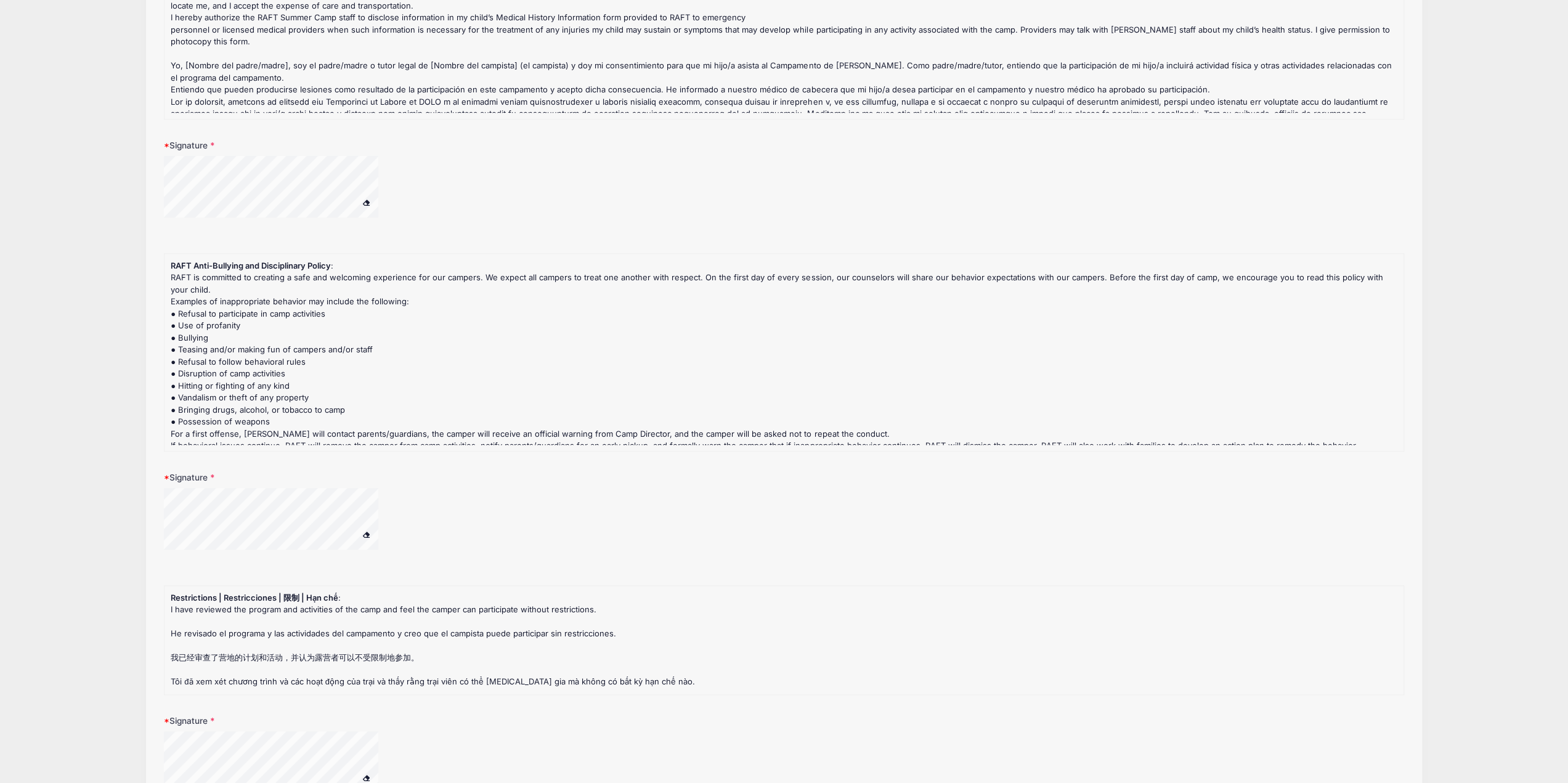
scroll to position [1592, 0]
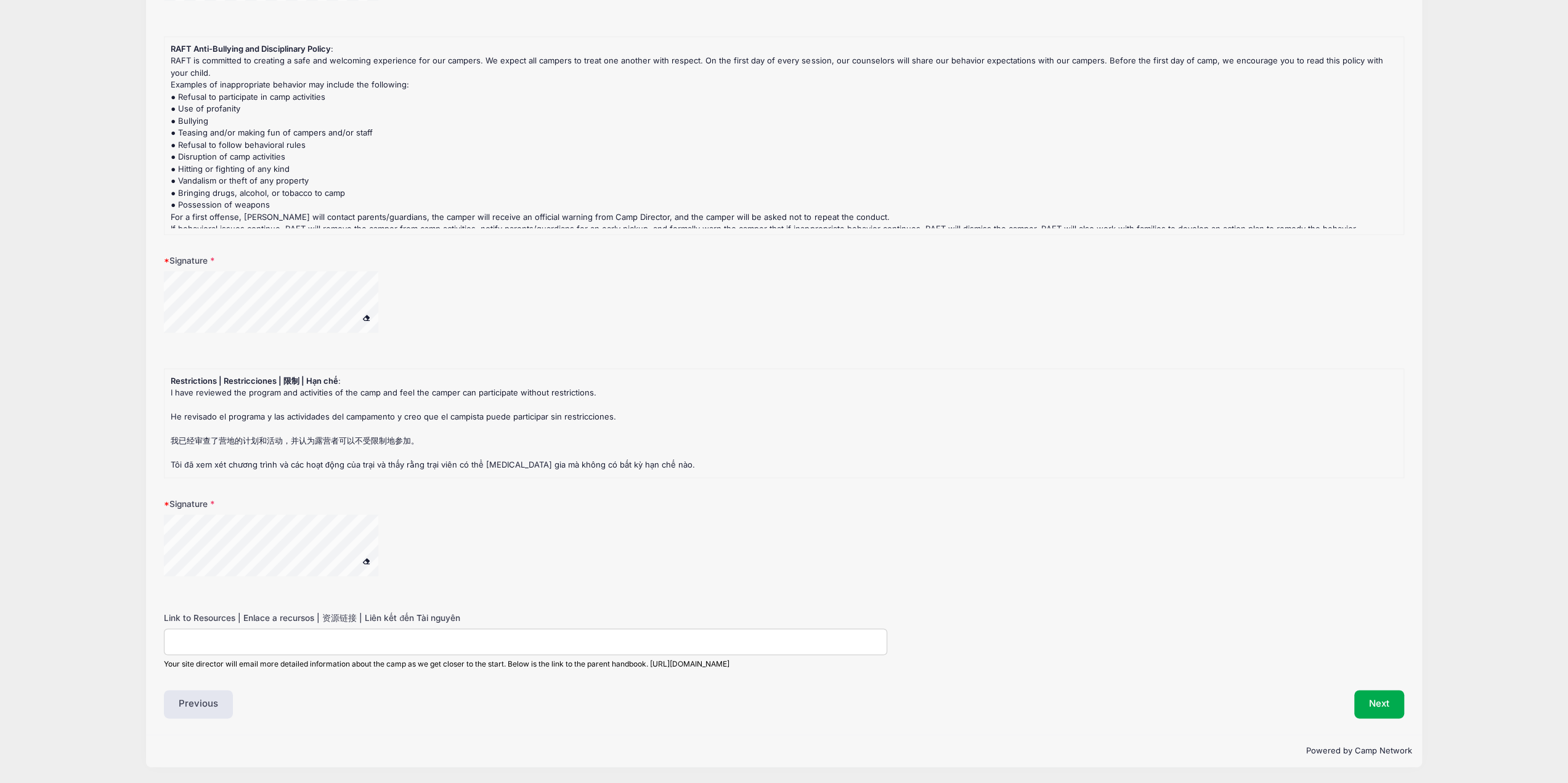
type textarea "N/A"
click at [1370, 703] on button "Next" at bounding box center [1379, 704] width 50 height 28
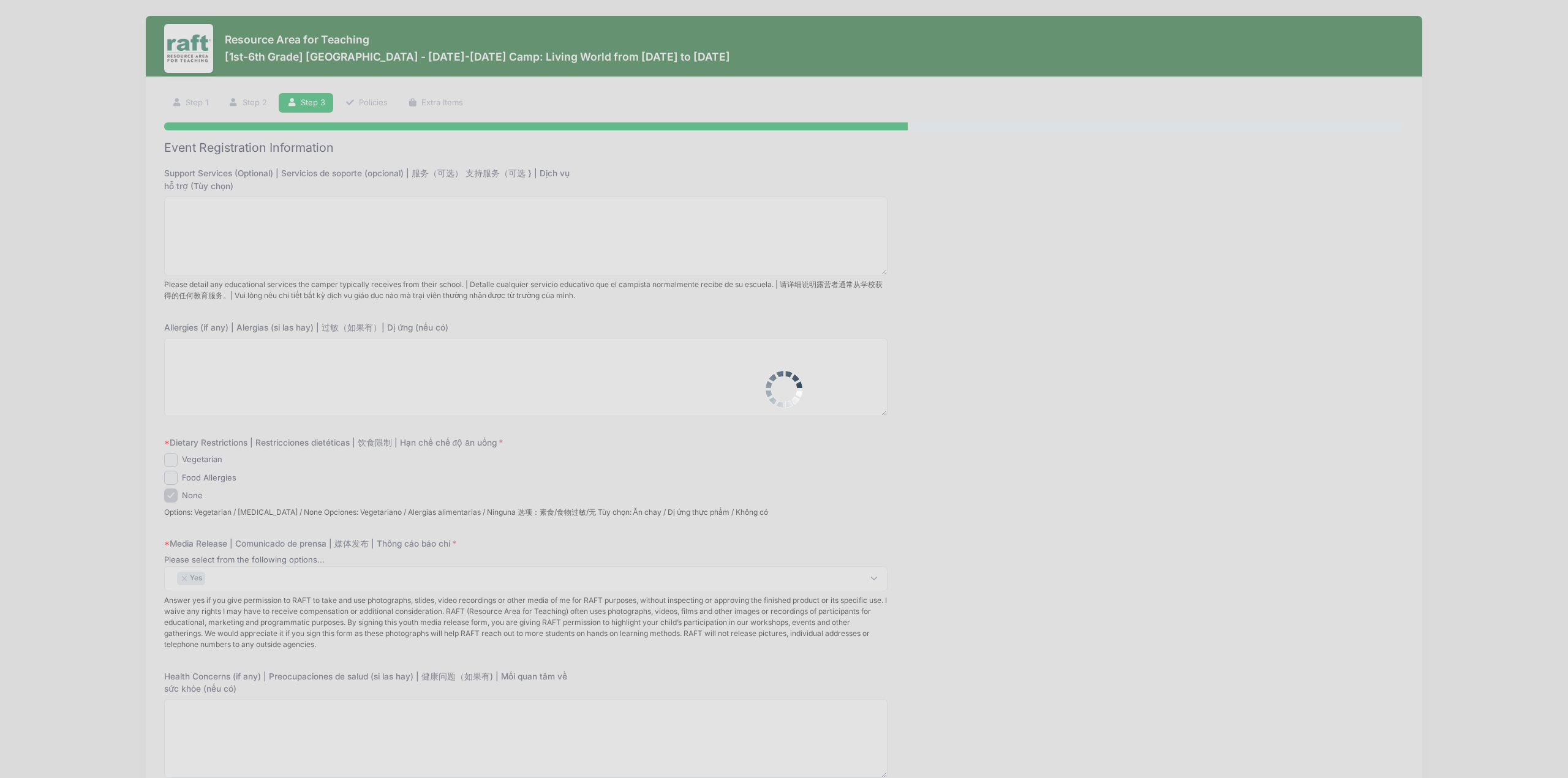
scroll to position [0, 0]
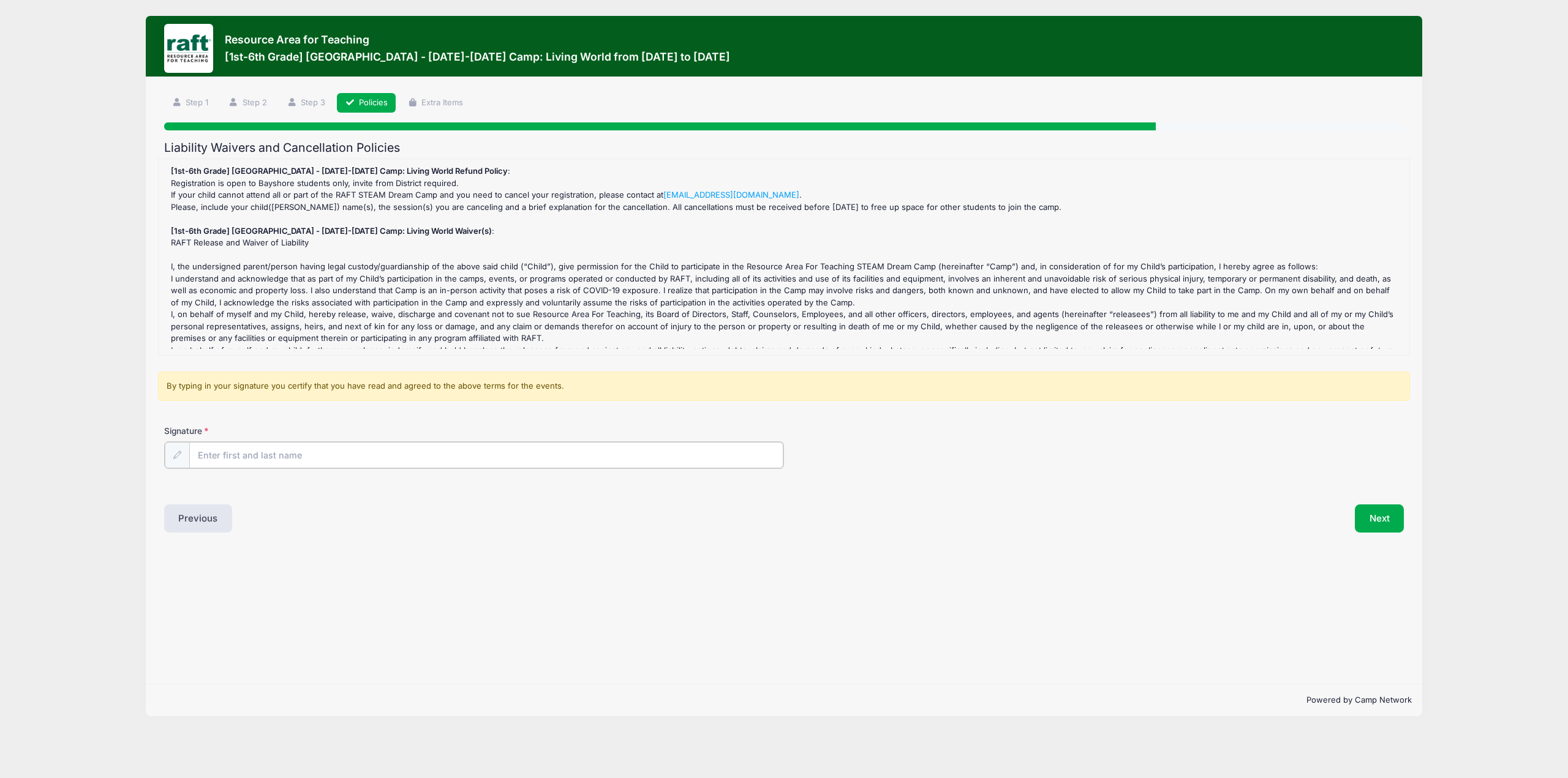
click at [265, 449] on input "Signature" at bounding box center [486, 454] width 594 height 26
type input "Andrew Tran"
click at [1385, 522] on button "Next" at bounding box center [1380, 517] width 50 height 28
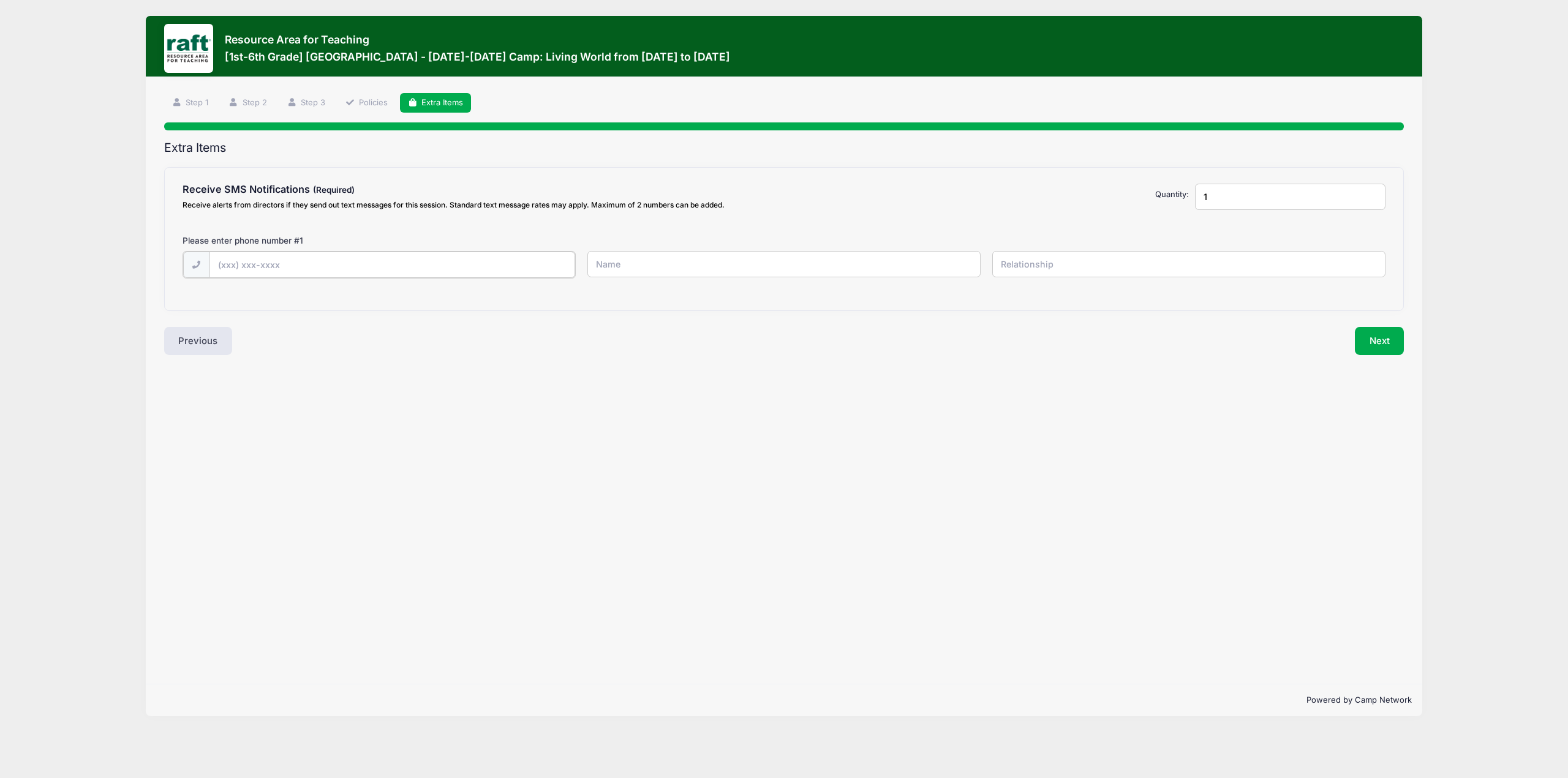
click at [416, 253] on input "text" at bounding box center [392, 264] width 366 height 26
type input "(408) 406-3690"
type input "Andrew"
click at [1396, 338] on button "Next" at bounding box center [1380, 340] width 50 height 28
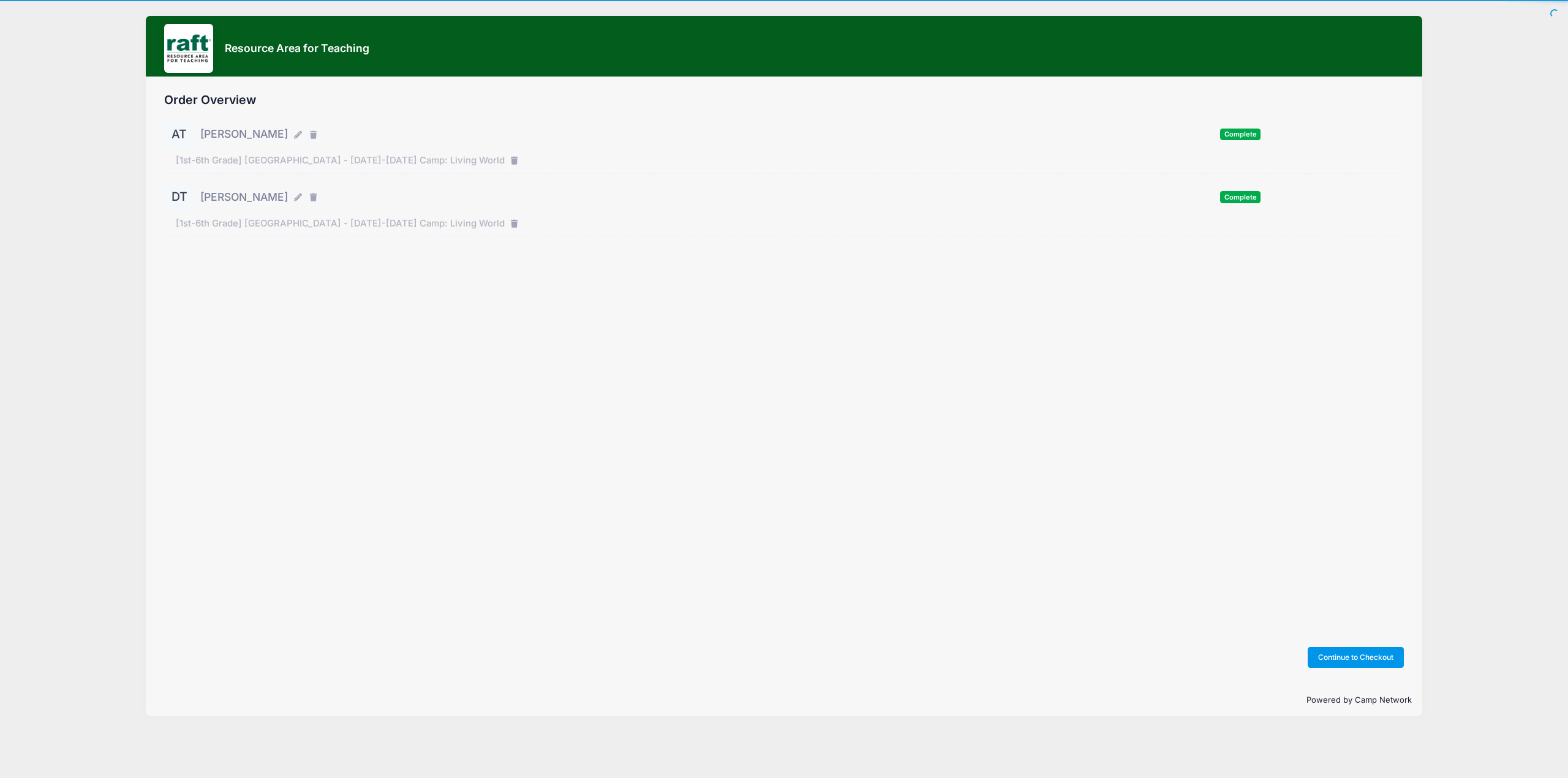
click at [1372, 664] on button "Continue to Checkout" at bounding box center [1356, 657] width 97 height 21
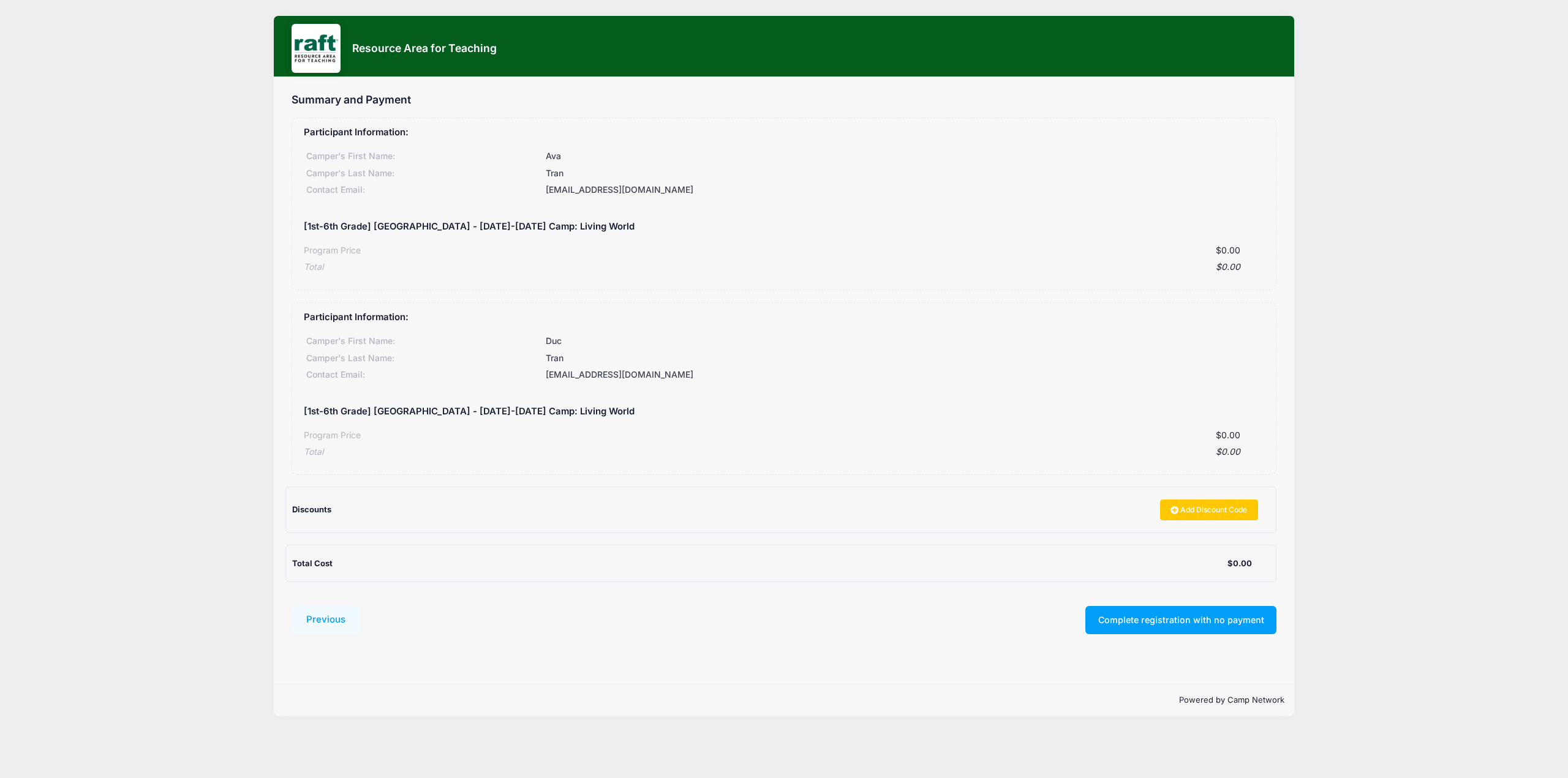
click at [959, 45] on div "Resource Area for Teaching" at bounding box center [784, 50] width 985 height 52
click at [934, 502] on div "Discounts Add Discount Code" at bounding box center [775, 510] width 966 height 21
click at [1204, 620] on button "Complete registration with no payment" at bounding box center [1181, 620] width 191 height 28
